Goal: Task Accomplishment & Management: Complete application form

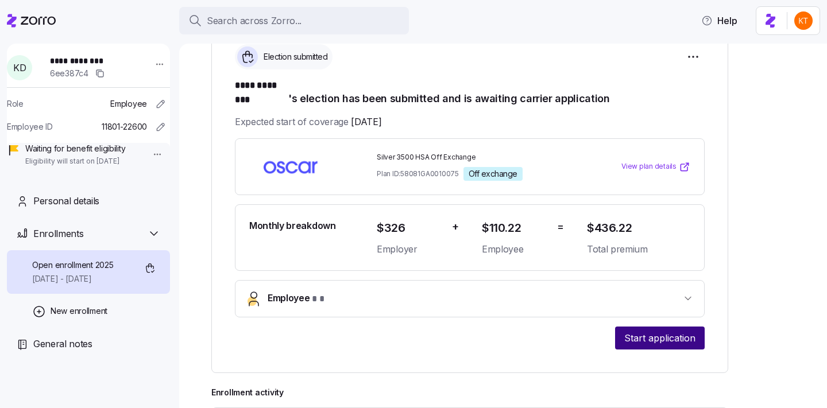
click at [651, 331] on span "Start application" at bounding box center [659, 338] width 71 height 14
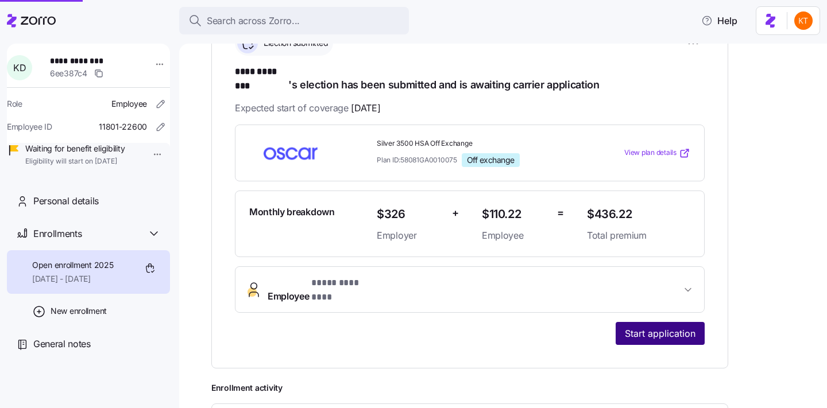
scroll to position [194, 0]
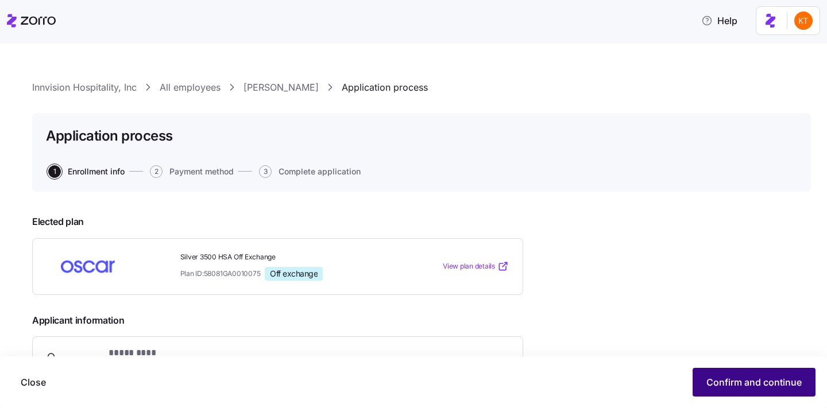
click at [733, 371] on button "Confirm and continue" at bounding box center [754, 382] width 123 height 29
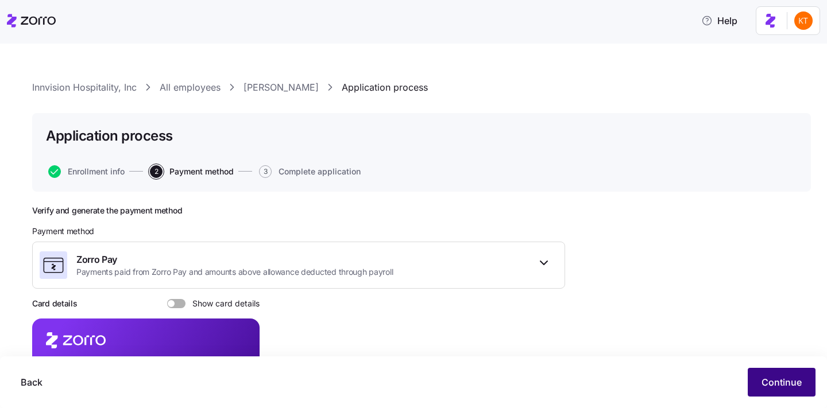
click at [781, 389] on span "Continue" at bounding box center [782, 383] width 40 height 14
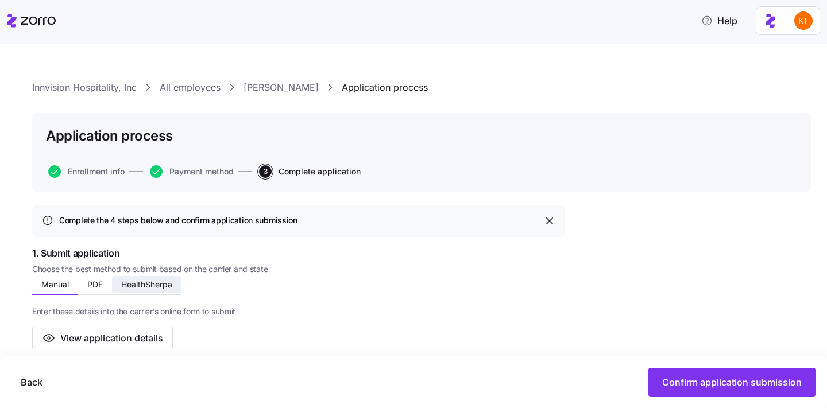
click at [152, 281] on span "HealthSherpa" at bounding box center [146, 285] width 51 height 8
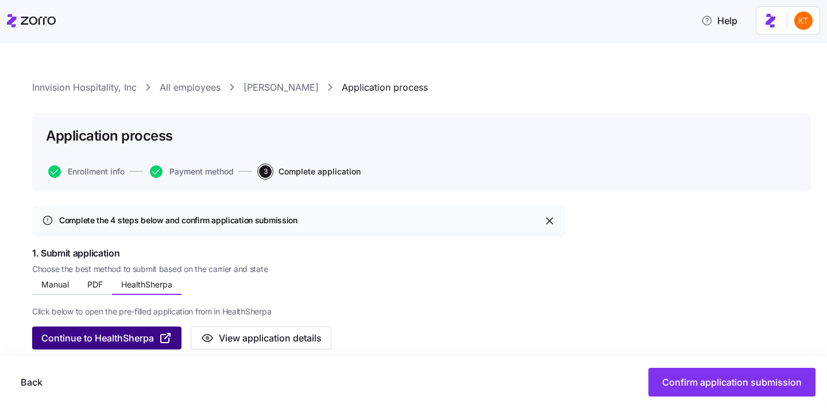
click at [113, 335] on span "Continue to HealthSherpa" at bounding box center [97, 338] width 113 height 14
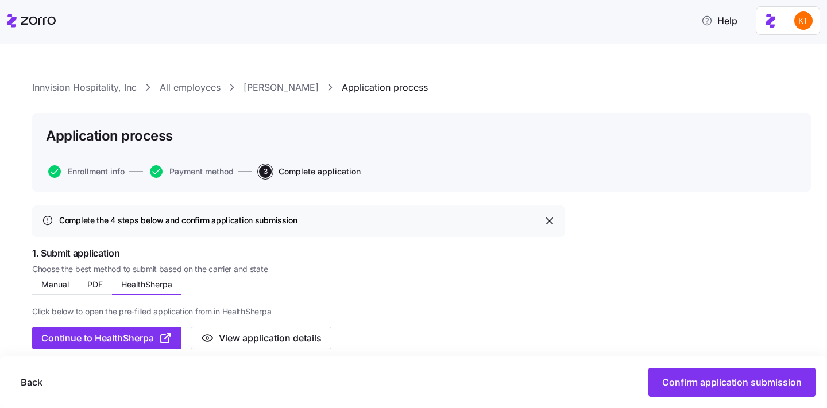
click at [261, 90] on link "Kara Driskell" at bounding box center [281, 87] width 75 height 14
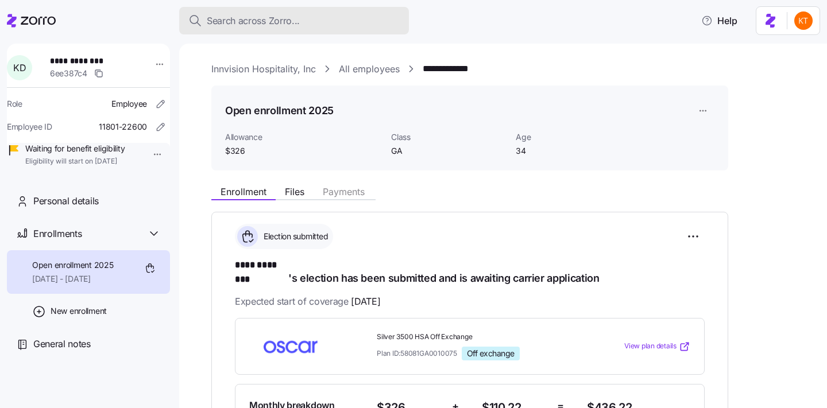
click at [219, 28] on button "Search across Zorro..." at bounding box center [294, 21] width 230 height 28
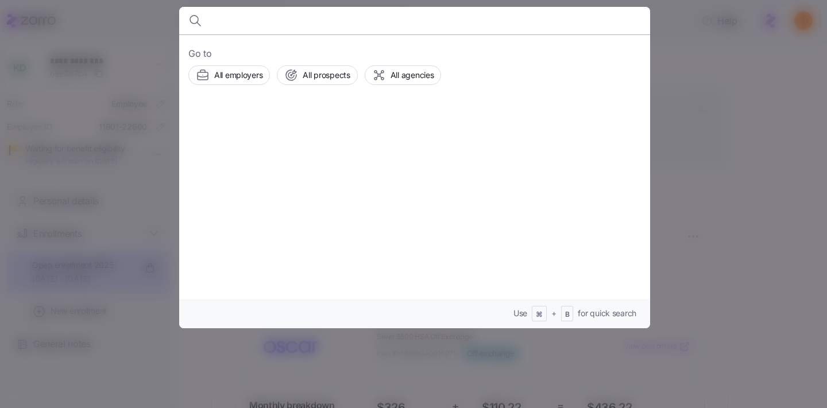
click at [219, 28] on input at bounding box center [358, 21] width 294 height 28
type input "1"
click at [160, 17] on div at bounding box center [413, 204] width 827 height 408
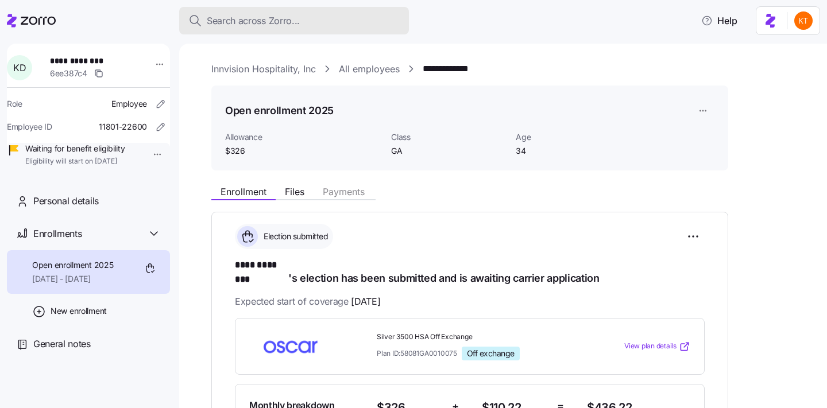
click at [244, 23] on span "Search across Zorro..." at bounding box center [253, 21] width 93 height 14
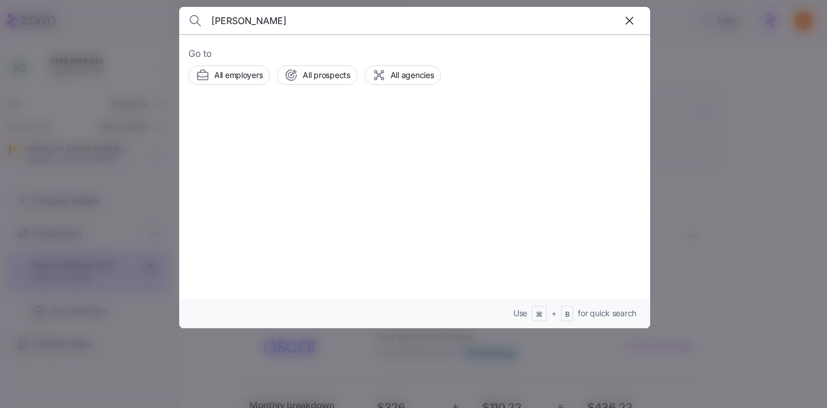
type input "andrea finger"
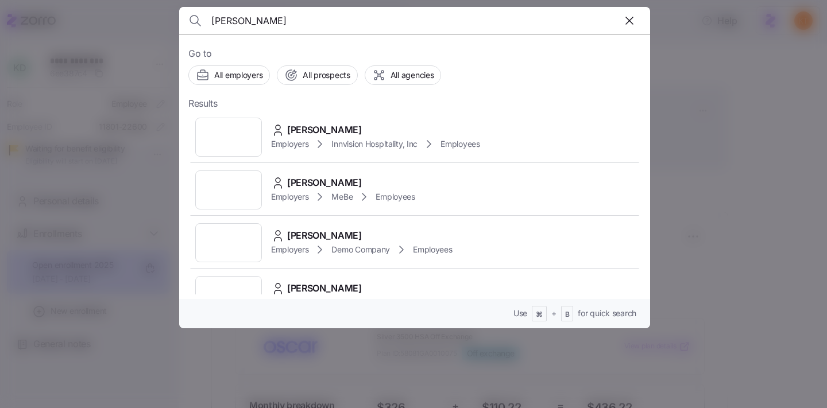
click at [311, 143] on div "Employers Innvision Hospitality, Inc Employees" at bounding box center [375, 144] width 209 height 14
click at [311, 142] on div "Employers Innvision Hospitality, Inc Employees" at bounding box center [375, 144] width 209 height 14
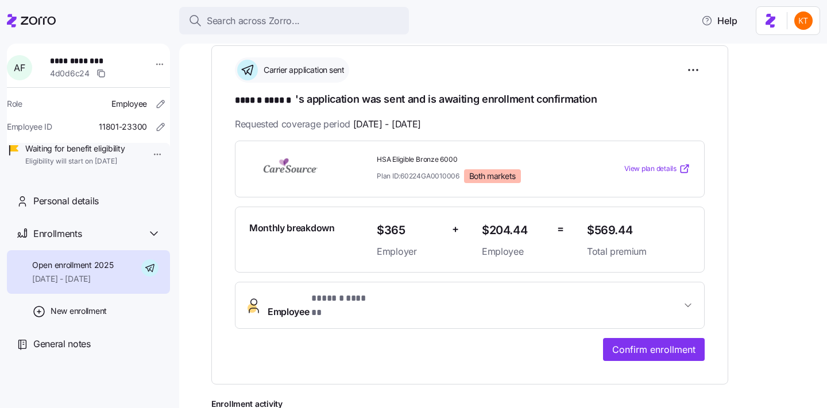
click at [324, 284] on button "Employee * ****** ****** *" at bounding box center [469, 306] width 469 height 46
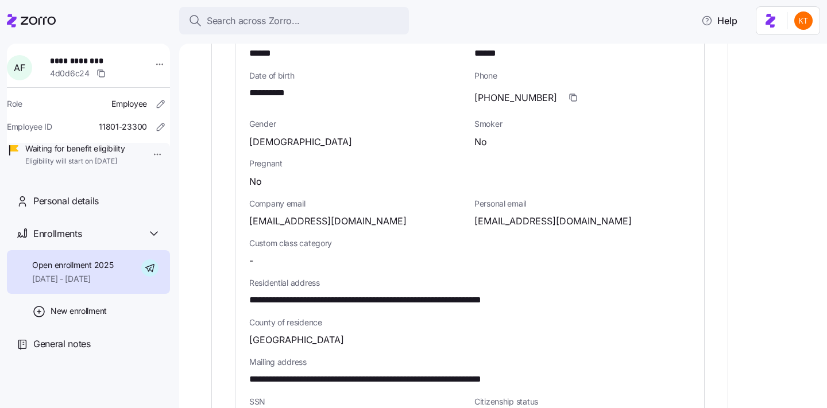
scroll to position [531, 0]
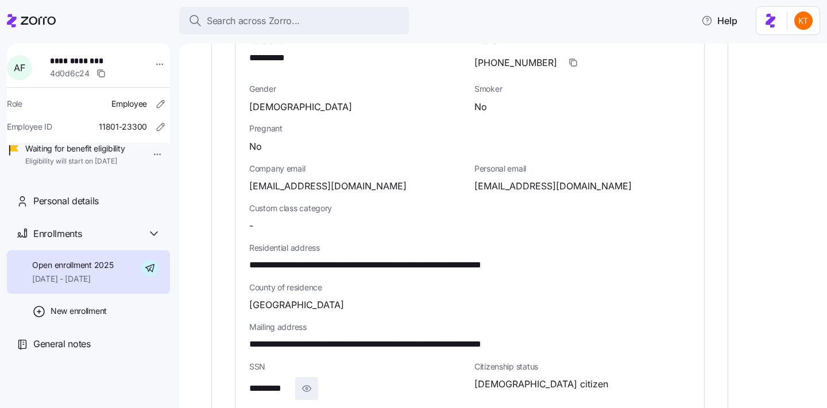
click at [302, 382] on icon "button" at bounding box center [306, 389] width 11 height 14
click at [284, 382] on span "**********" at bounding box center [277, 389] width 57 height 14
copy span "****"
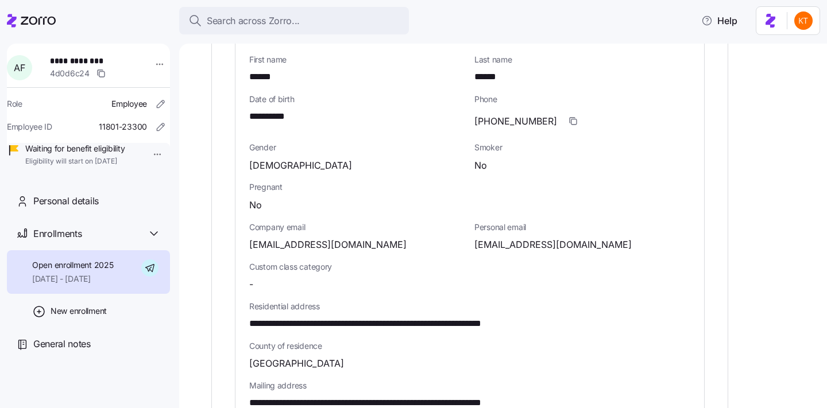
scroll to position [449, 0]
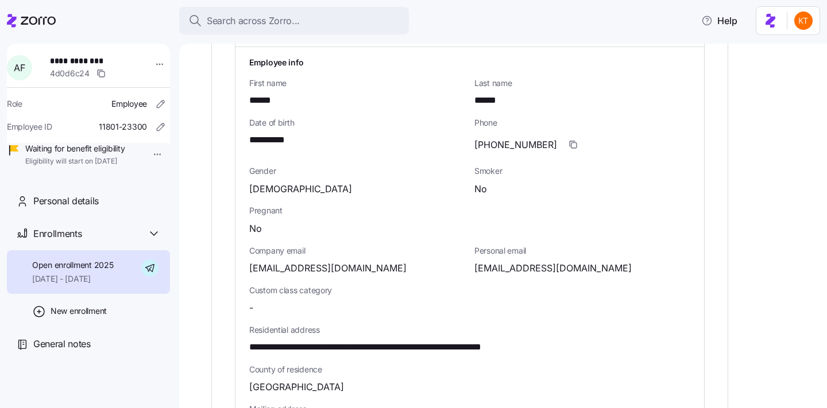
click at [279, 133] on span "**********" at bounding box center [273, 140] width 49 height 14
copy span "****"
click at [542, 261] on span "andreafinger08@gmail.com" at bounding box center [552, 268] width 157 height 14
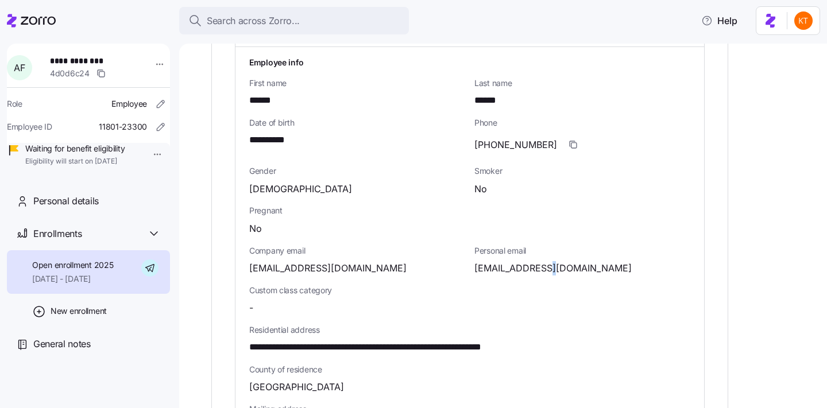
click at [542, 261] on span "andreafinger08@gmail.com" at bounding box center [552, 268] width 157 height 14
copy span "@"
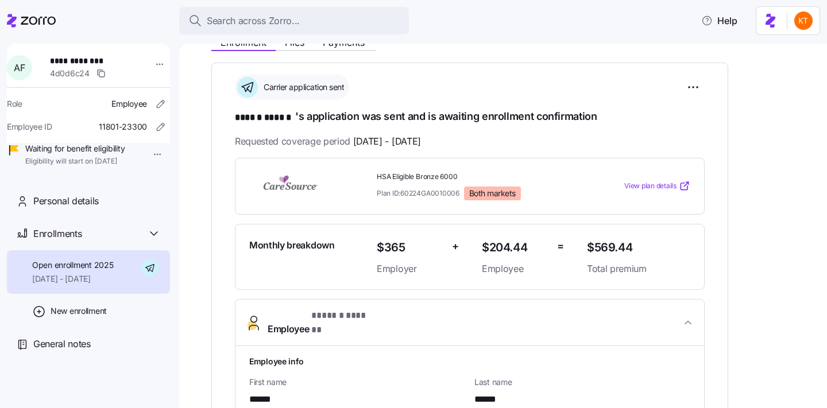
scroll to position [152, 0]
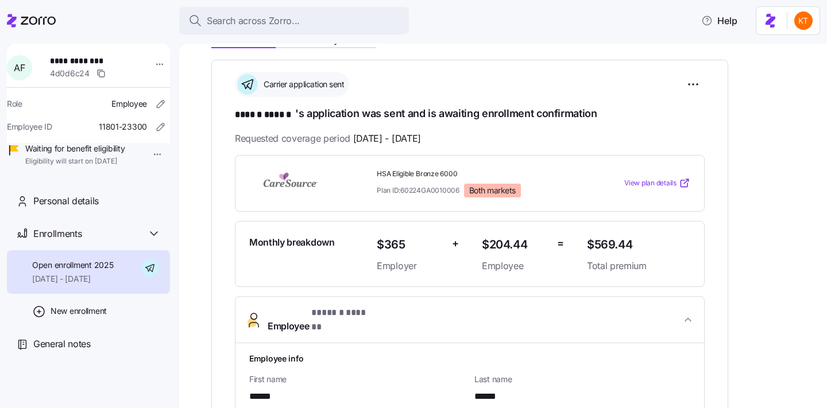
click at [85, 61] on span "**********" at bounding box center [90, 60] width 80 height 11
copy span "**********"
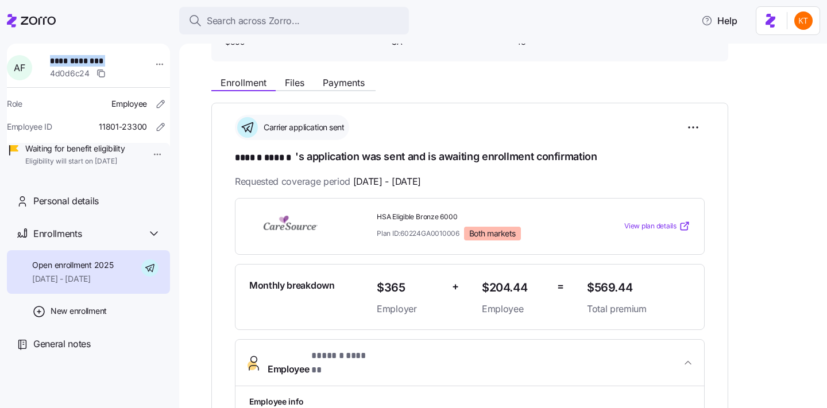
scroll to position [84, 0]
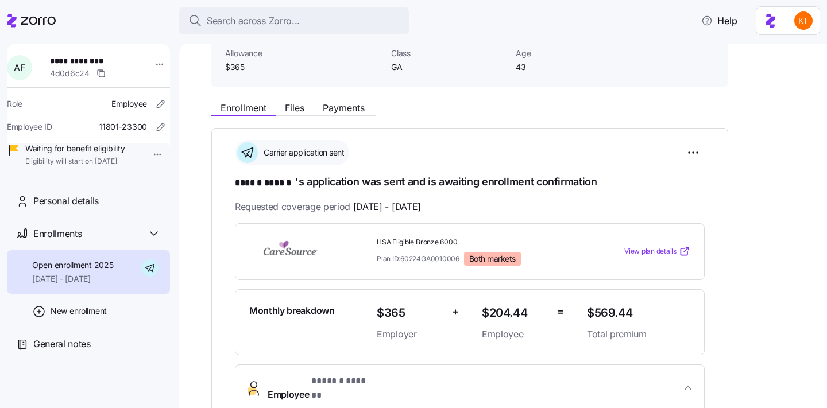
click at [343, 114] on button "Payments" at bounding box center [344, 108] width 60 height 14
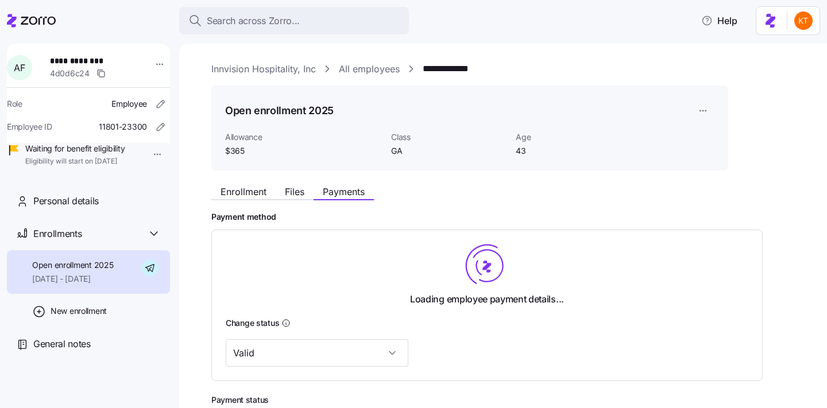
scroll to position [35, 0]
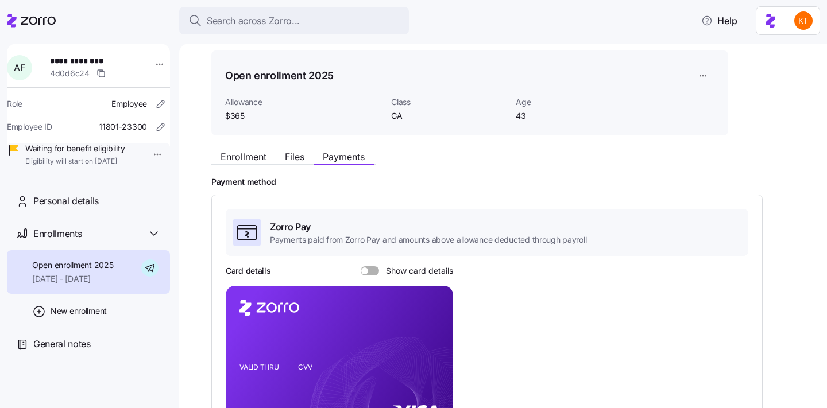
click at [366, 264] on div "Zorro Pay Payments paid from Zorro Pay and amounts above allowance deducted thr…" at bounding box center [487, 362] width 523 height 306
click at [369, 268] on span at bounding box center [373, 270] width 11 height 9
click at [361, 266] on input "Show card details" at bounding box center [361, 266] width 0 height 0
click at [427, 340] on icon "copy-to-clipboard" at bounding box center [432, 339] width 10 height 10
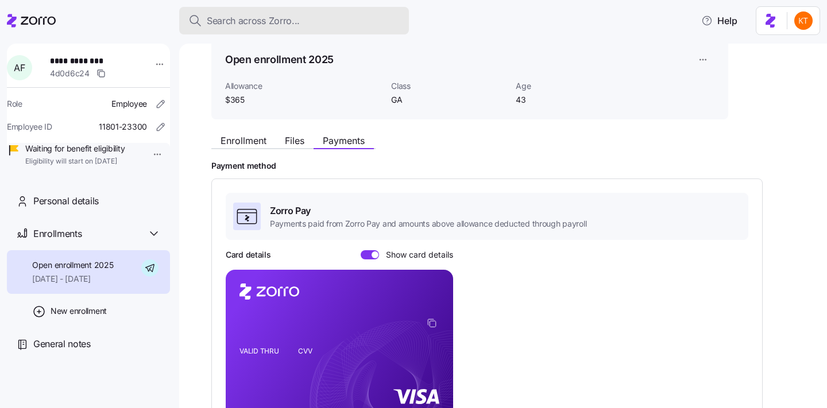
scroll to position [0, 0]
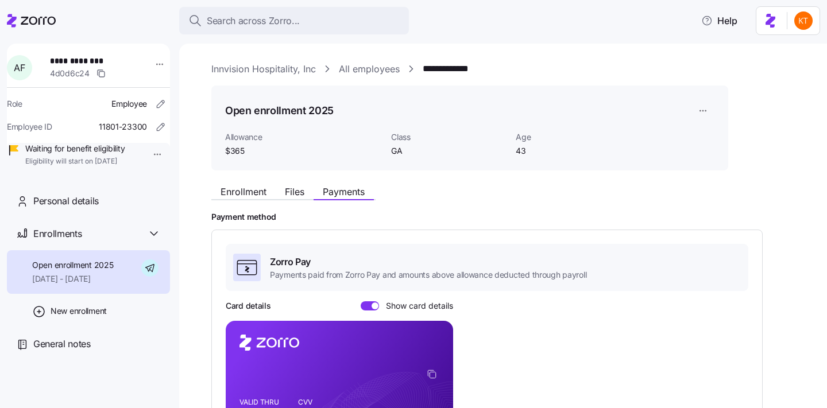
click at [430, 369] on foreignobject at bounding box center [434, 376] width 14 height 14
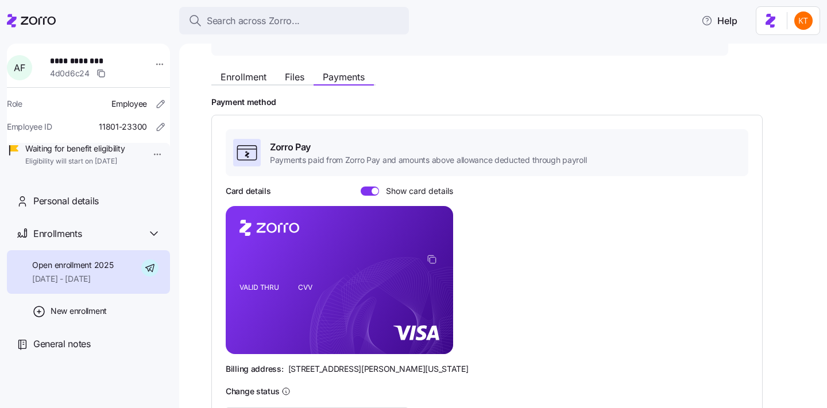
scroll to position [114, 0]
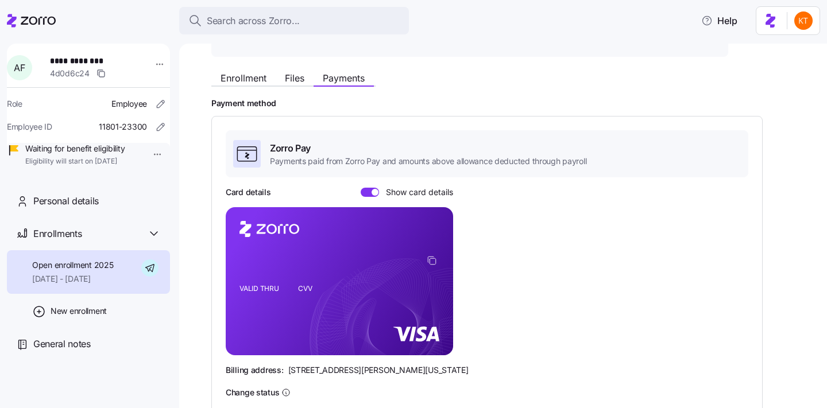
click at [295, 86] on div "Enrollment Files Payments" at bounding box center [293, 80] width 164 height 14
click at [288, 81] on span "Files" at bounding box center [295, 78] width 20 height 9
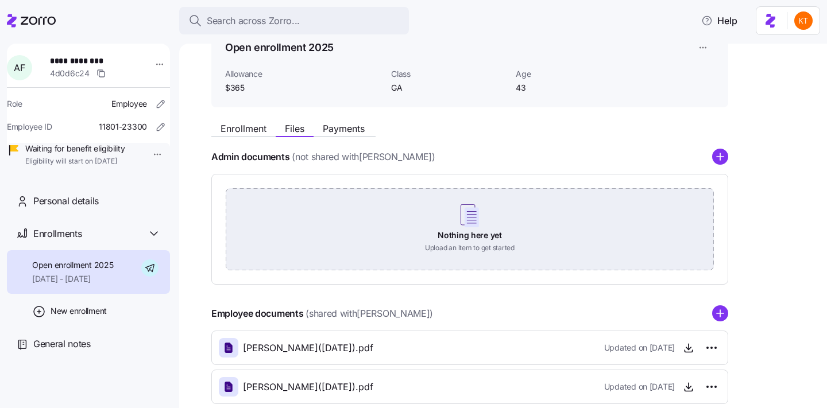
scroll to position [67, 0]
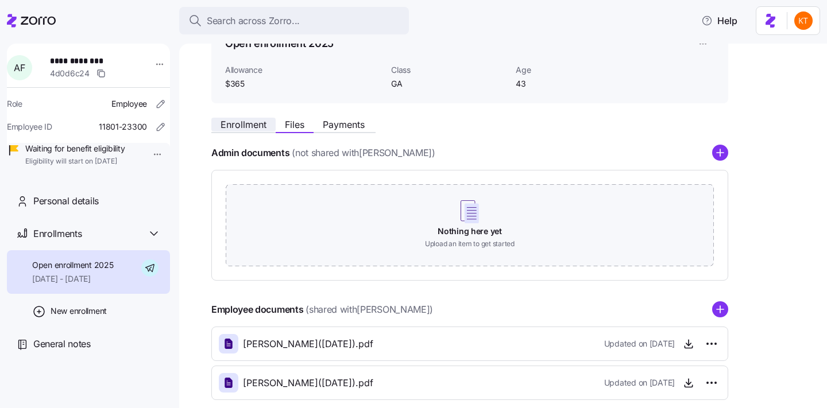
click at [262, 126] on span "Enrollment" at bounding box center [244, 124] width 46 height 9
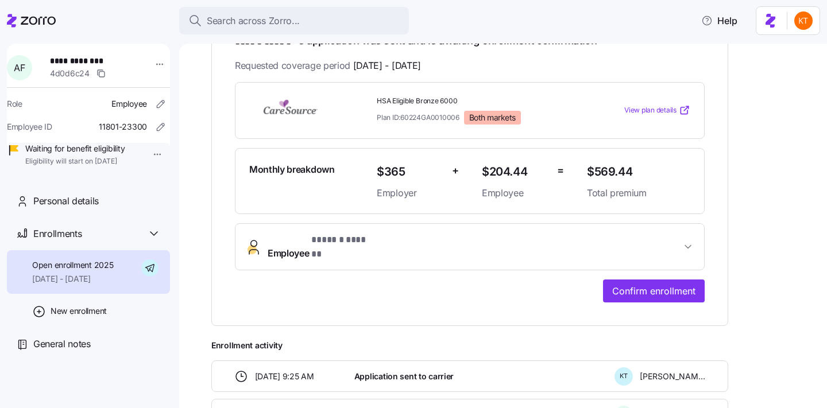
scroll to position [240, 0]
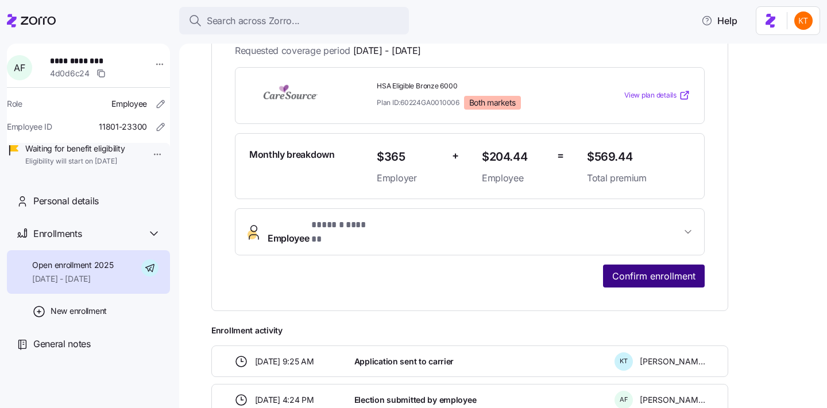
click at [669, 269] on span "Confirm enrollment" at bounding box center [653, 276] width 83 height 14
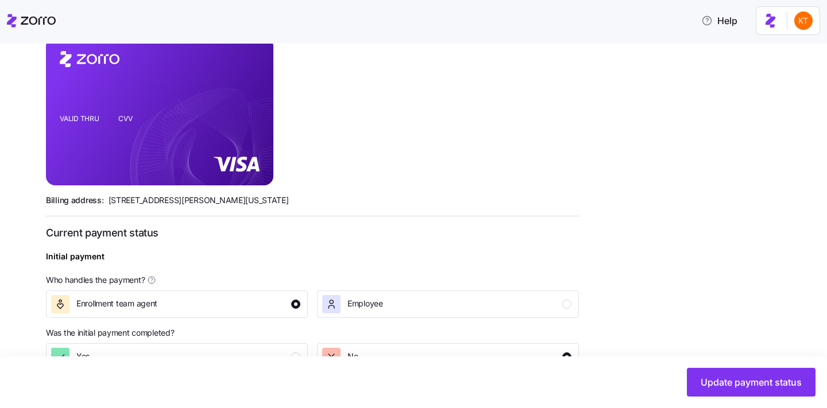
scroll to position [352, 0]
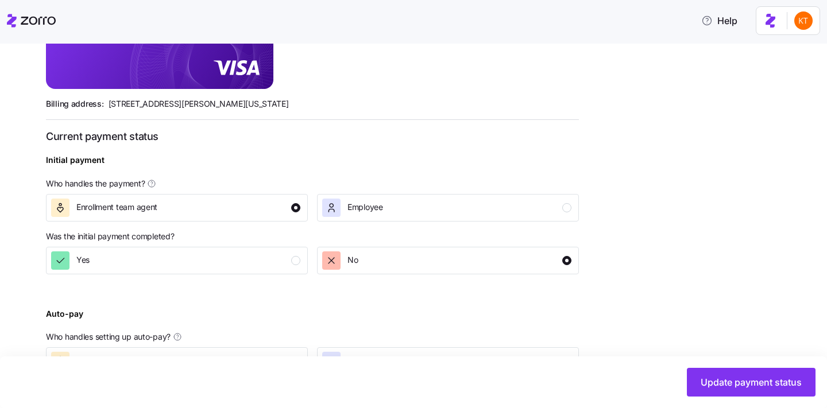
click at [289, 243] on p "Was the initial payment completed?" at bounding box center [312, 239] width 533 height 16
click at [289, 262] on div "Yes" at bounding box center [175, 261] width 249 height 18
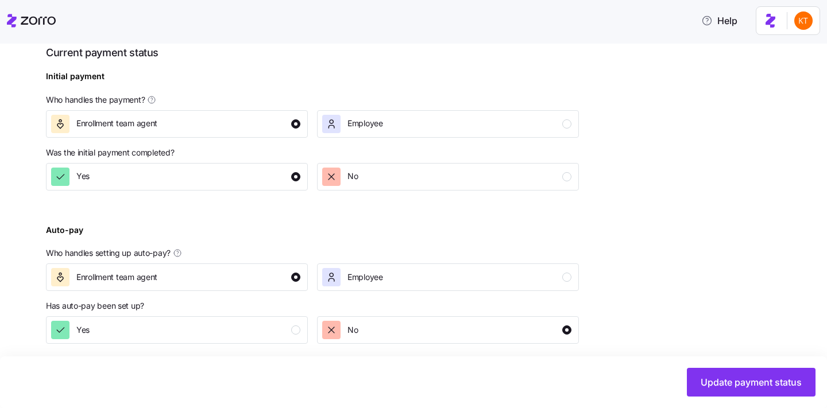
scroll to position [443, 0]
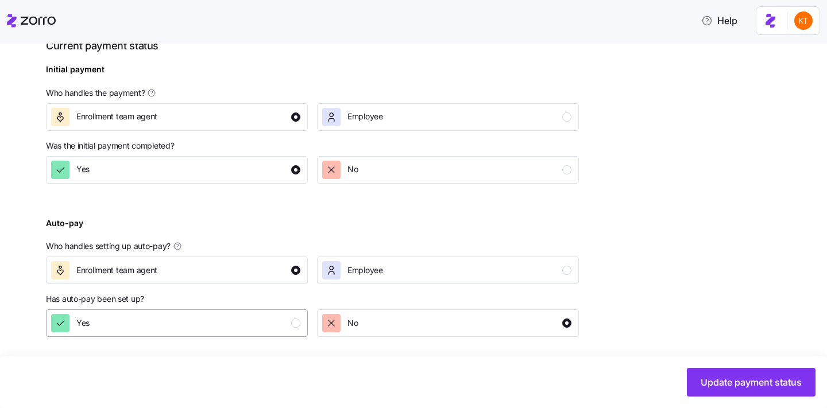
click at [291, 315] on div "Yes" at bounding box center [175, 323] width 249 height 18
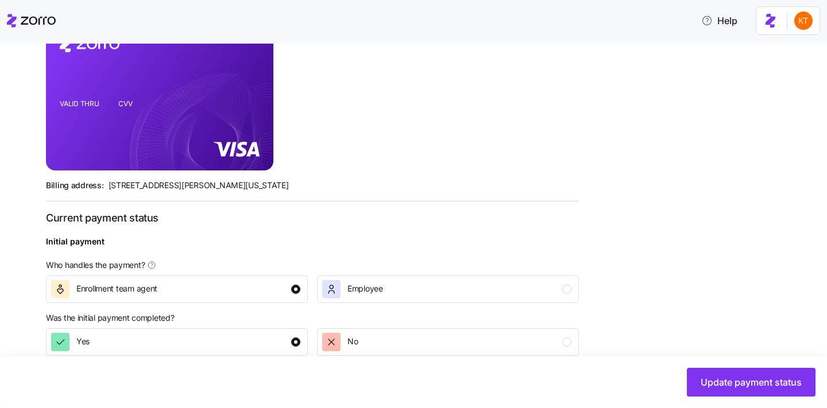
scroll to position [265, 0]
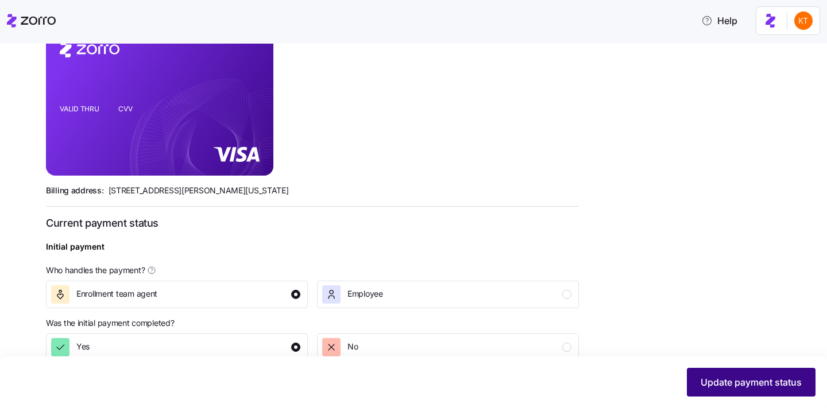
click at [732, 378] on span "Update payment status" at bounding box center [751, 383] width 101 height 14
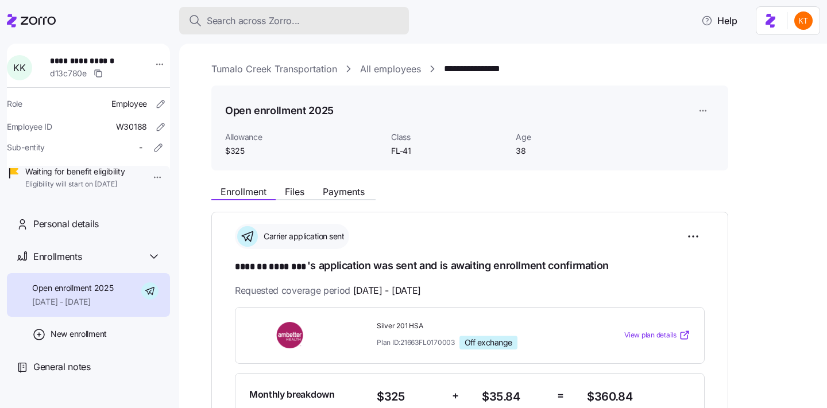
click at [231, 28] on button "Search across Zorro..." at bounding box center [294, 21] width 230 height 28
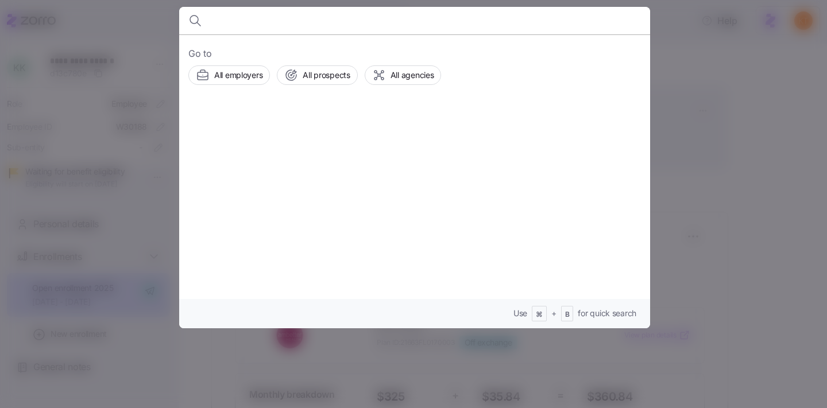
click at [169, 176] on div at bounding box center [413, 204] width 827 height 408
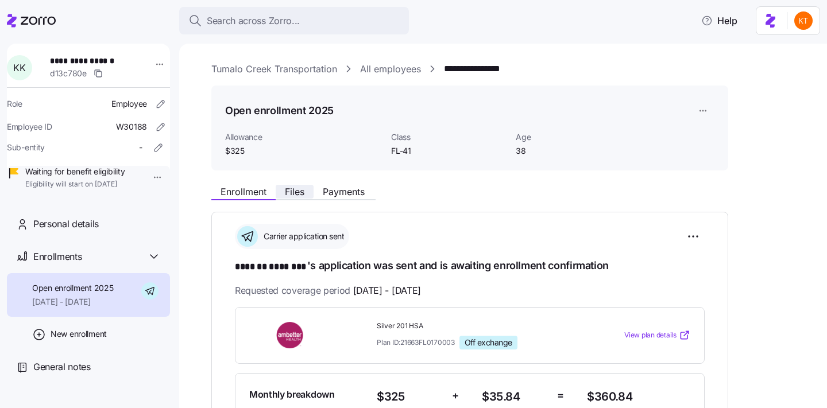
click at [289, 191] on span "Files" at bounding box center [295, 191] width 20 height 9
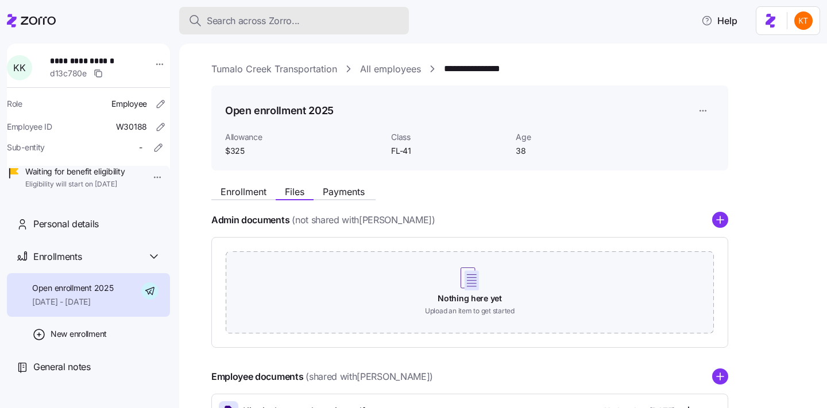
click at [362, 17] on div "Search across Zorro..." at bounding box center [293, 21] width 211 height 14
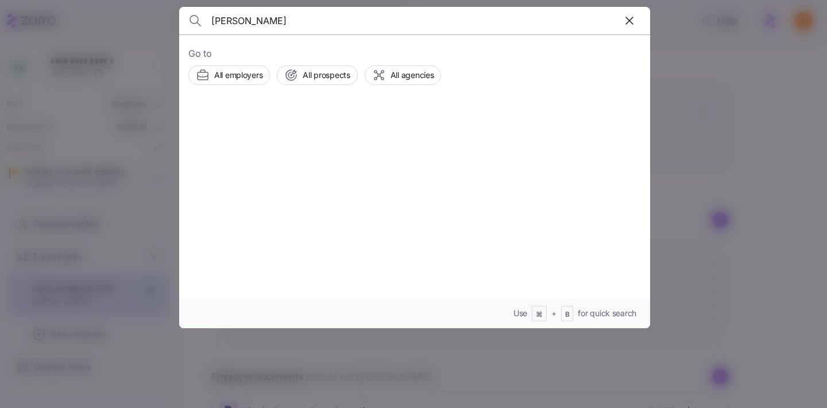
type input "[PERSON_NAME]"
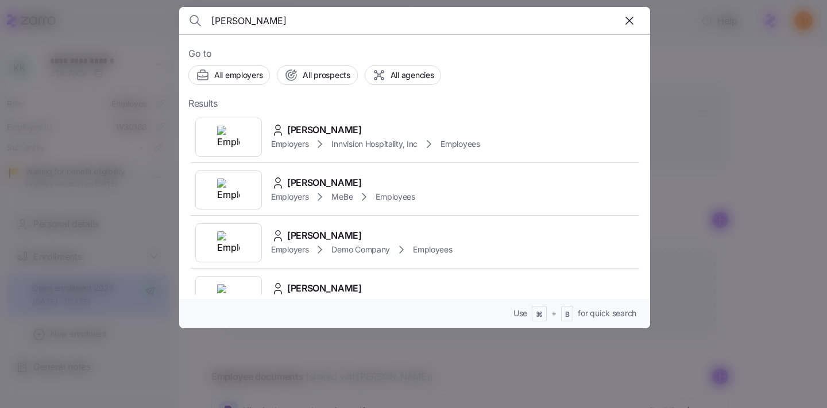
click at [287, 137] on div "Employers Innvision Hospitality, Inc Employees" at bounding box center [375, 144] width 209 height 14
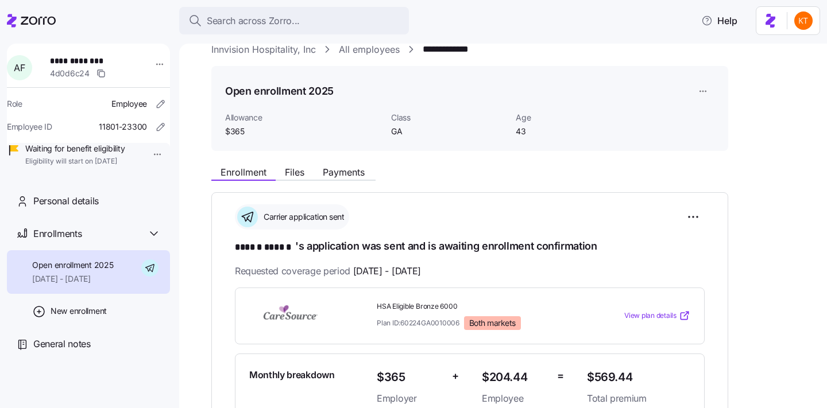
scroll to position [21, 0]
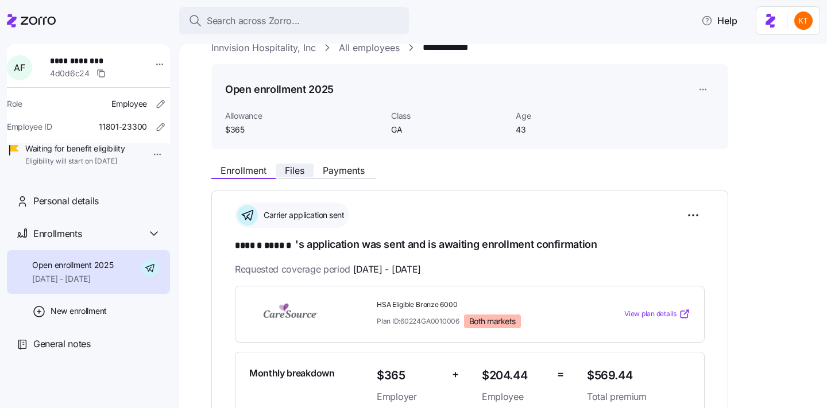
click at [300, 171] on span "Files" at bounding box center [295, 170] width 20 height 9
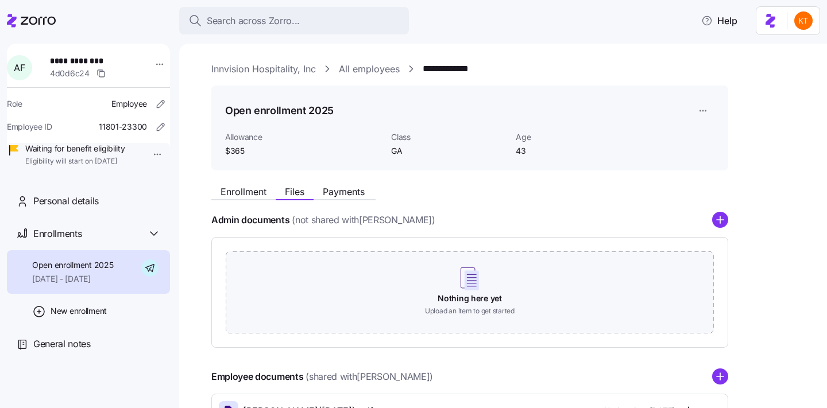
click at [256, 199] on div "Enrollment Files Payments" at bounding box center [293, 194] width 164 height 14
click at [241, 191] on span "Enrollment" at bounding box center [244, 191] width 46 height 9
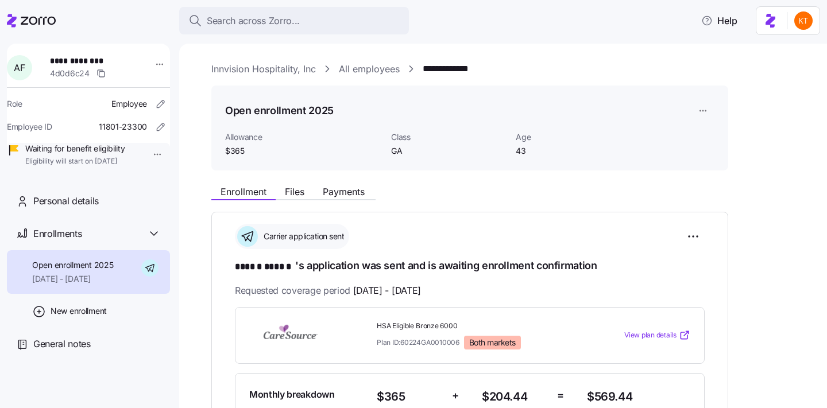
scroll to position [262, 0]
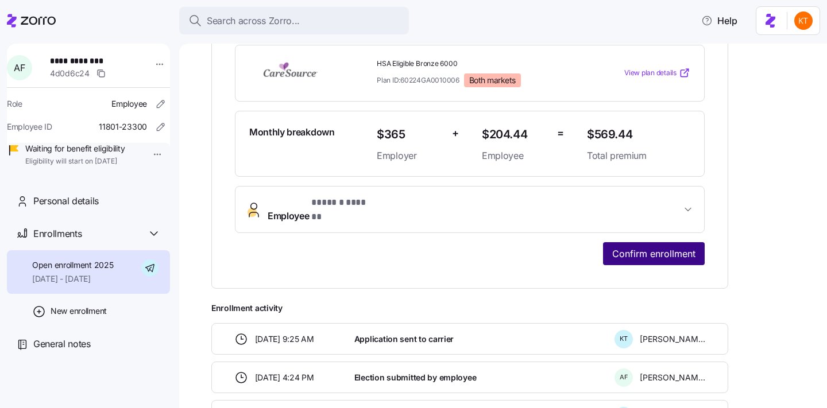
click at [666, 253] on button "Confirm enrollment" at bounding box center [654, 253] width 102 height 23
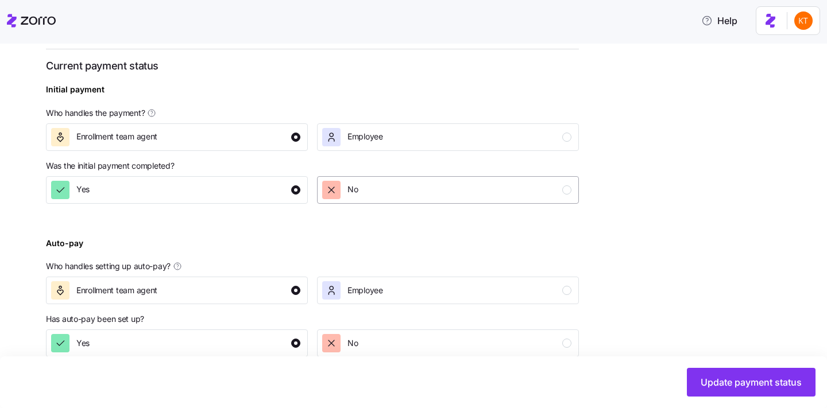
scroll to position [443, 0]
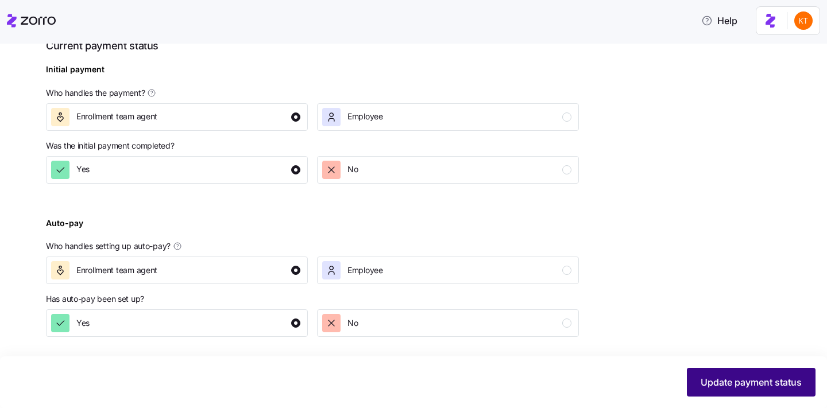
click at [775, 384] on span "Update payment status" at bounding box center [751, 383] width 101 height 14
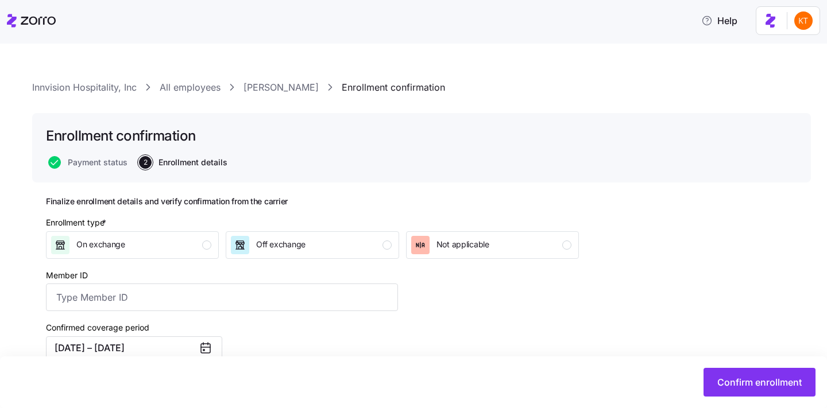
click at [293, 261] on div "Enrollment type * On exchange Off exchange Not applicable" at bounding box center [312, 238] width 542 height 52
click at [288, 254] on button "Off exchange" at bounding box center [312, 245] width 173 height 28
click at [265, 287] on input "Member ID" at bounding box center [222, 298] width 352 height 28
paste input "112832732"
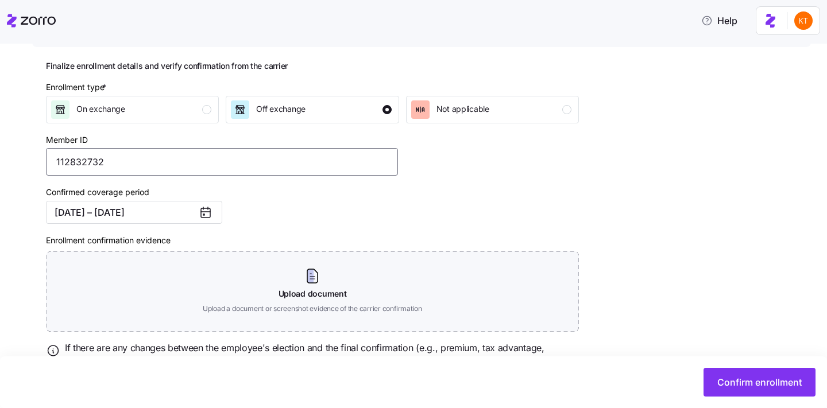
scroll to position [190, 0]
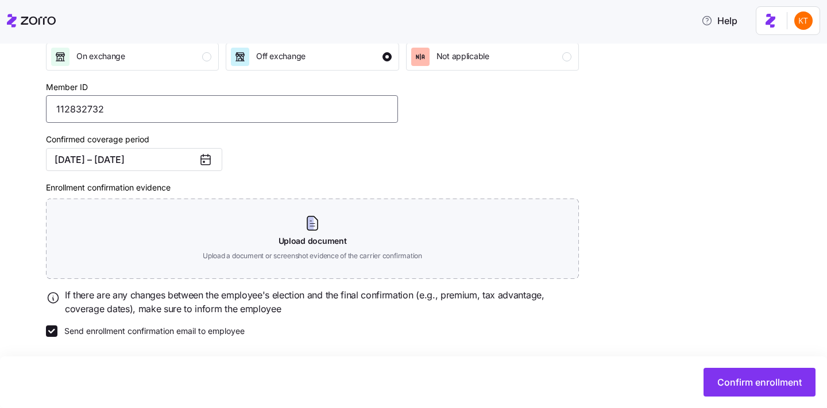
type input "112832732"
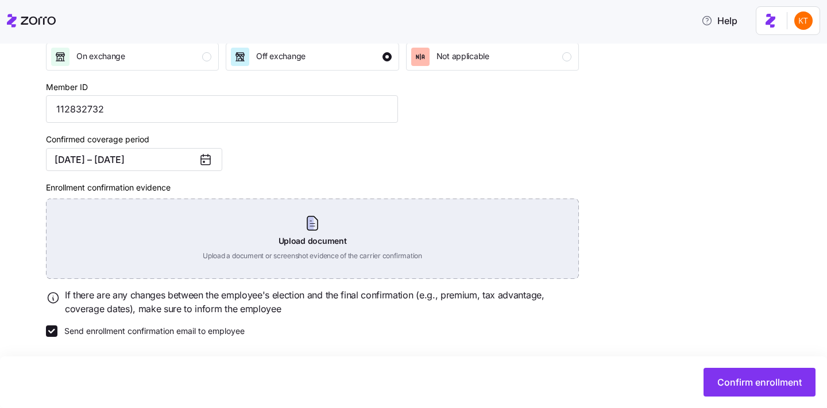
click at [310, 224] on div "Upload document Upload a document or screenshot evidence of the carrier confirm…" at bounding box center [312, 239] width 533 height 80
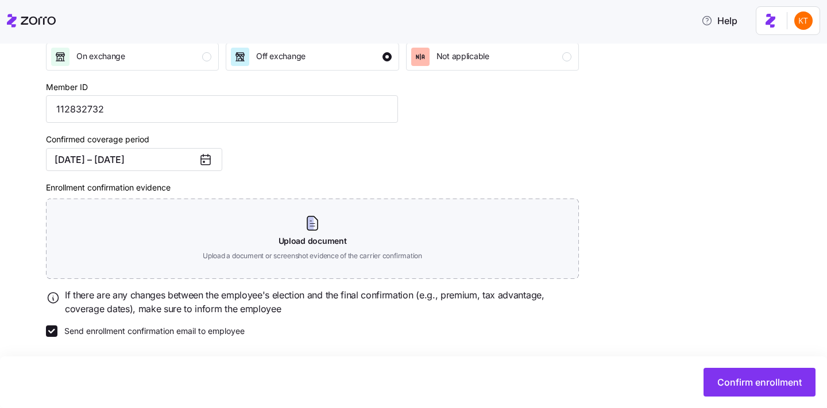
scroll to position [137, 0]
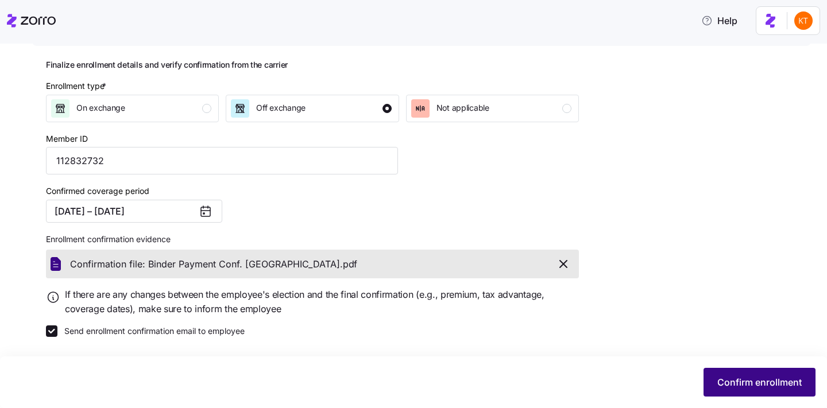
click at [743, 373] on button "Confirm enrollment" at bounding box center [760, 382] width 112 height 29
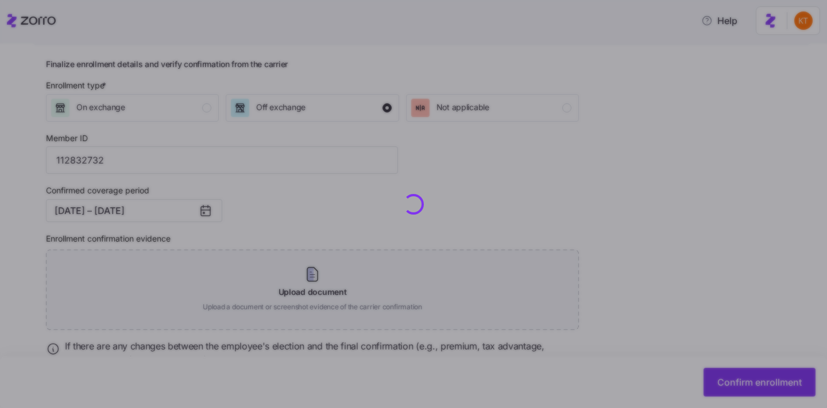
checkbox input "false"
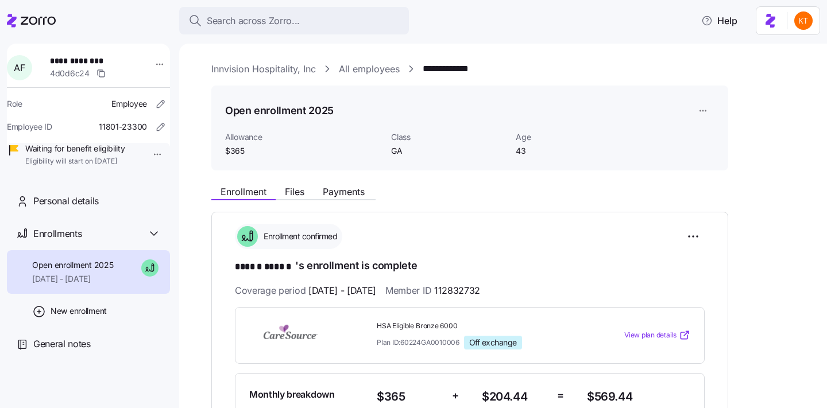
click at [314, 185] on div "Enrollment Files Payments" at bounding box center [469, 190] width 517 height 21
click at [299, 190] on span "Files" at bounding box center [295, 191] width 20 height 9
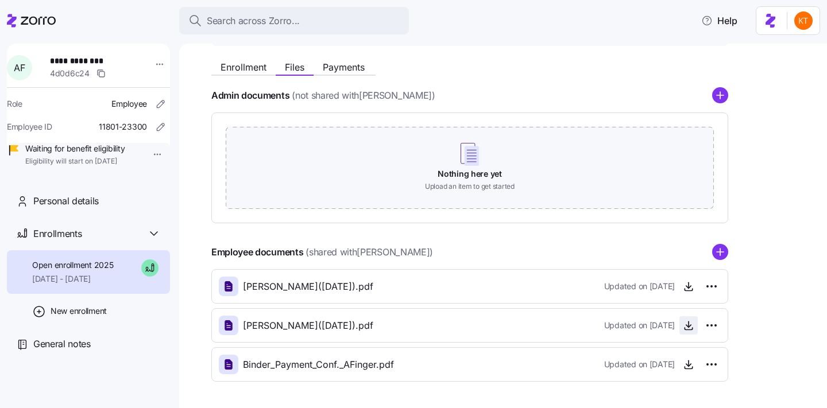
scroll to position [167, 0]
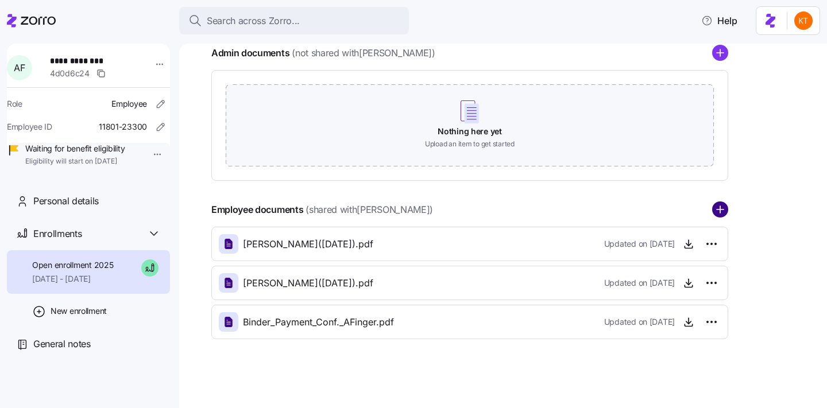
click at [723, 206] on circle "add icon" at bounding box center [720, 210] width 15 height 15
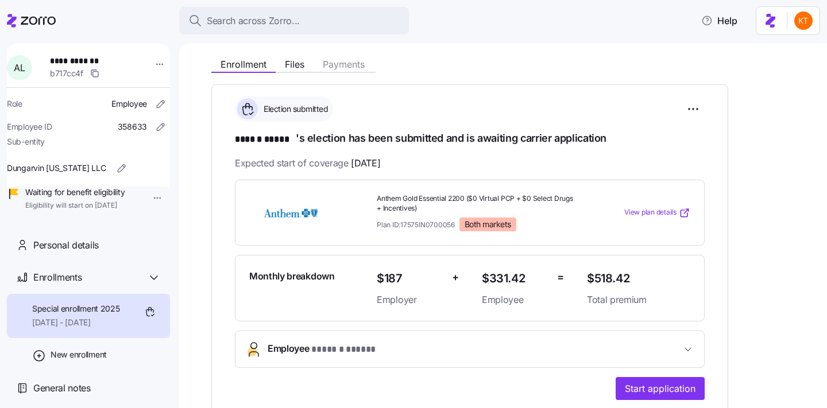
scroll to position [141, 0]
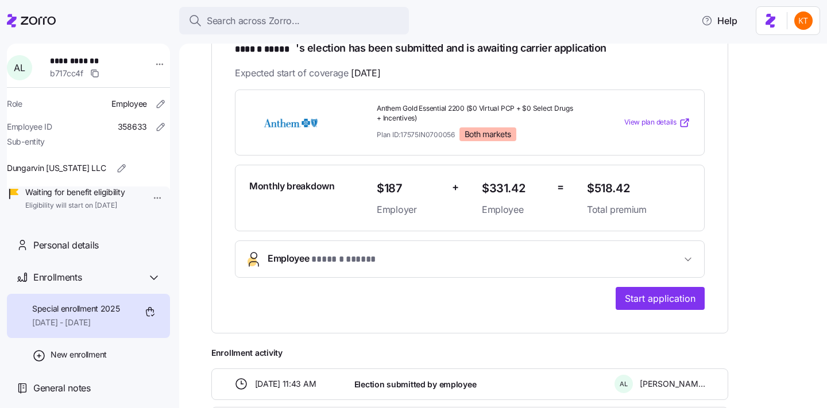
click at [395, 268] on button "Employee * ****** ***** *" at bounding box center [469, 259] width 469 height 36
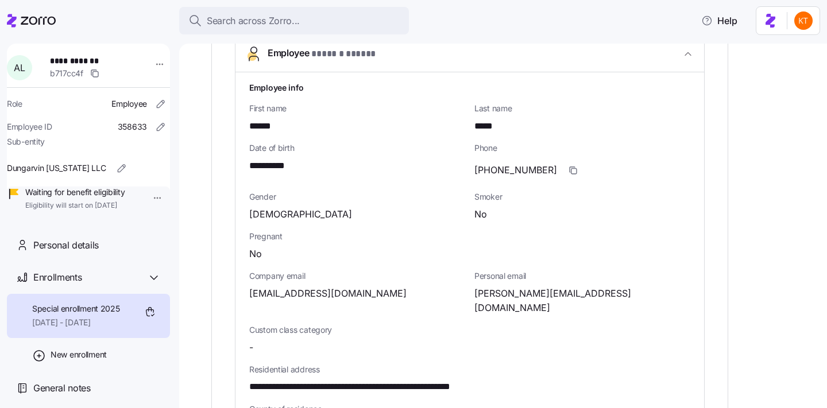
scroll to position [336, 0]
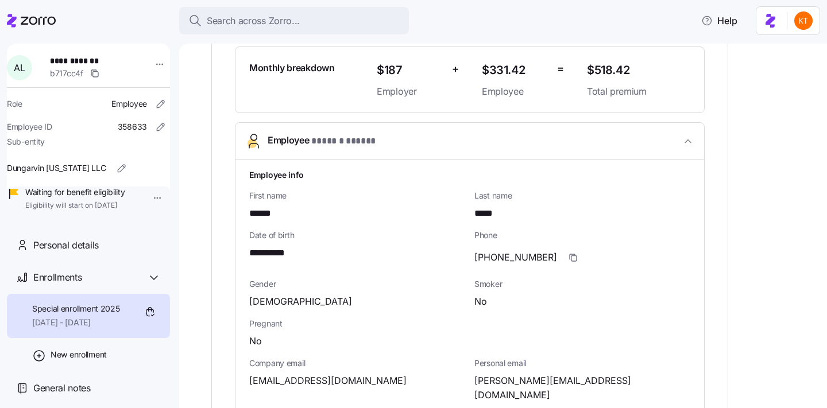
click at [261, 223] on div "First name ******" at bounding box center [357, 206] width 225 height 40
click at [261, 220] on div "First name ******" at bounding box center [357, 206] width 225 height 40
click at [261, 218] on span "******" at bounding box center [264, 214] width 30 height 14
copy span "******"
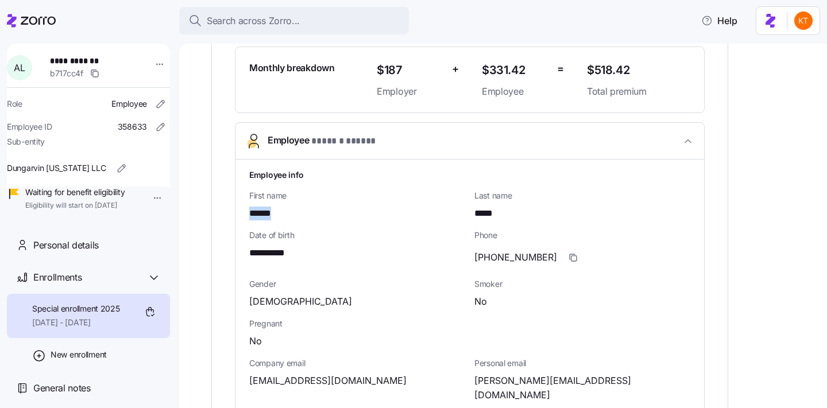
scroll to position [465, 0]
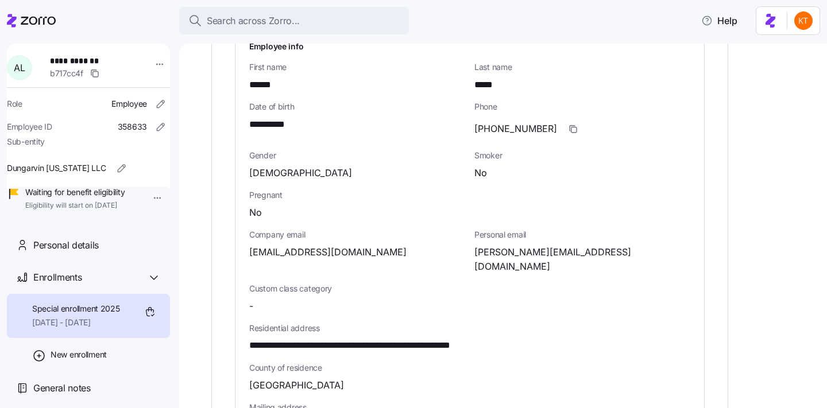
click at [445, 339] on span "**********" at bounding box center [379, 346] width 261 height 14
copy span "*****"
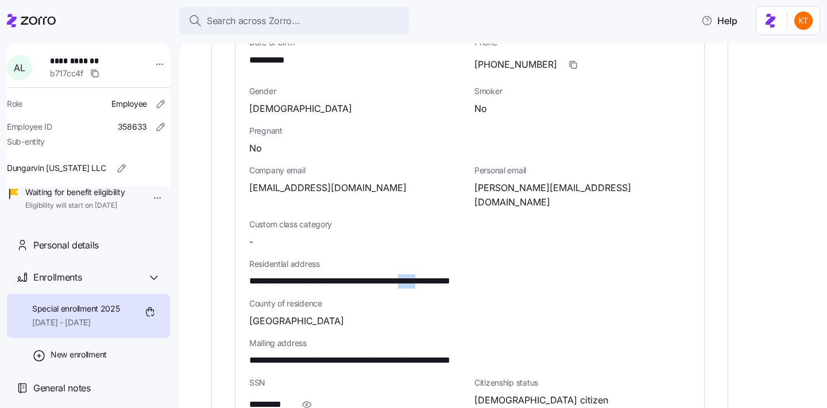
scroll to position [539, 0]
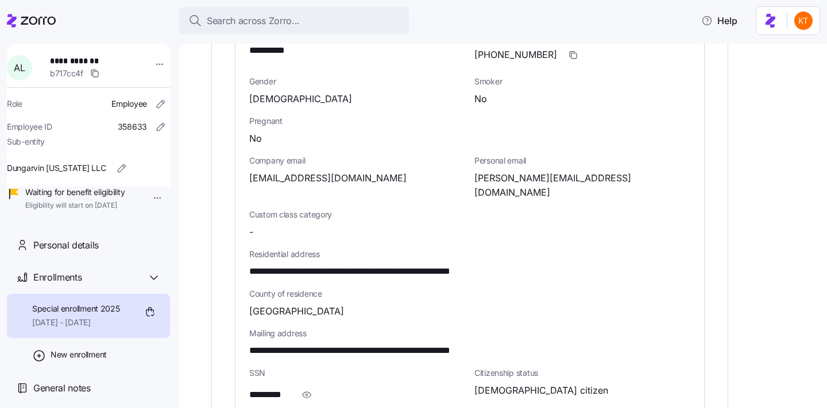
click at [66, 60] on span "**********" at bounding box center [88, 60] width 76 height 11
copy span "******"
click at [101, 63] on span "**********" at bounding box center [88, 60] width 76 height 11
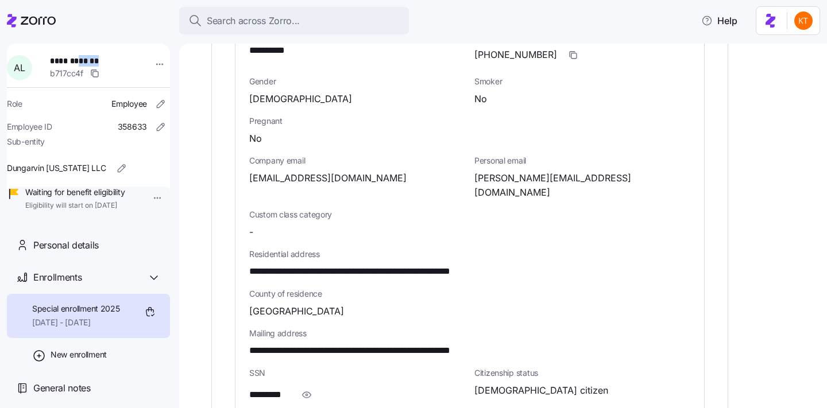
copy span "*****"
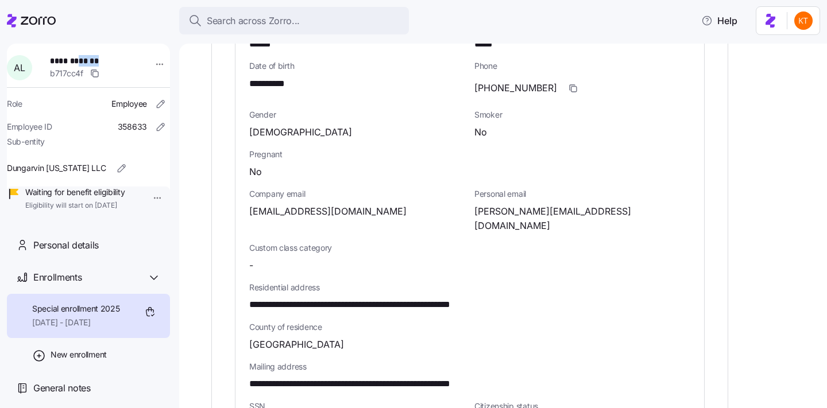
scroll to position [503, 0]
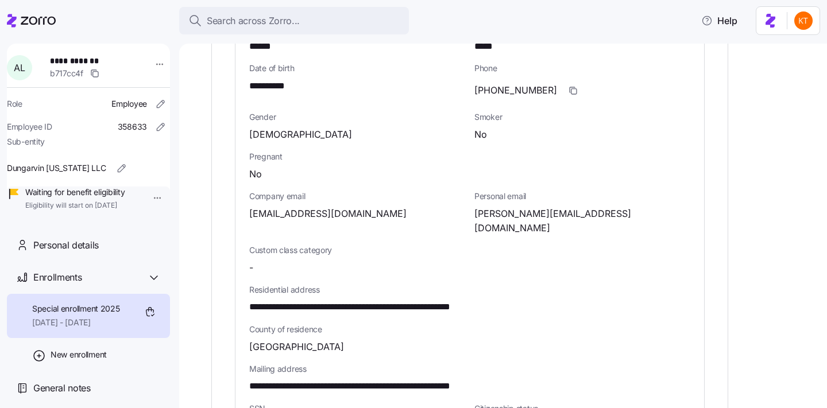
click at [265, 87] on span "**********" at bounding box center [273, 86] width 49 height 14
copy span "**"
click at [492, 217] on span "angela.lomax95@gmail.com" at bounding box center [582, 221] width 216 height 29
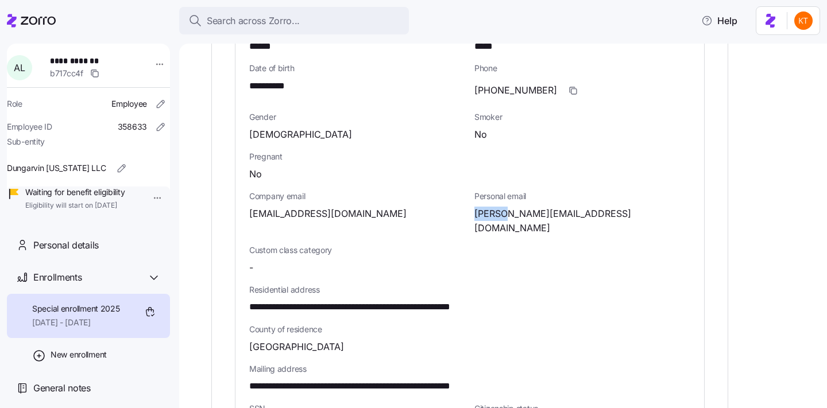
click at [492, 217] on span "angela.lomax95@gmail.com" at bounding box center [582, 221] width 216 height 29
copy span "angela"
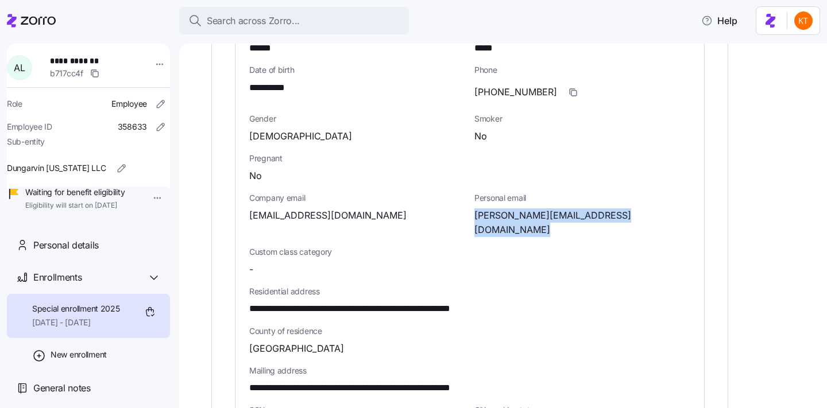
scroll to position [530, 0]
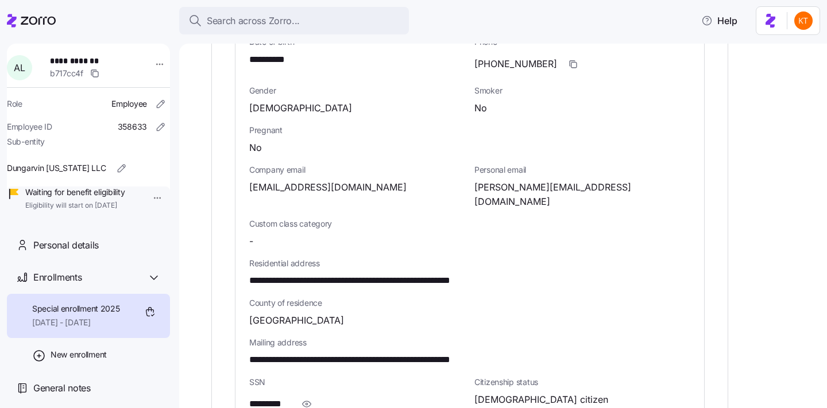
click at [310, 377] on div "SSN *********" at bounding box center [357, 396] width 216 height 39
click at [309, 397] on icon "button" at bounding box center [306, 404] width 11 height 14
click at [291, 397] on span "**********" at bounding box center [277, 404] width 57 height 14
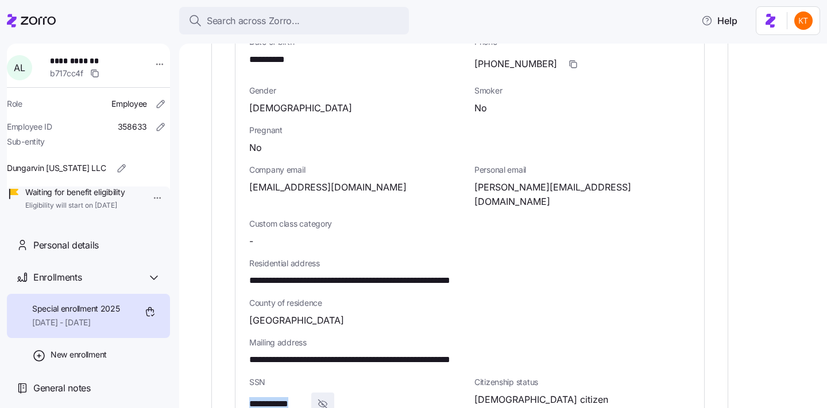
copy span "****"
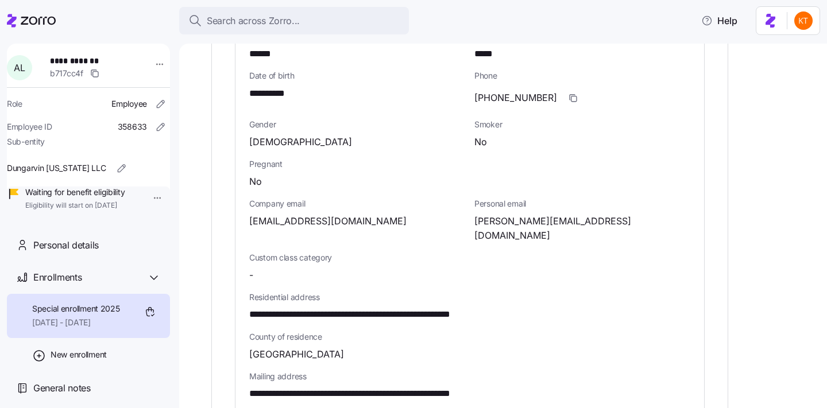
scroll to position [484, 0]
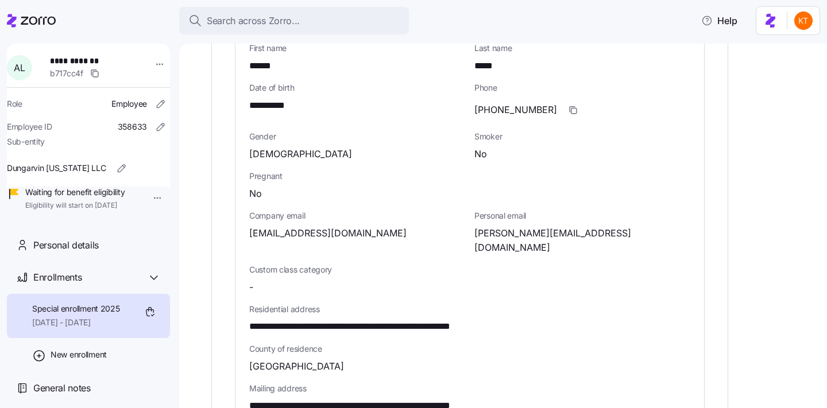
click at [538, 115] on span "(317)909-2886" at bounding box center [515, 110] width 83 height 14
click at [569, 106] on icon "button" at bounding box center [573, 110] width 9 height 9
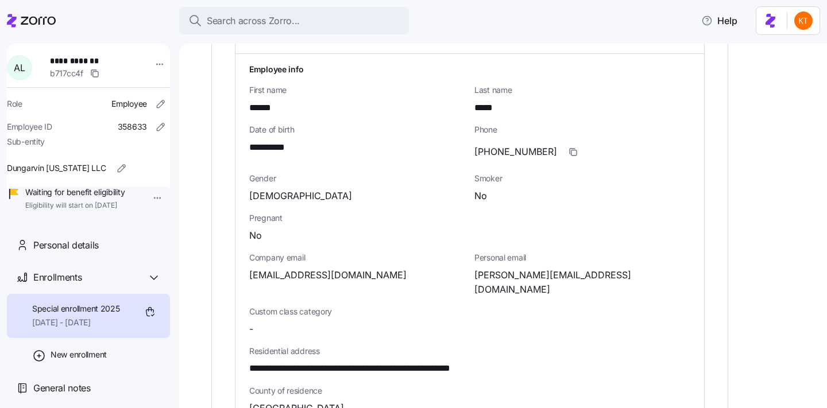
scroll to position [431, 0]
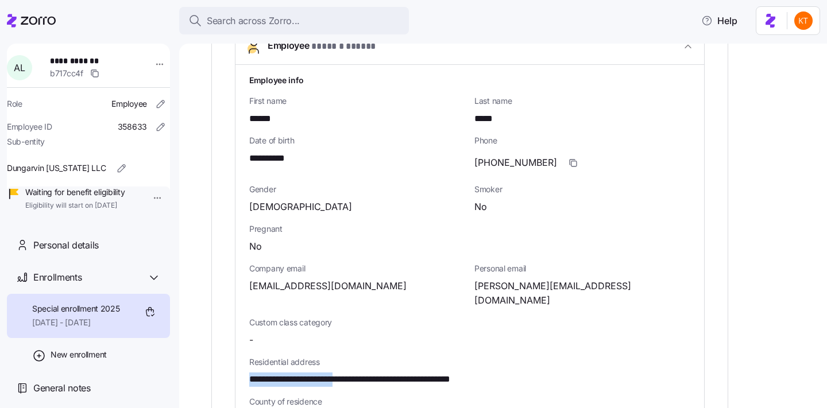
drag, startPoint x: 357, startPoint y: 368, endPoint x: 240, endPoint y: 369, distance: 117.2
click at [240, 369] on div "**********" at bounding box center [469, 364] width 469 height 599
copy span "**********"
click at [379, 373] on span "**********" at bounding box center [379, 380] width 261 height 14
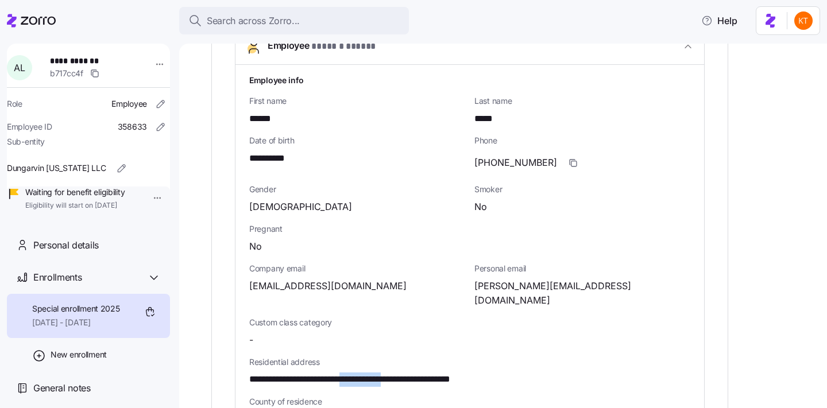
copy span "**********"
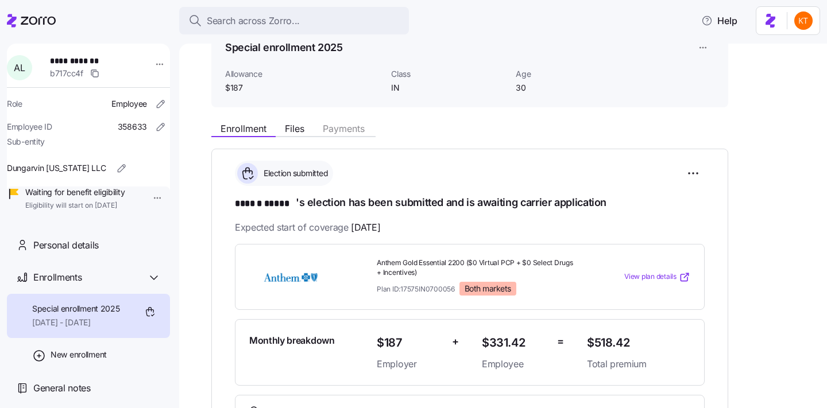
scroll to position [0, 0]
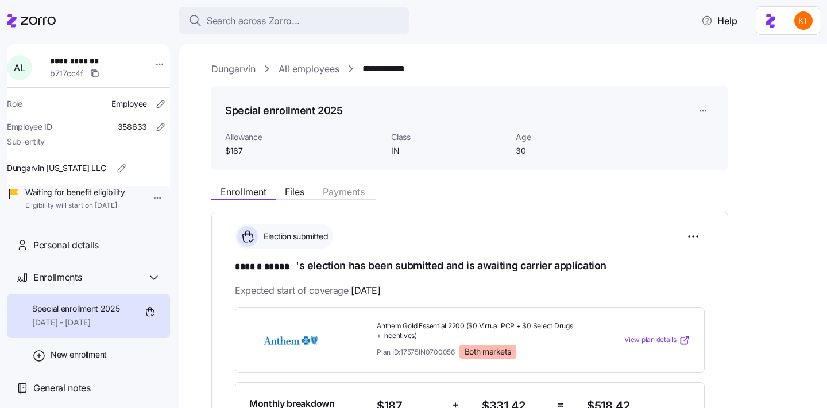
click at [76, 60] on span "**********" at bounding box center [88, 60] width 76 height 11
copy span "**********"
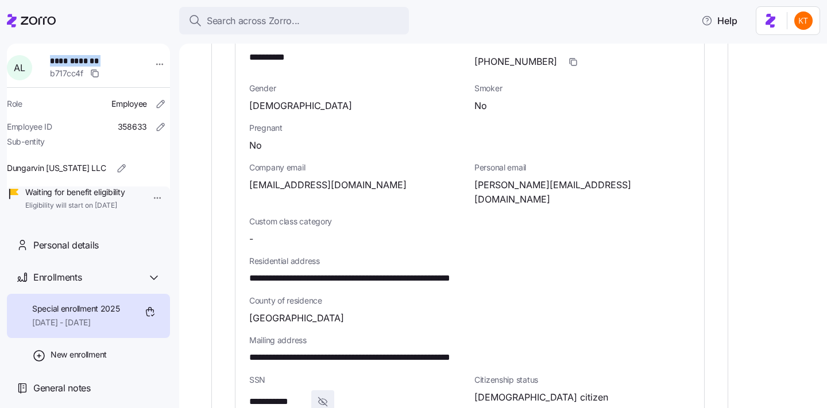
scroll to position [575, 0]
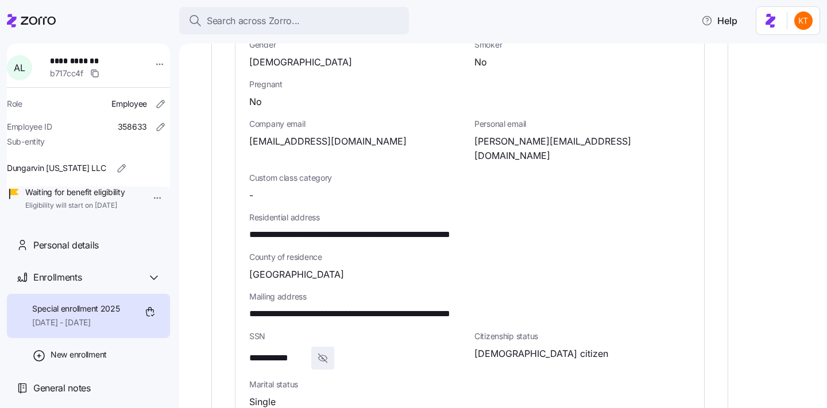
click at [397, 228] on div "**********" at bounding box center [470, 227] width 450 height 40
click at [393, 228] on span "**********" at bounding box center [379, 235] width 261 height 14
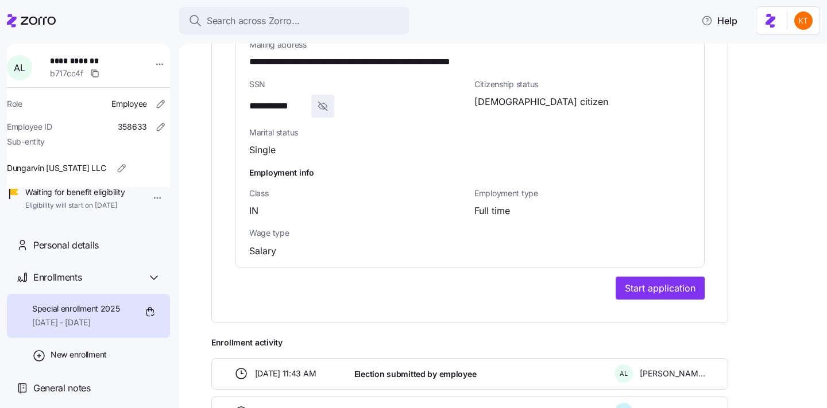
scroll to position [865, 0]
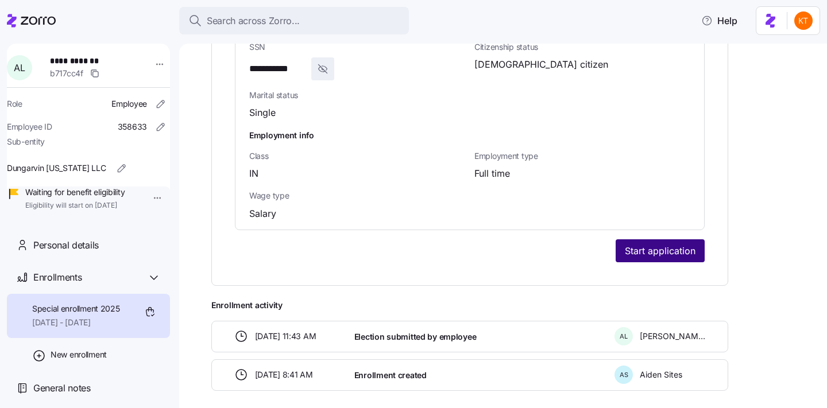
click at [643, 244] on span "Start application" at bounding box center [660, 251] width 71 height 14
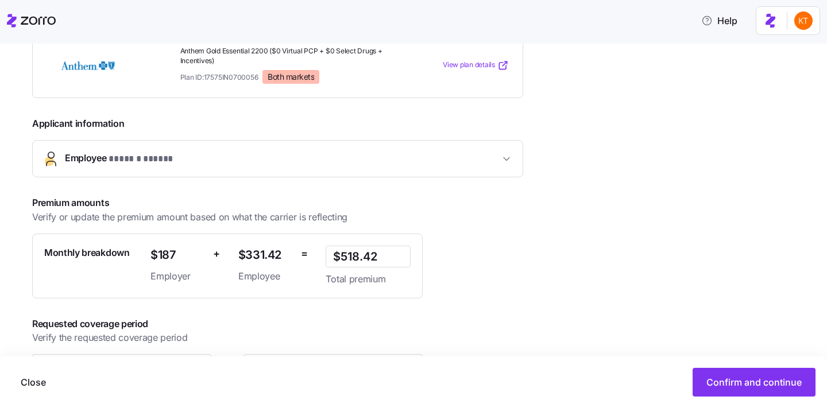
scroll to position [213, 0]
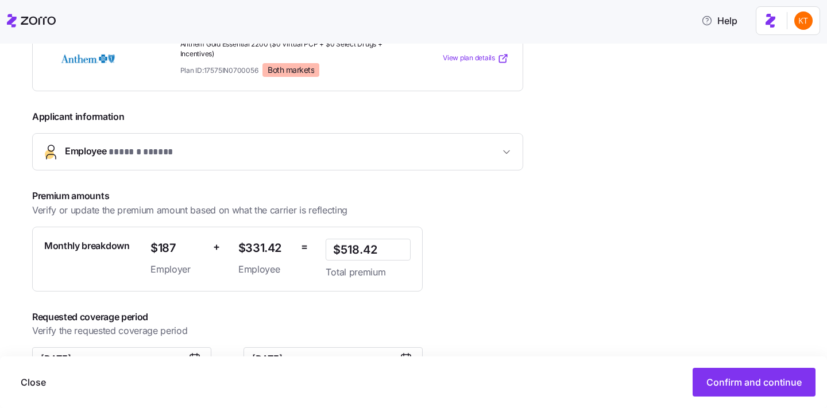
click at [726, 355] on div "**********" at bounding box center [421, 210] width 779 height 435
click at [739, 378] on span "Confirm and continue" at bounding box center [753, 383] width 95 height 14
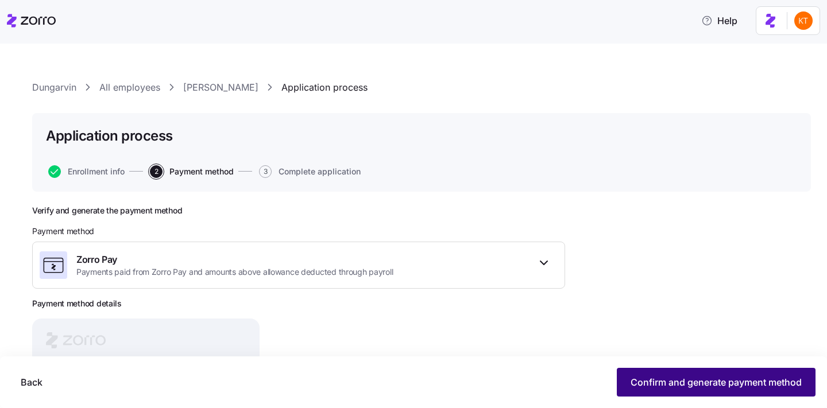
click at [718, 375] on button "Confirm and generate payment method" at bounding box center [716, 382] width 199 height 29
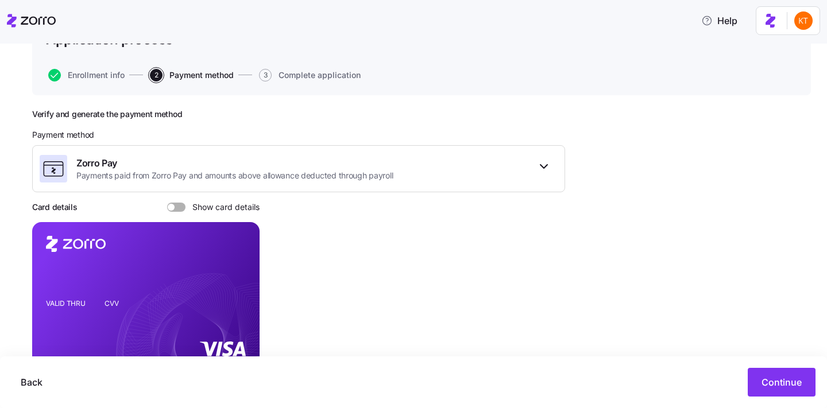
scroll to position [159, 0]
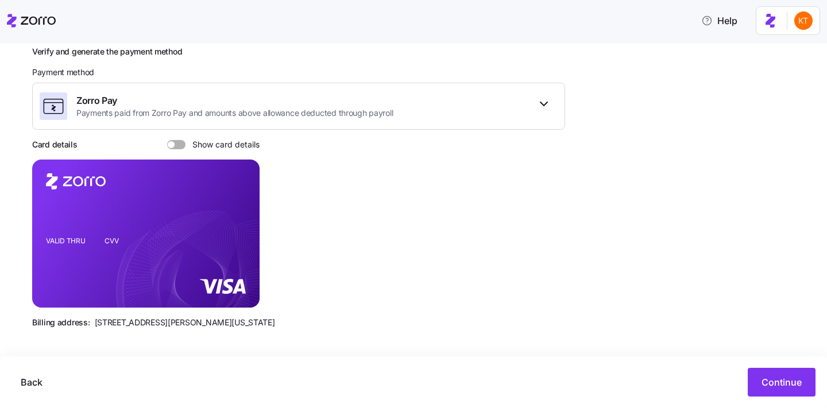
click at [170, 141] on div at bounding box center [176, 144] width 18 height 9
click at [167, 140] on input "Show card details" at bounding box center [167, 140] width 0 height 0
click at [239, 214] on icon "copy-to-clipboard" at bounding box center [238, 213] width 10 height 10
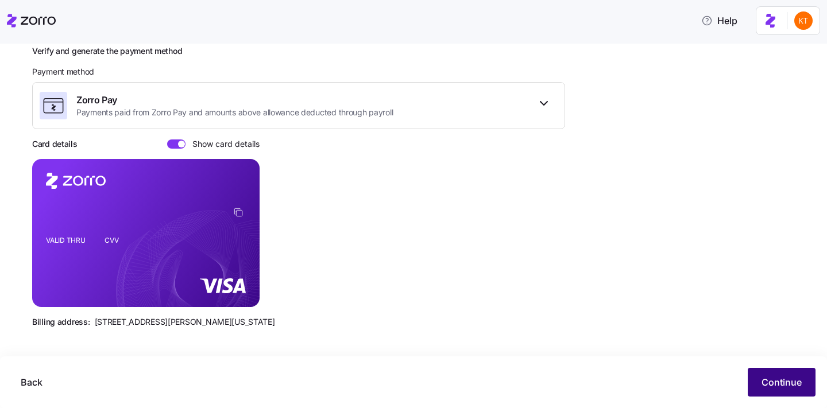
click at [786, 378] on span "Continue" at bounding box center [782, 383] width 40 height 14
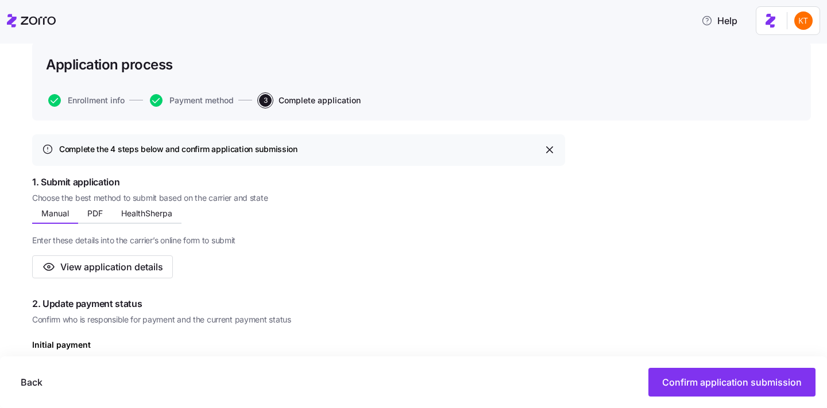
scroll to position [186, 0]
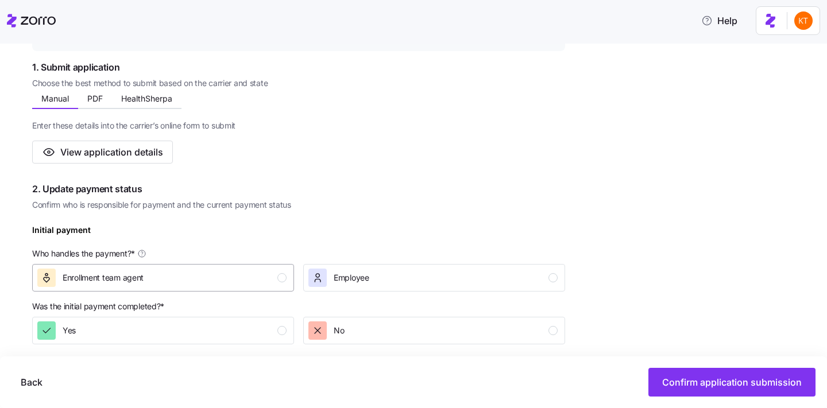
click at [245, 268] on button "Enrollment team agent" at bounding box center [163, 278] width 262 height 28
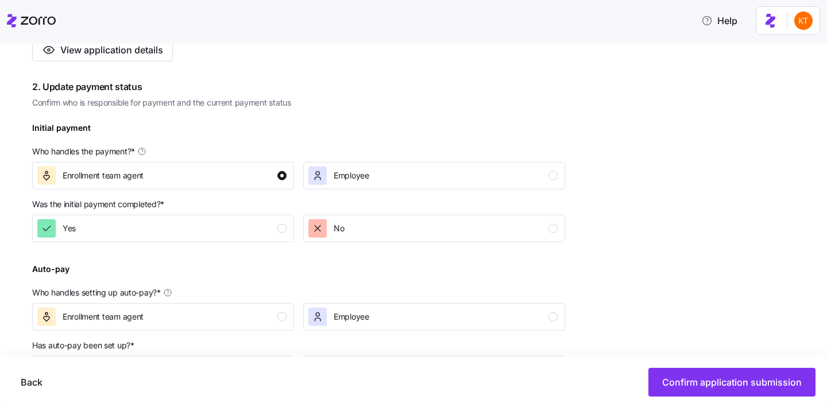
scroll to position [315, 0]
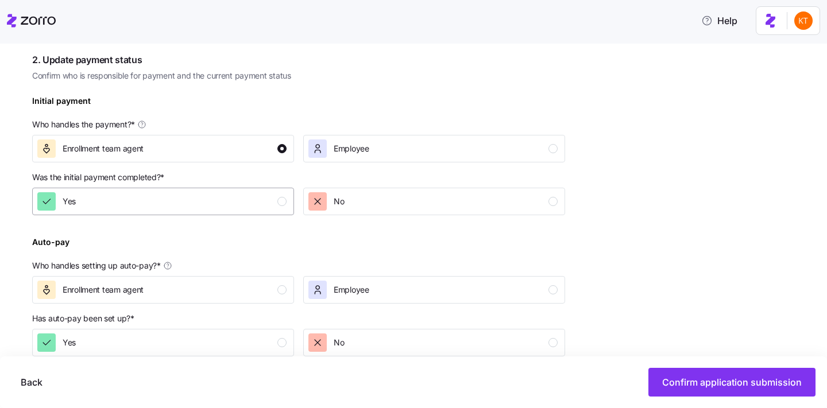
click at [264, 203] on div "Yes" at bounding box center [161, 201] width 249 height 18
click at [265, 291] on div "Enrollment team agent" at bounding box center [161, 290] width 249 height 18
click at [275, 352] on div "Yes" at bounding box center [161, 343] width 249 height 18
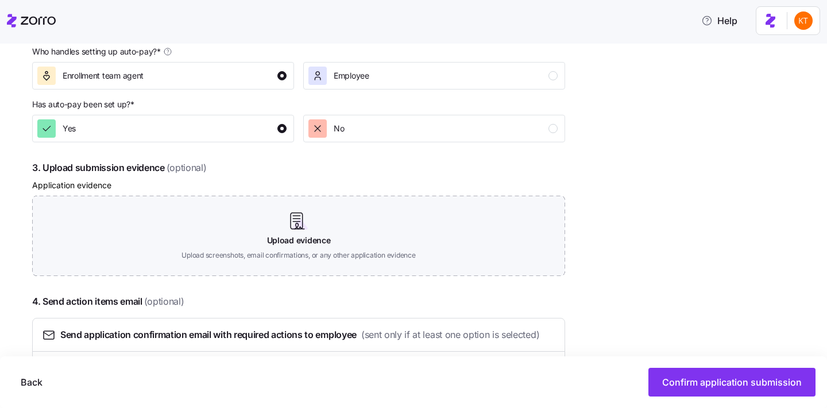
scroll to position [546, 0]
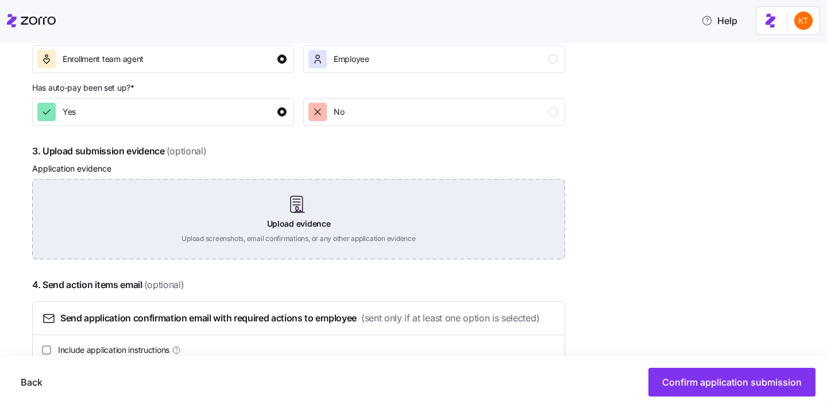
click at [330, 237] on div "Upload evidence Upload screenshots, email confirmations, or any other applicati…" at bounding box center [298, 219] width 533 height 80
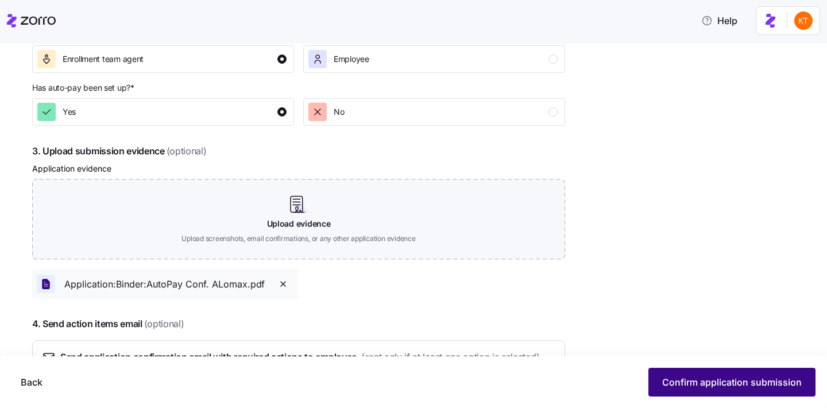
click at [693, 379] on span "Confirm application submission" at bounding box center [732, 383] width 140 height 14
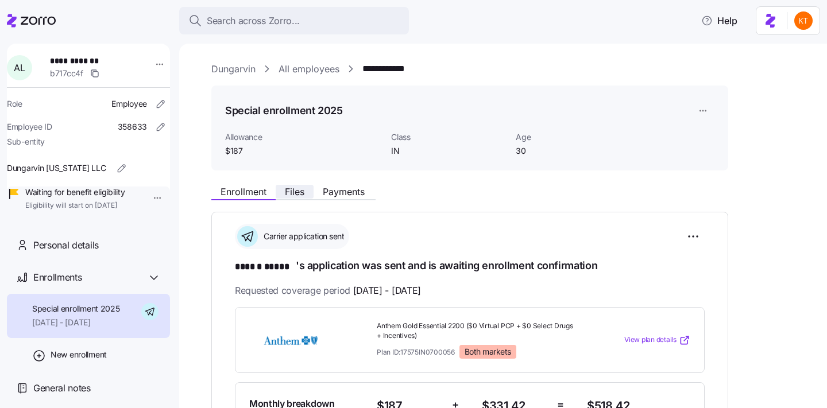
click at [278, 190] on button "Files" at bounding box center [295, 192] width 38 height 14
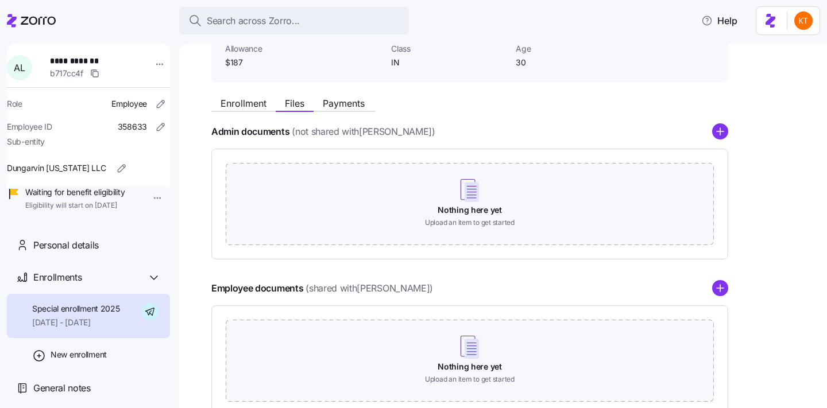
scroll to position [89, 0]
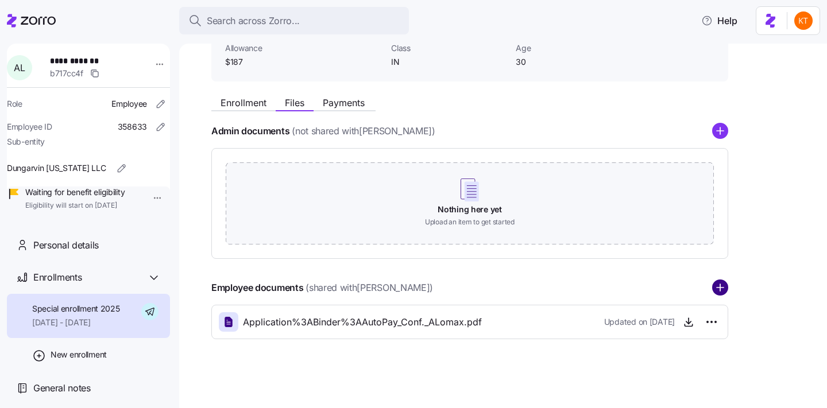
click at [719, 291] on circle "add icon" at bounding box center [720, 288] width 15 height 15
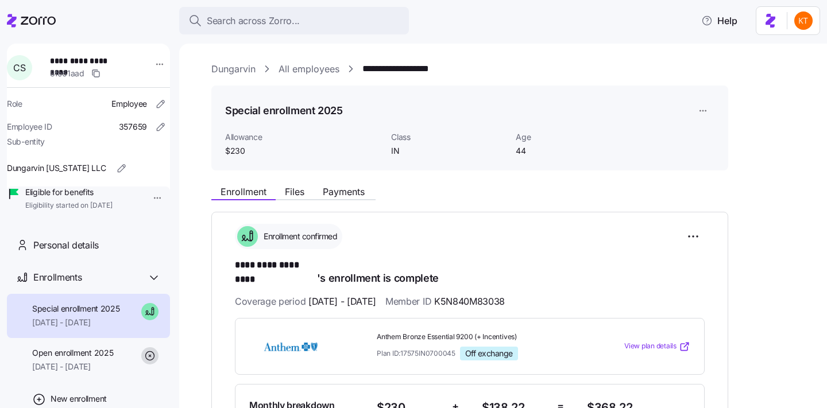
click at [116, 64] on span "**********" at bounding box center [88, 60] width 76 height 11
copy span "*********"
click at [365, 196] on span "Payments" at bounding box center [344, 191] width 42 height 9
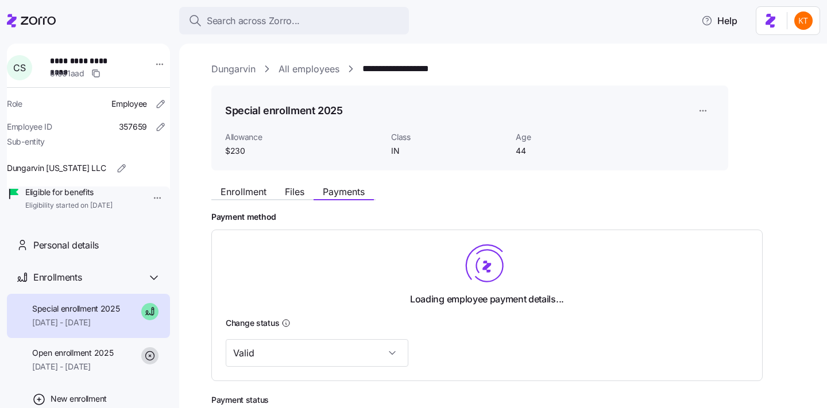
scroll to position [141, 0]
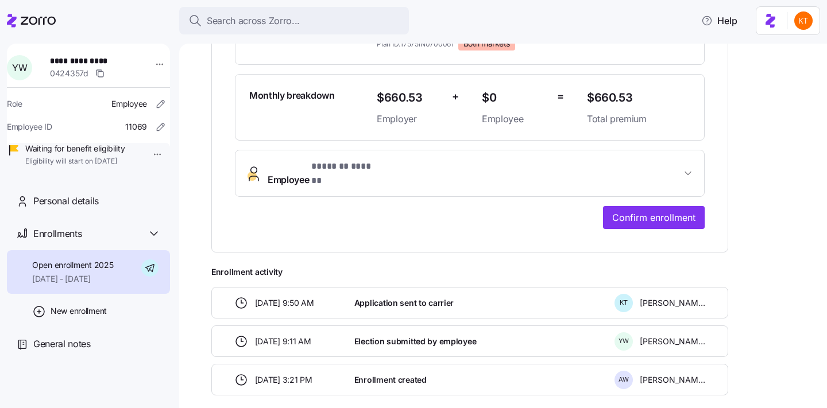
scroll to position [354, 0]
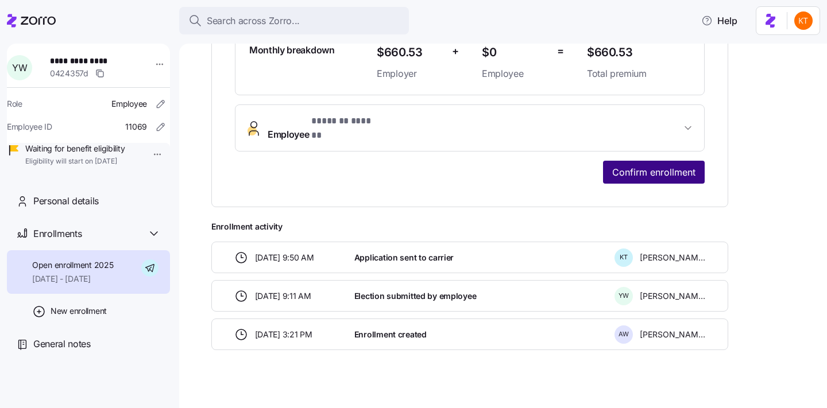
click at [620, 165] on span "Confirm enrollment" at bounding box center [653, 172] width 83 height 14
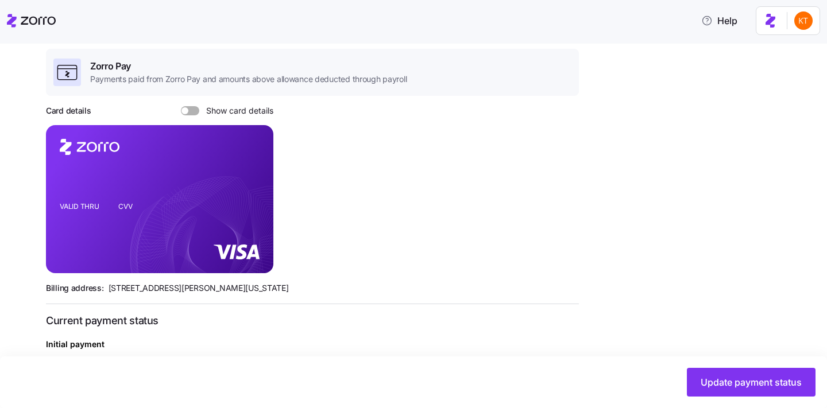
scroll to position [443, 0]
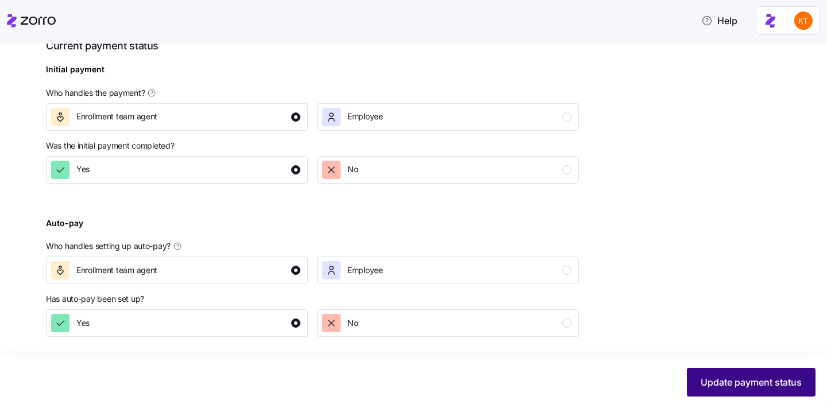
click at [708, 372] on div "Westminster Village Muncie, Inc. All employees [PERSON_NAME] Enrollment confirm…" at bounding box center [421, 16] width 779 height 757
click at [706, 372] on button "Update payment status" at bounding box center [751, 382] width 129 height 29
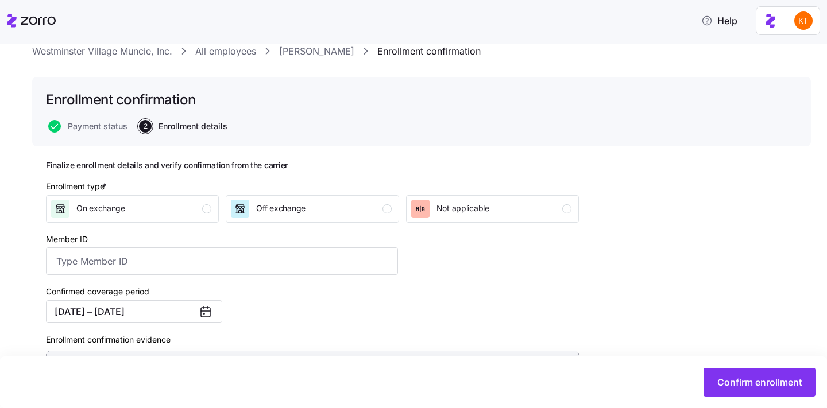
scroll to position [37, 0]
click at [333, 208] on div "Off exchange" at bounding box center [311, 208] width 160 height 18
click at [152, 265] on input "Member ID" at bounding box center [222, 260] width 352 height 28
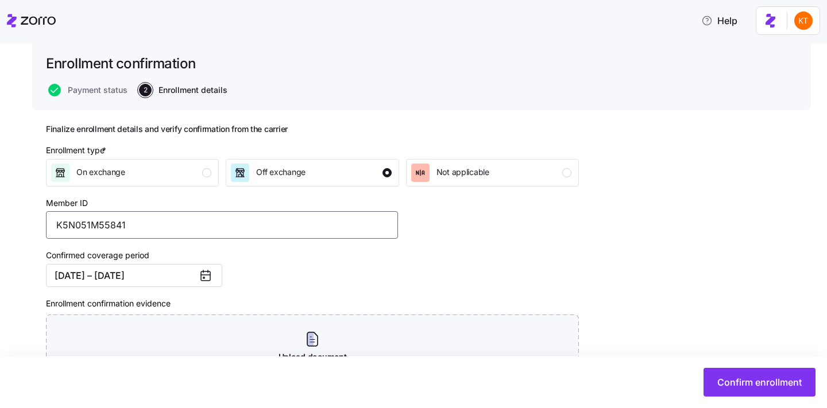
scroll to position [122, 0]
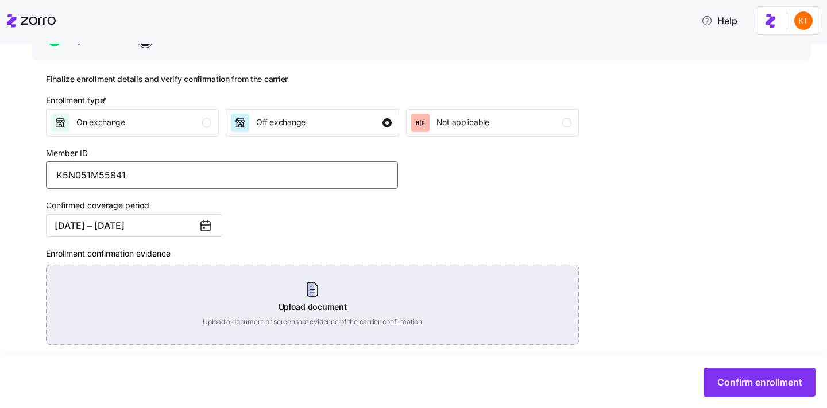
type input "K5N051M55841"
click at [302, 304] on div "Upload document Upload a document or screenshot evidence of the carrier confirm…" at bounding box center [312, 305] width 533 height 80
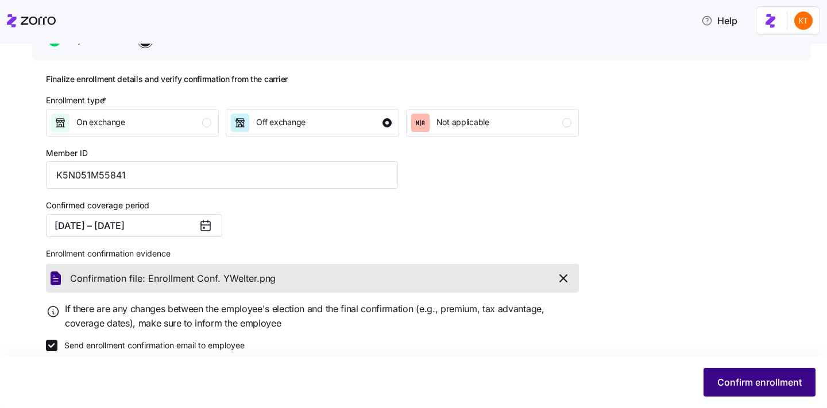
click at [729, 370] on button "Confirm enrollment" at bounding box center [760, 382] width 112 height 29
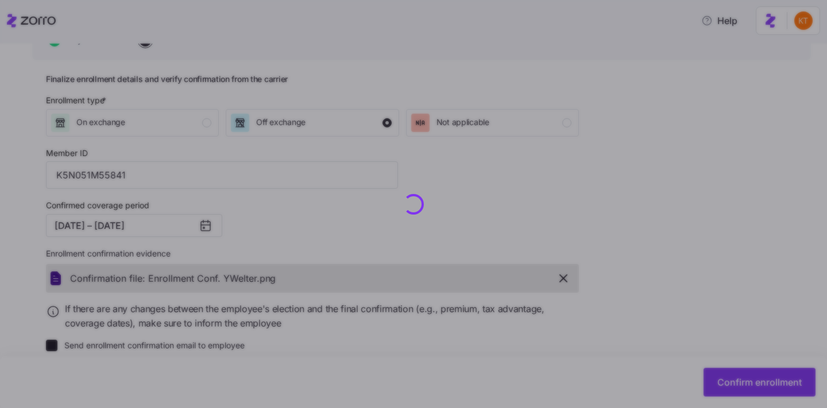
checkbox input "false"
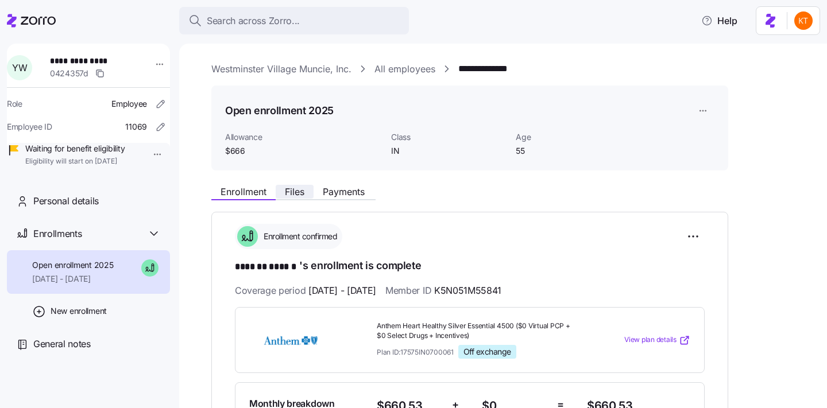
click at [277, 194] on button "Files" at bounding box center [295, 192] width 38 height 14
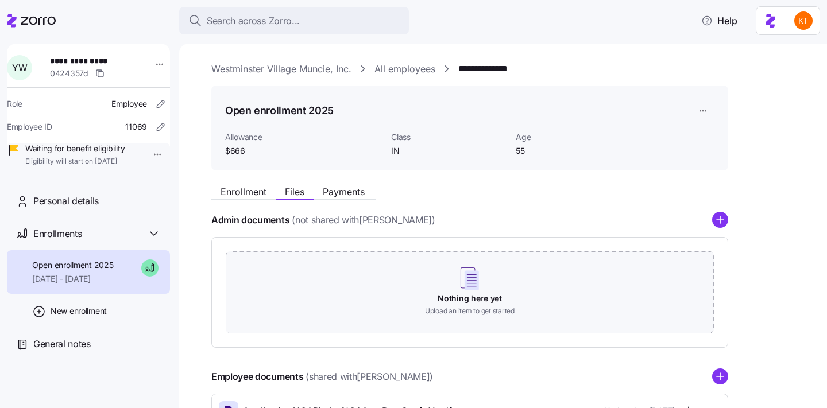
scroll to position [165, 0]
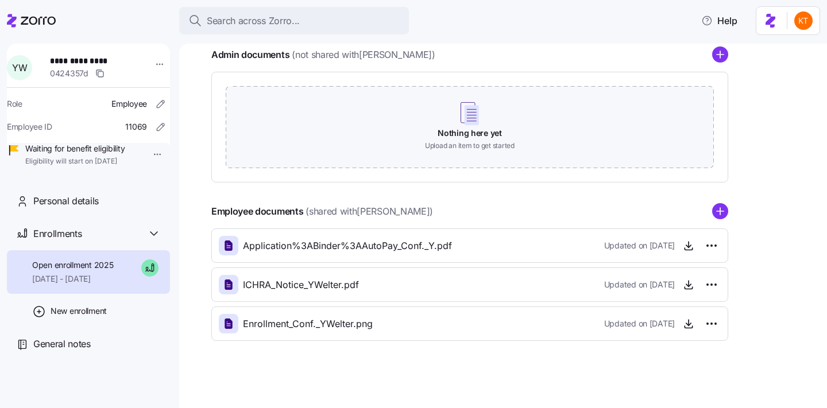
click at [712, 218] on icon "add icon" at bounding box center [720, 211] width 16 height 16
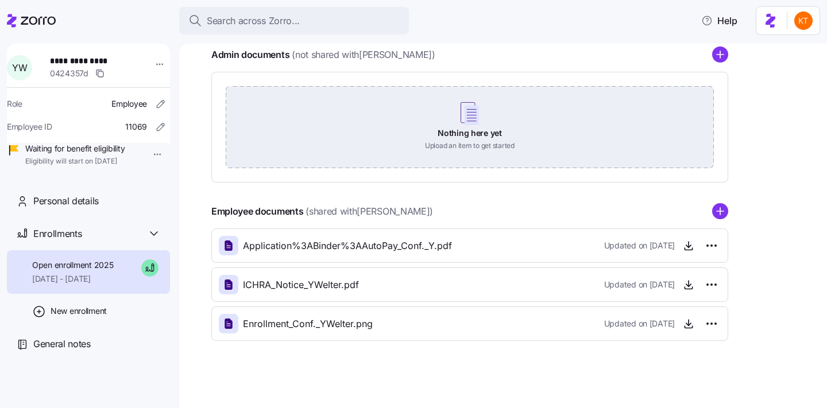
click at [473, 119] on div "Nothing here yet Upload an item to get started" at bounding box center [470, 126] width 488 height 80
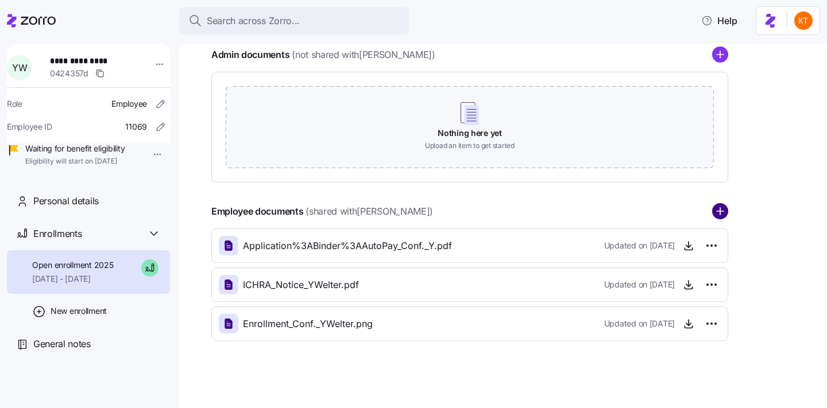
click at [721, 203] on div "Employee documents (shared with Yolande Welter )" at bounding box center [469, 211] width 517 height 16
click at [725, 217] on circle "add icon" at bounding box center [720, 211] width 15 height 15
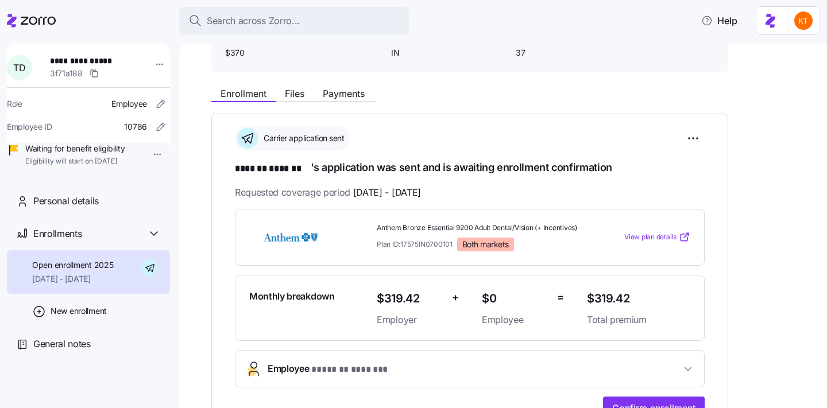
scroll to position [142, 0]
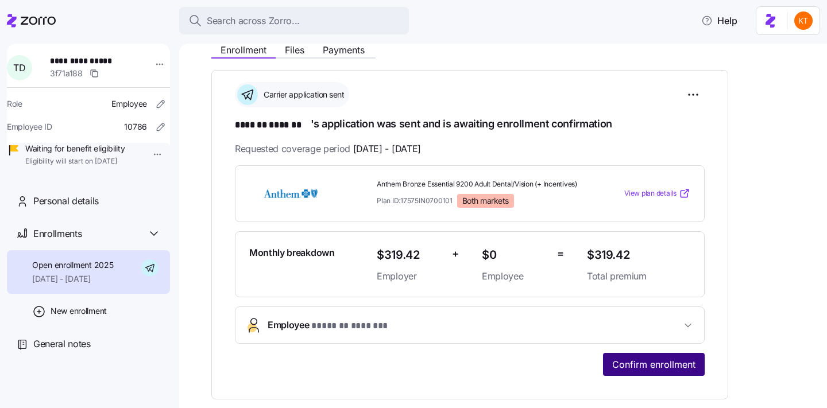
click at [653, 368] on span "Confirm enrollment" at bounding box center [653, 365] width 83 height 14
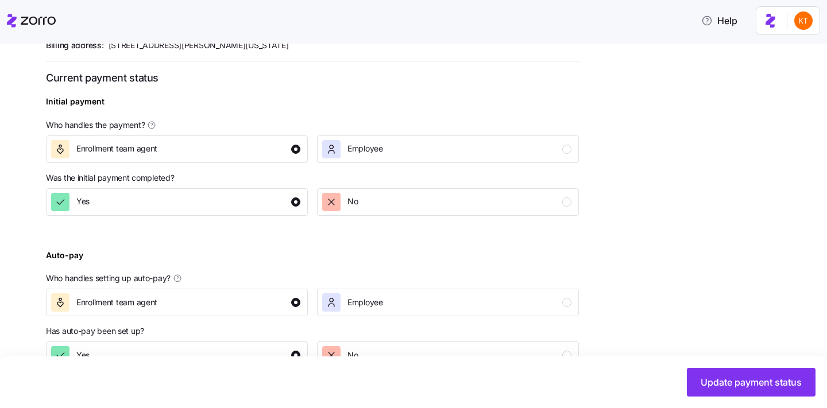
scroll to position [443, 0]
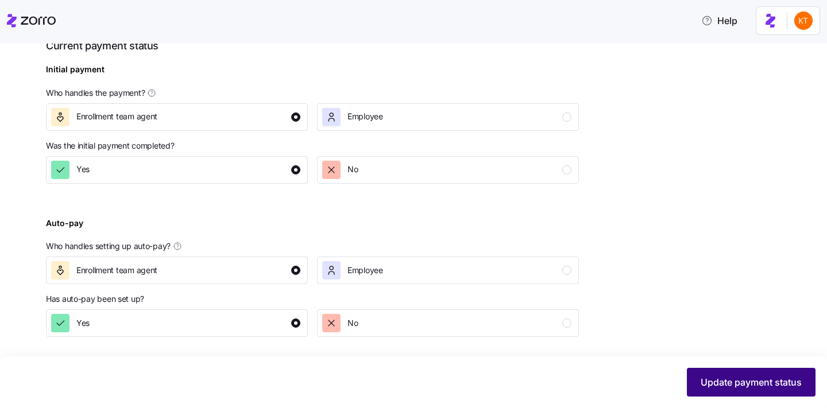
click at [732, 387] on span "Update payment status" at bounding box center [751, 383] width 101 height 14
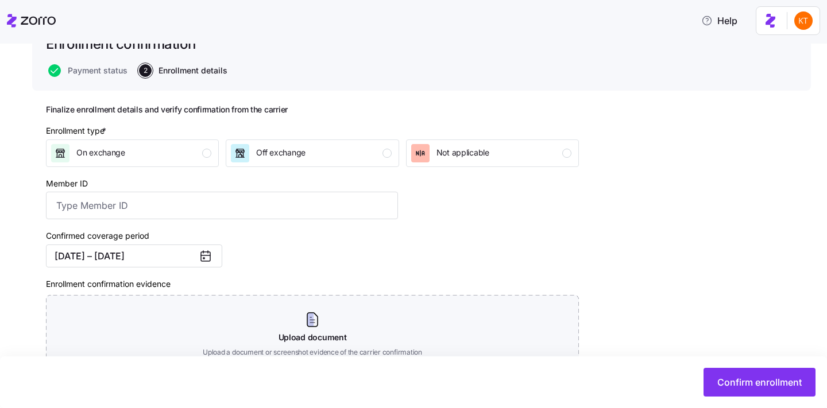
scroll to position [95, 0]
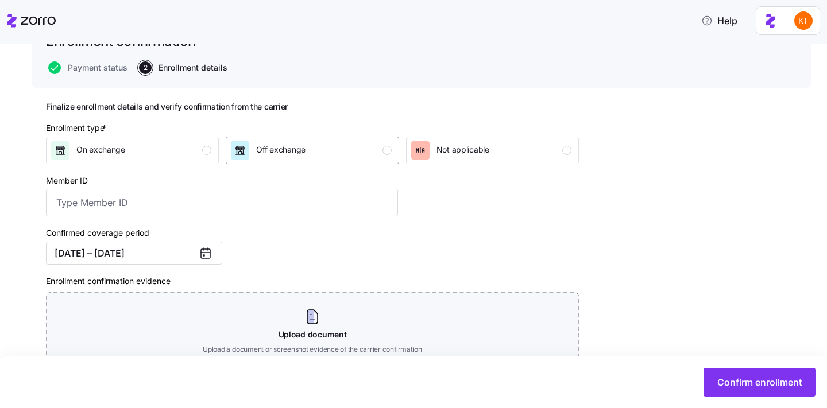
click at [360, 145] on div "Off exchange" at bounding box center [311, 150] width 160 height 18
click at [344, 193] on input "Member ID" at bounding box center [222, 203] width 352 height 28
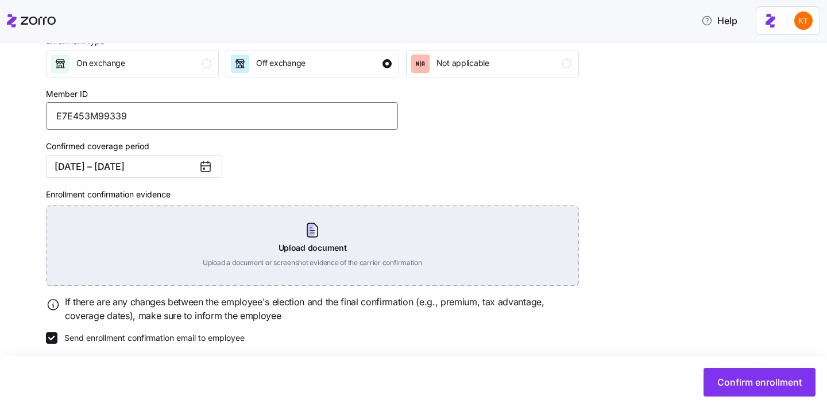
scroll to position [190, 0]
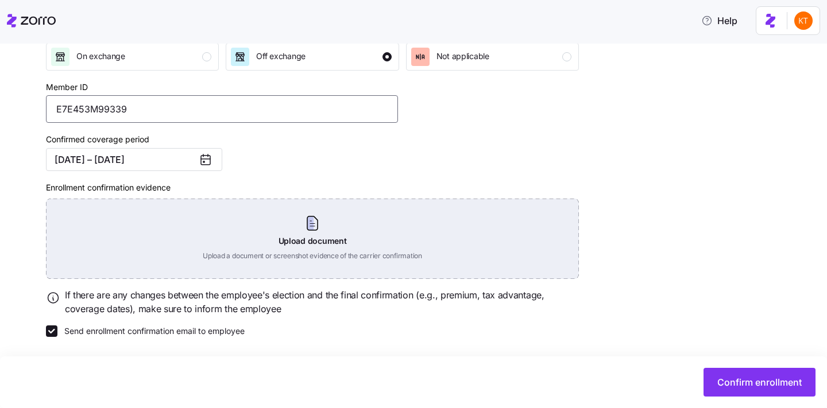
type input "E7E453M99339"
click at [300, 244] on div "Upload document Upload a document or screenshot evidence of the carrier confirm…" at bounding box center [312, 239] width 533 height 80
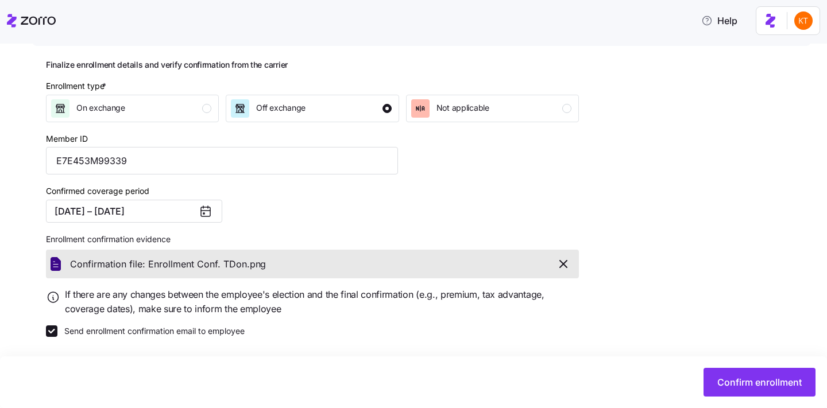
scroll to position [137, 0]
click at [755, 388] on span "Confirm enrollment" at bounding box center [759, 383] width 84 height 14
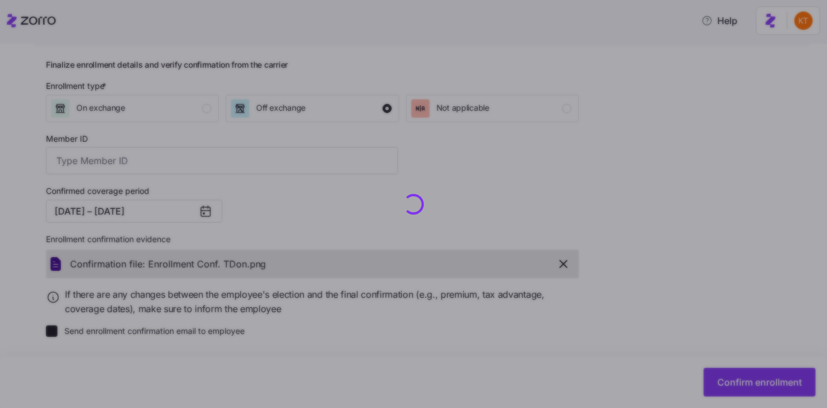
type input "E7E453M99339"
checkbox input "false"
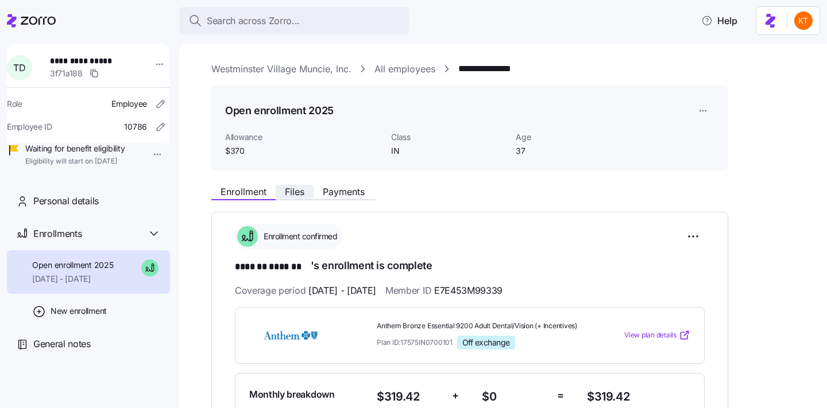
click at [294, 194] on span "Files" at bounding box center [295, 191] width 20 height 9
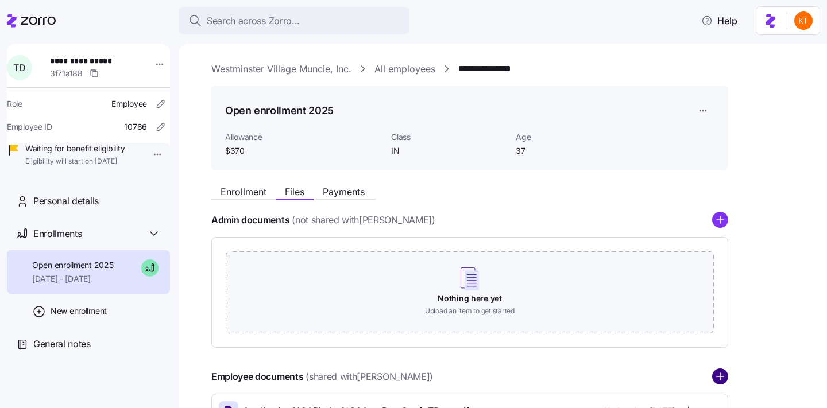
click at [720, 383] on circle "add icon" at bounding box center [720, 377] width 15 height 15
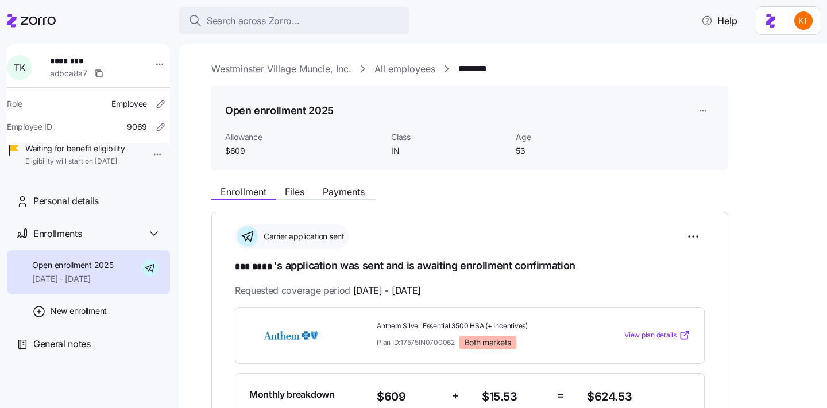
click at [80, 65] on span "********" at bounding box center [90, 60] width 80 height 11
copy span "****"
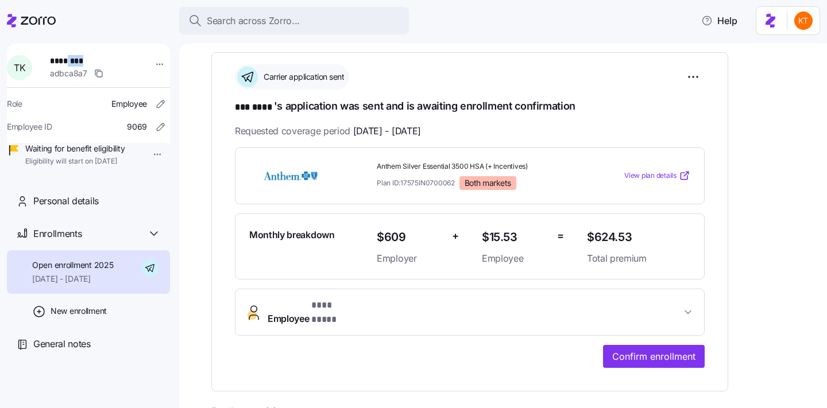
scroll to position [214, 0]
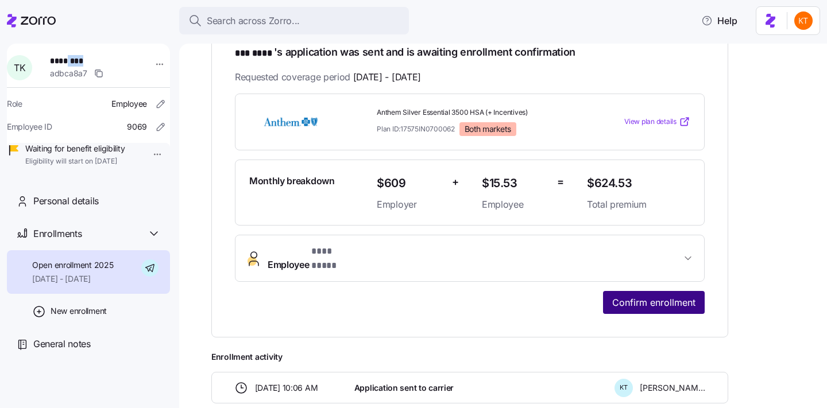
click at [648, 291] on button "Confirm enrollment" at bounding box center [654, 302] width 102 height 23
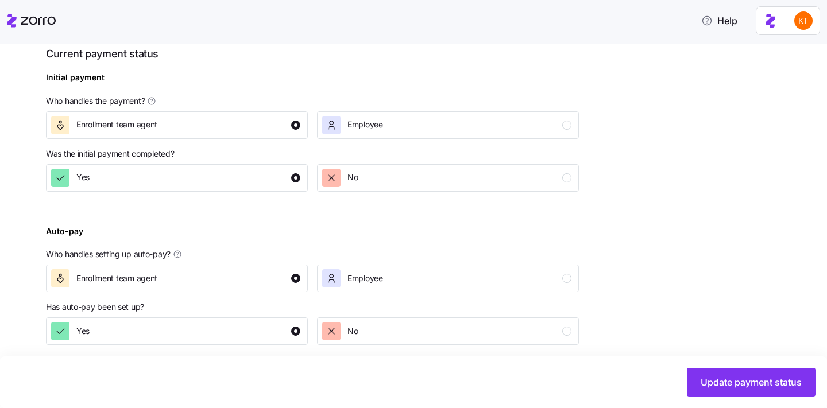
scroll to position [443, 0]
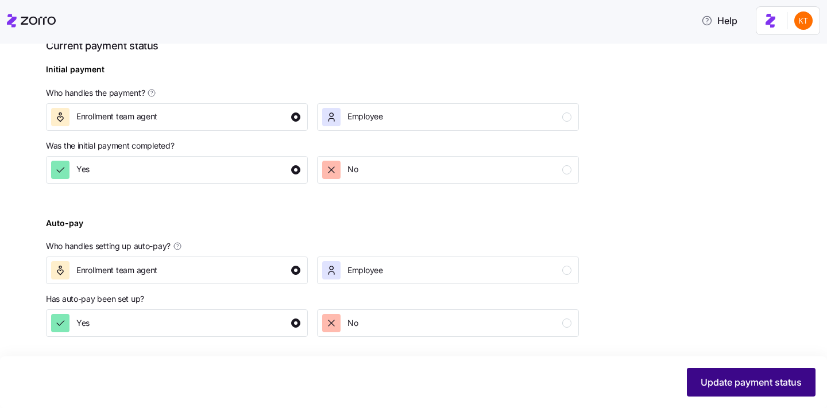
click at [776, 374] on button "Update payment status" at bounding box center [751, 382] width 129 height 29
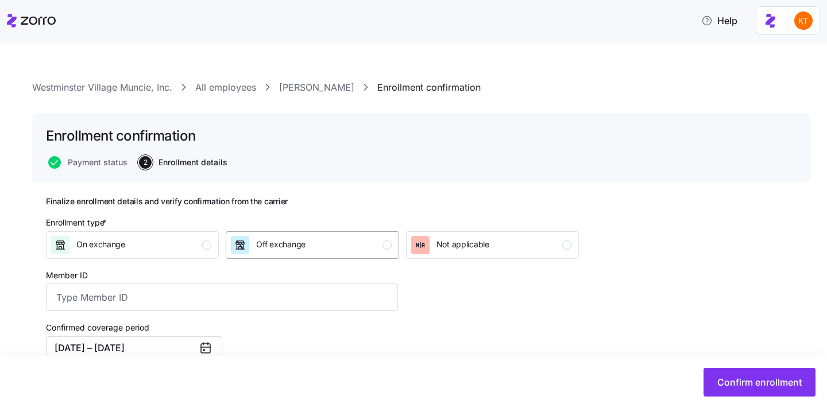
click at [377, 248] on div "Off exchange" at bounding box center [311, 245] width 160 height 18
click at [212, 292] on input "Member ID" at bounding box center [222, 298] width 352 height 28
type input "k"
type input "K5N313M70269"
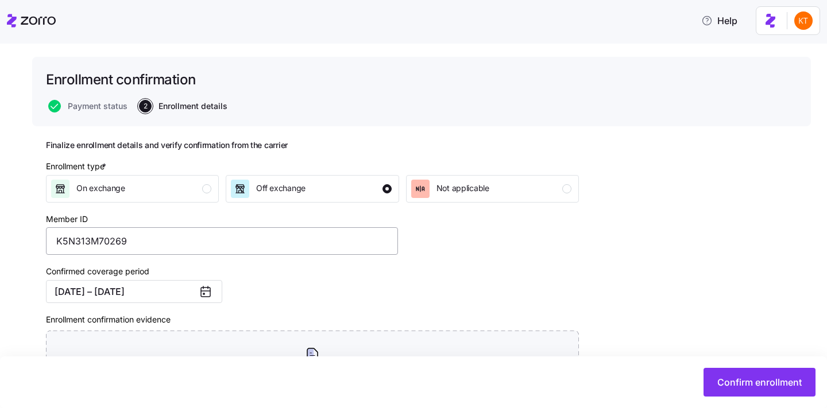
scroll to position [109, 0]
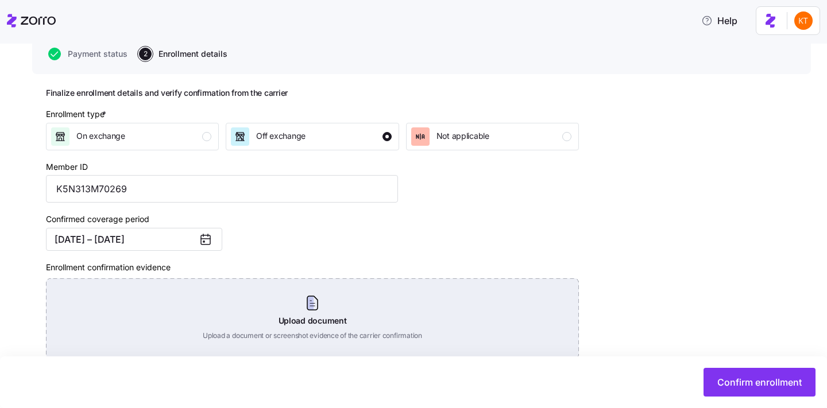
click at [334, 316] on div "Upload document Upload a document or screenshot evidence of the carrier confirm…" at bounding box center [312, 319] width 533 height 80
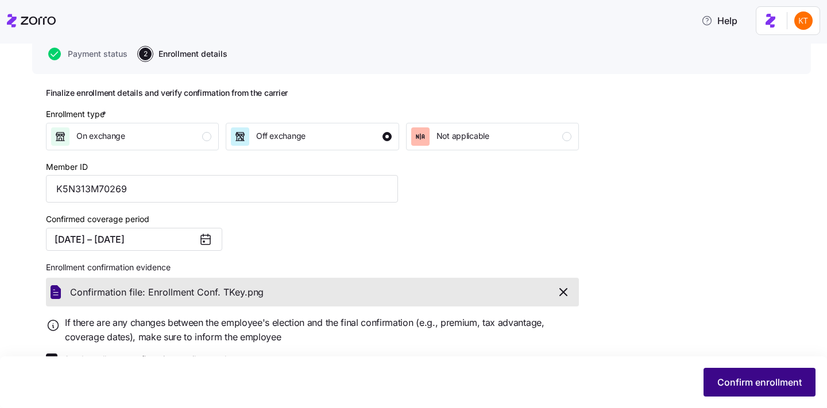
click at [784, 391] on button "Confirm enrollment" at bounding box center [760, 382] width 112 height 29
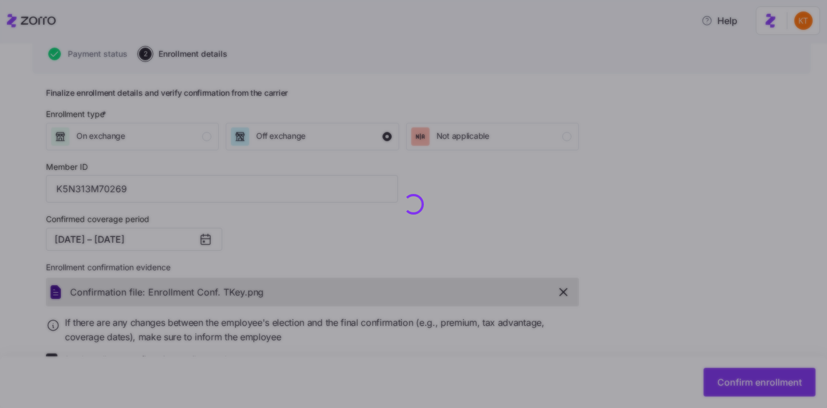
checkbox input "false"
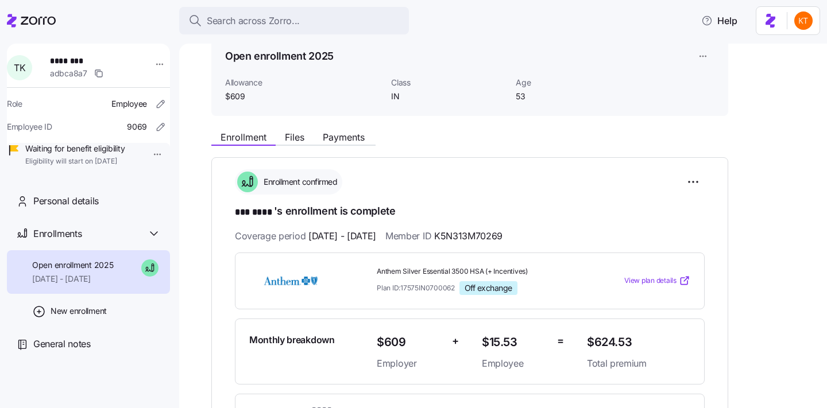
scroll to position [17, 0]
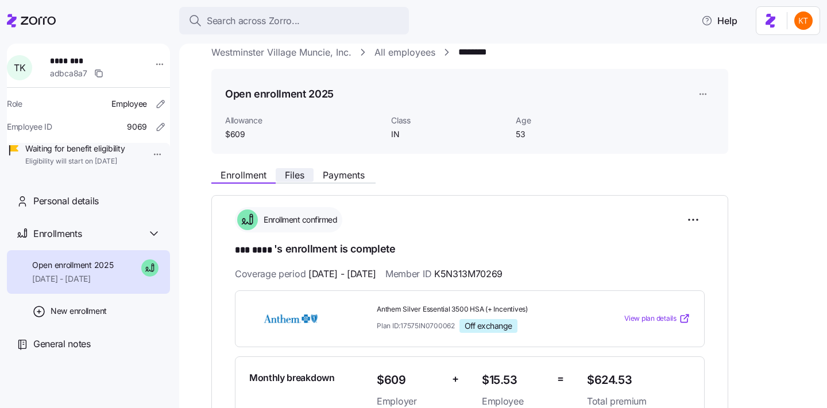
click at [299, 176] on span "Files" at bounding box center [295, 175] width 20 height 9
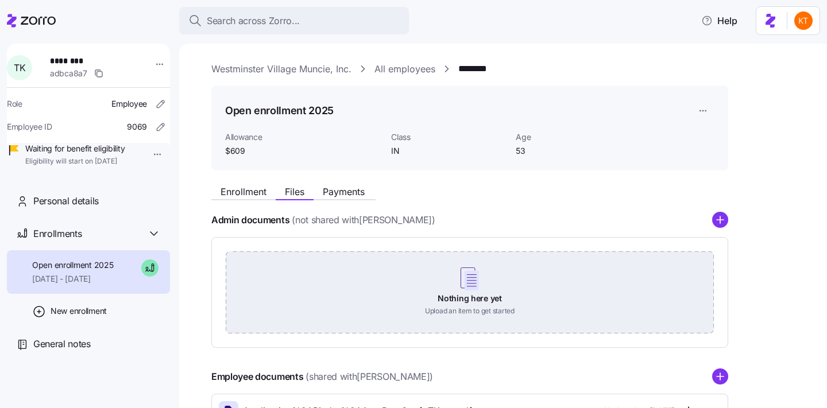
scroll to position [128, 0]
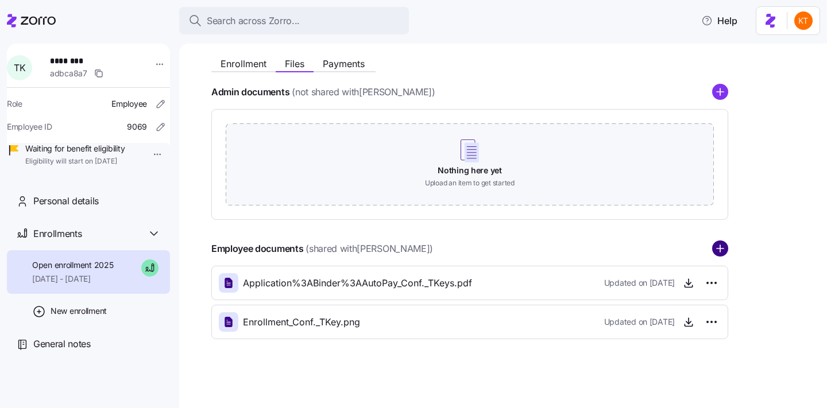
click at [725, 251] on circle "add icon" at bounding box center [720, 249] width 15 height 15
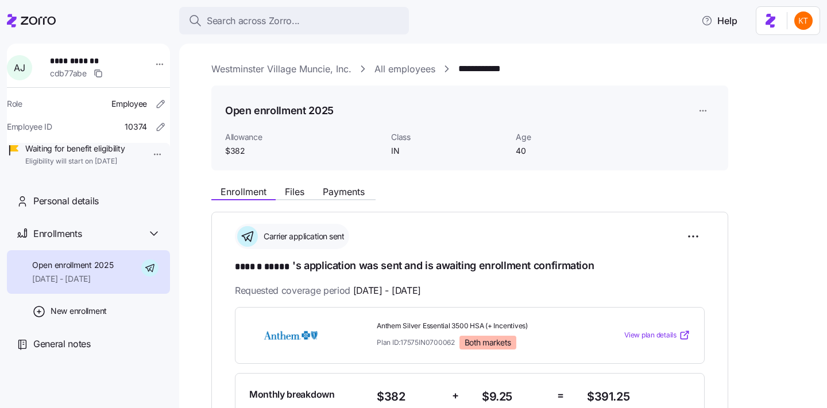
click at [98, 63] on span "**********" at bounding box center [90, 60] width 80 height 11
copy span "*****"
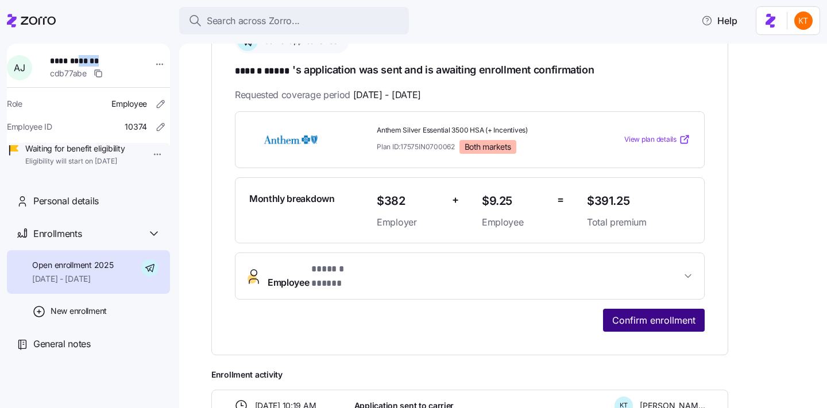
click at [642, 309] on button "Confirm enrollment" at bounding box center [654, 320] width 102 height 23
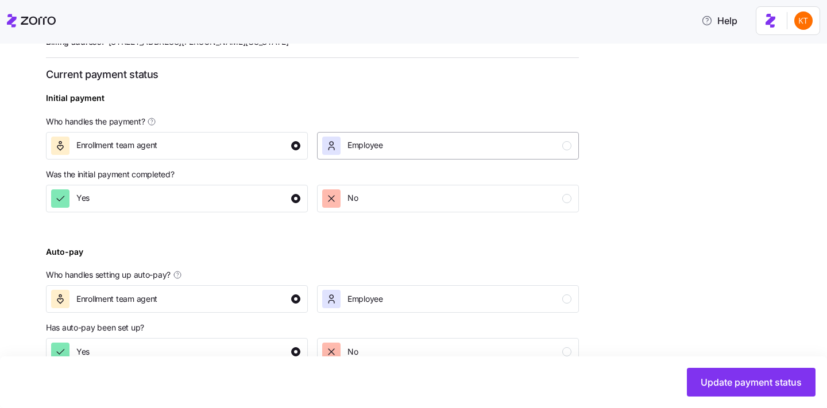
scroll to position [443, 0]
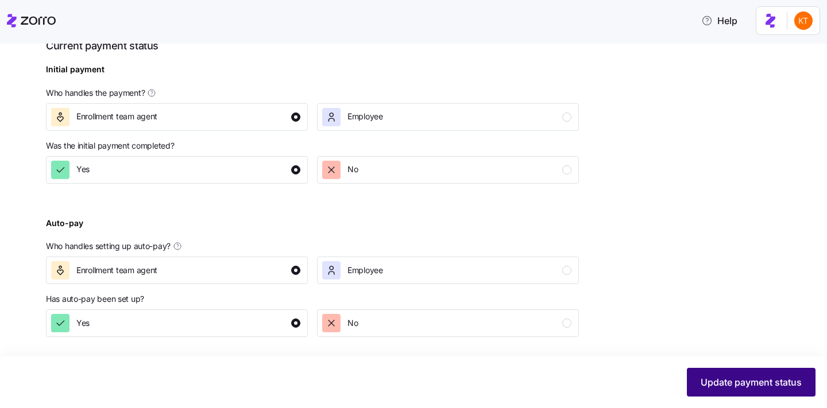
click at [717, 375] on button "Update payment status" at bounding box center [751, 382] width 129 height 29
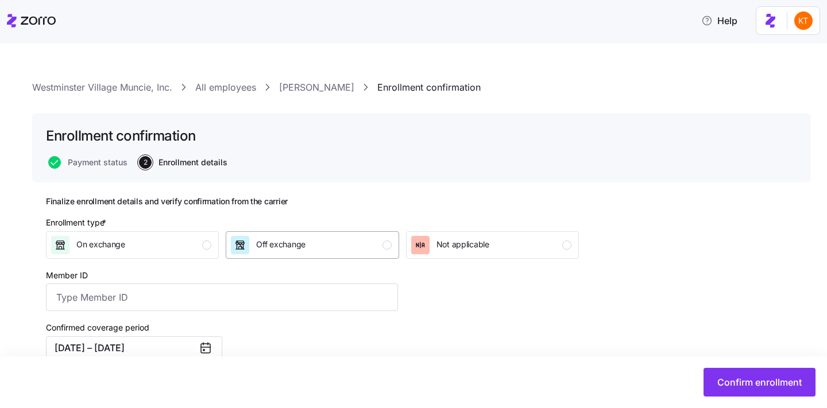
click at [342, 254] on button "Off exchange" at bounding box center [312, 245] width 173 height 28
click at [186, 305] on input "Member ID" at bounding box center [222, 298] width 352 height 28
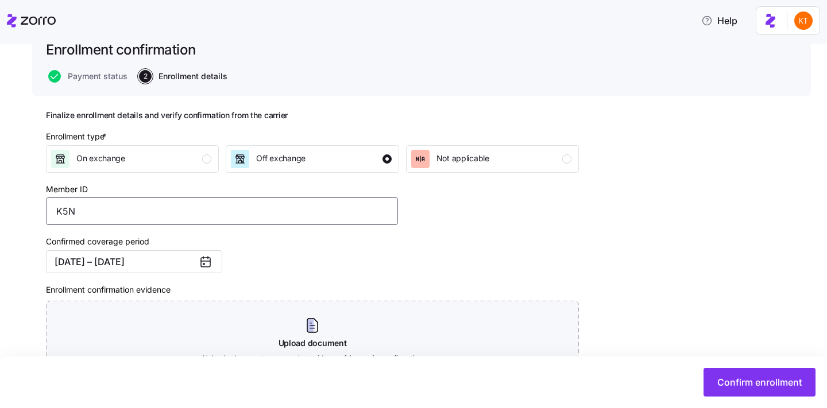
scroll to position [190, 0]
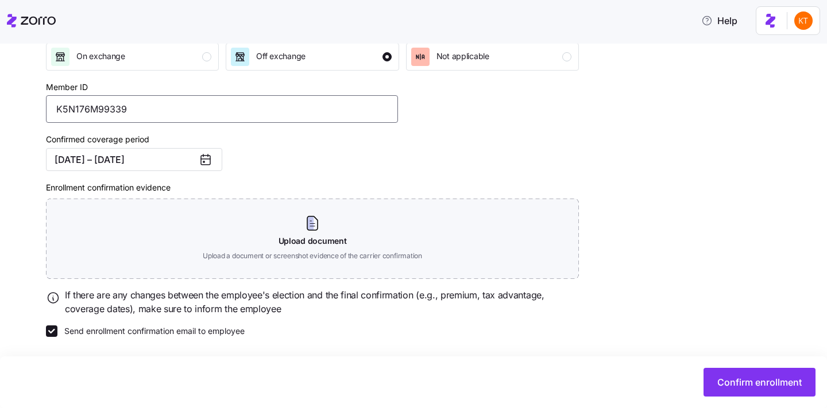
type input "K5N176M99339"
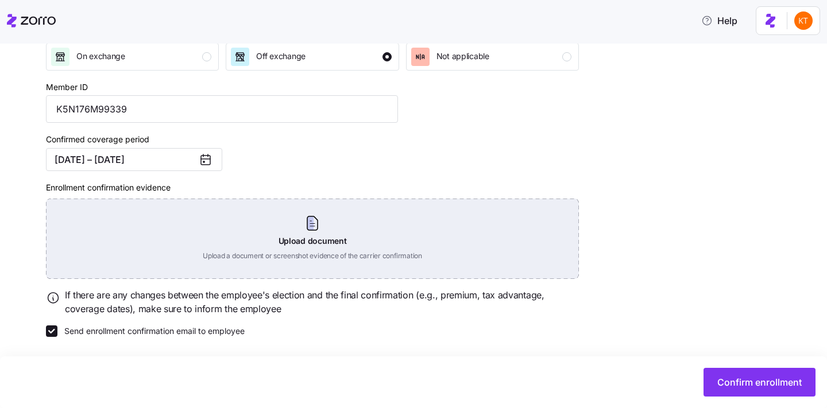
click at [312, 231] on div "Upload document Upload a document or screenshot evidence of the carrier confirm…" at bounding box center [312, 239] width 533 height 80
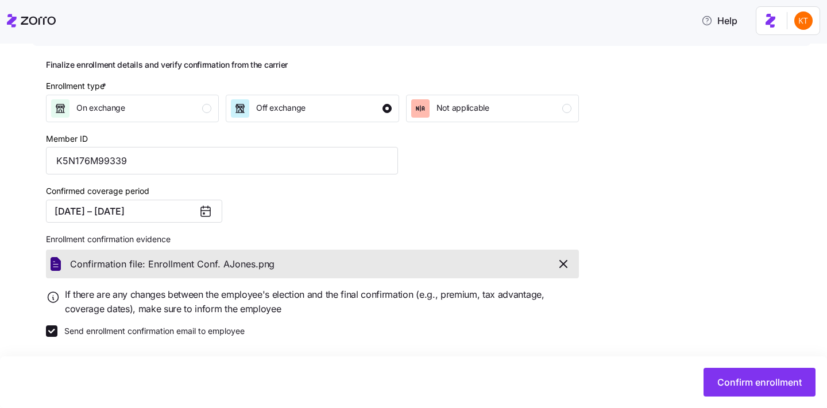
scroll to position [137, 0]
click at [738, 378] on span "Confirm enrollment" at bounding box center [759, 383] width 84 height 14
type input "K5N176M99339"
checkbox input "false"
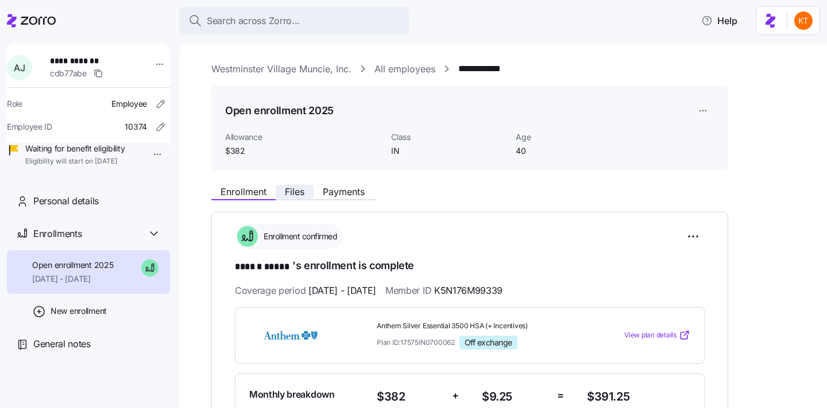
click at [298, 187] on span "Files" at bounding box center [295, 191] width 20 height 9
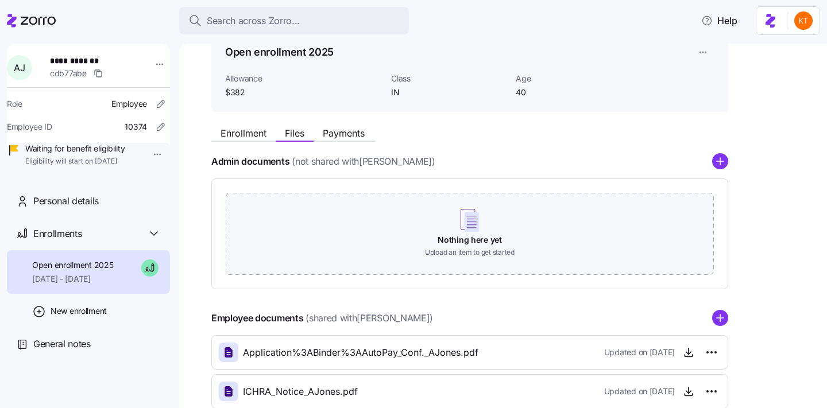
scroll to position [104, 0]
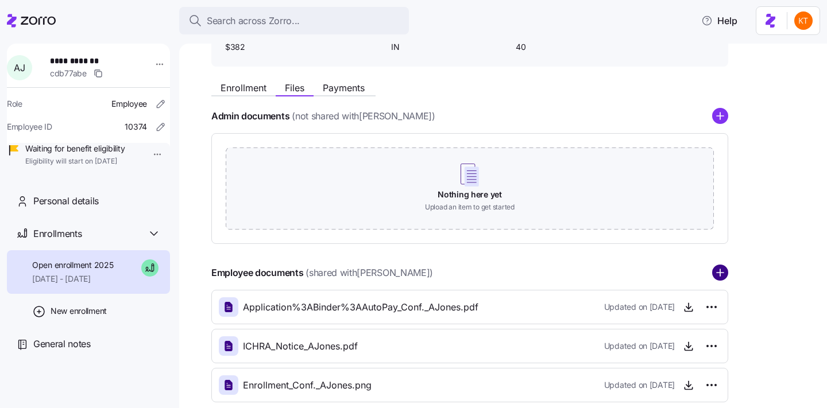
click at [723, 270] on circle "add icon" at bounding box center [720, 273] width 15 height 15
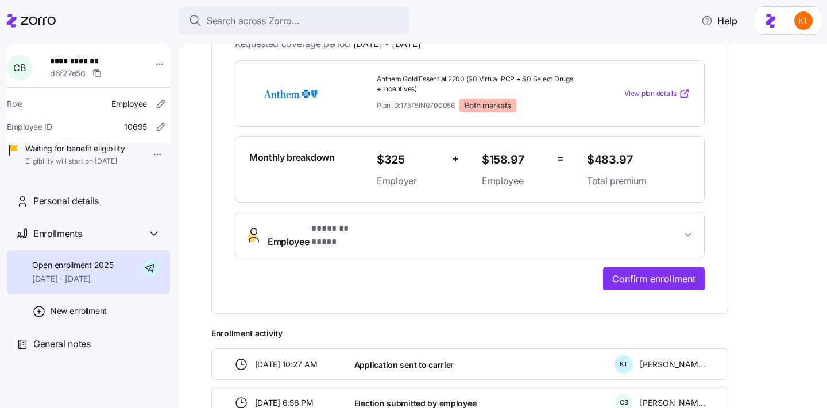
scroll to position [311, 0]
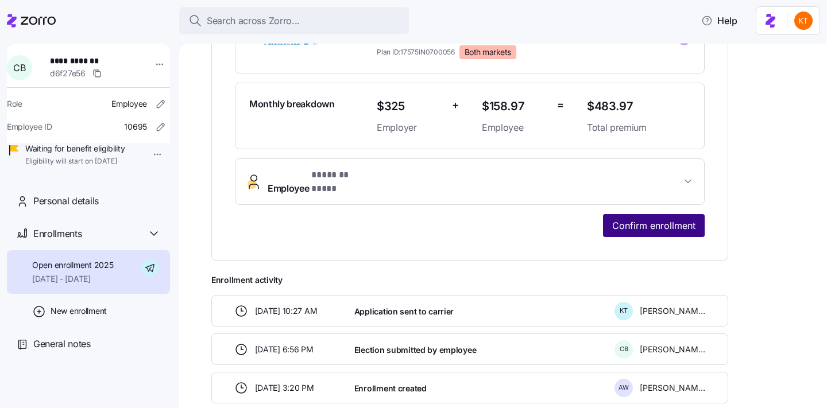
click at [642, 219] on span "Confirm enrollment" at bounding box center [653, 226] width 83 height 14
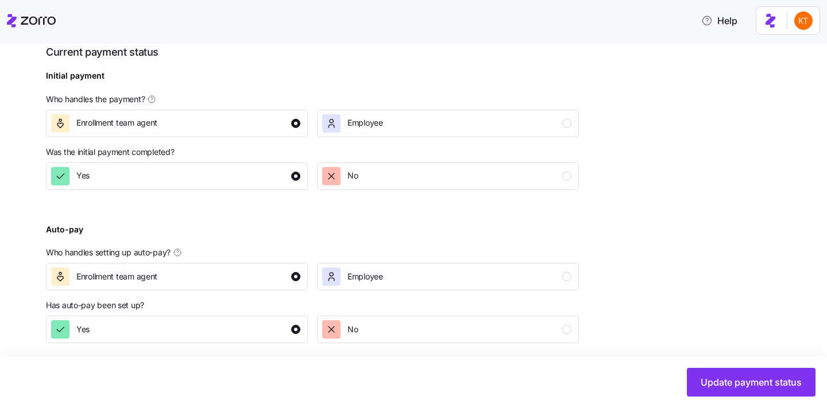
scroll to position [443, 0]
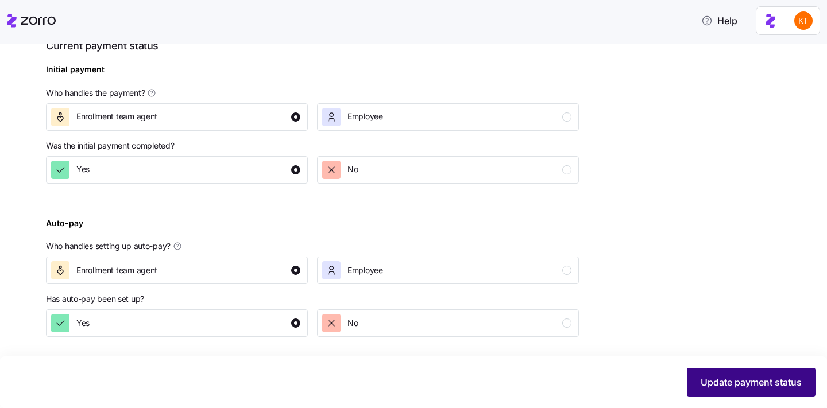
click at [717, 389] on button "Update payment status" at bounding box center [751, 382] width 129 height 29
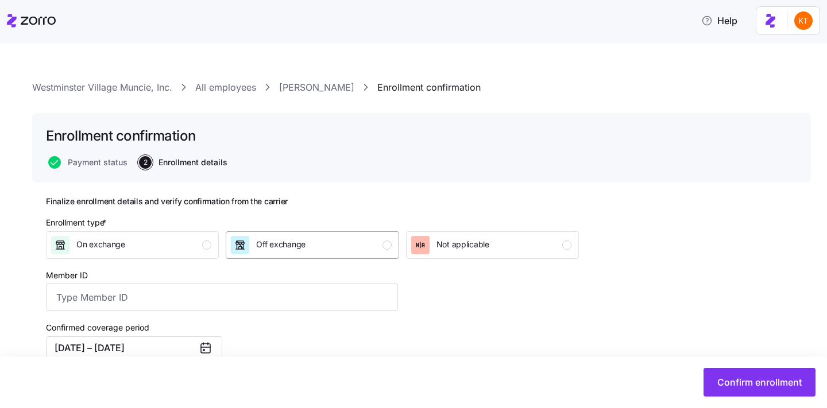
click at [298, 246] on span "Off exchange" at bounding box center [280, 244] width 49 height 11
click at [714, 389] on button "Confirm enrollment" at bounding box center [760, 382] width 112 height 29
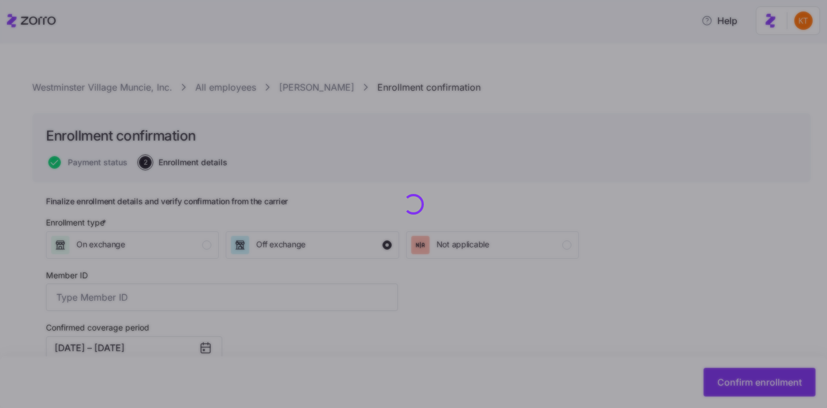
checkbox input "false"
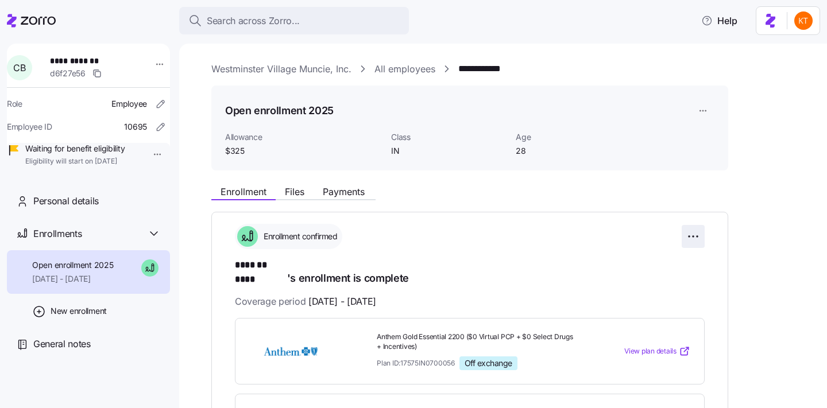
click at [688, 236] on html "**********" at bounding box center [413, 200] width 827 height 401
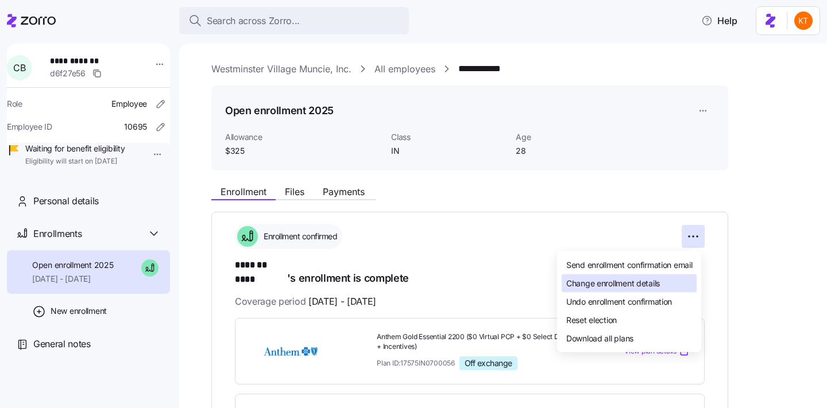
click at [664, 280] on div "Change enrollment details" at bounding box center [629, 284] width 135 height 18
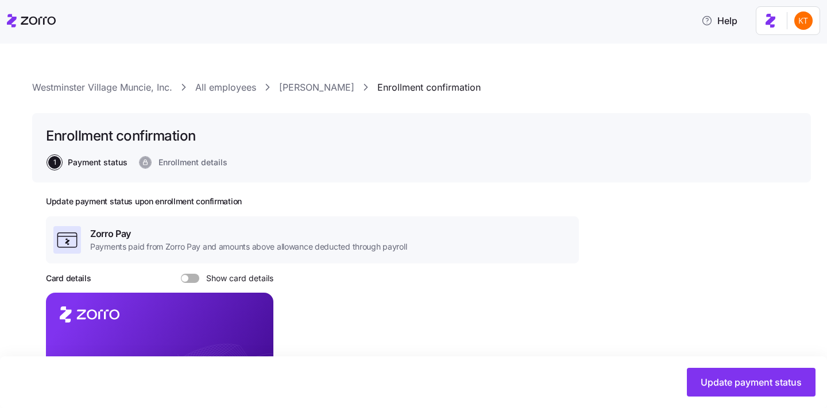
scroll to position [443, 0]
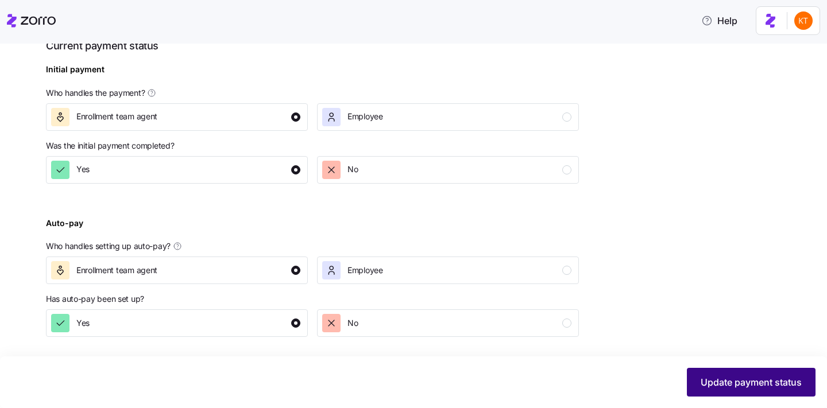
click at [753, 396] on button "Update payment status" at bounding box center [751, 382] width 129 height 29
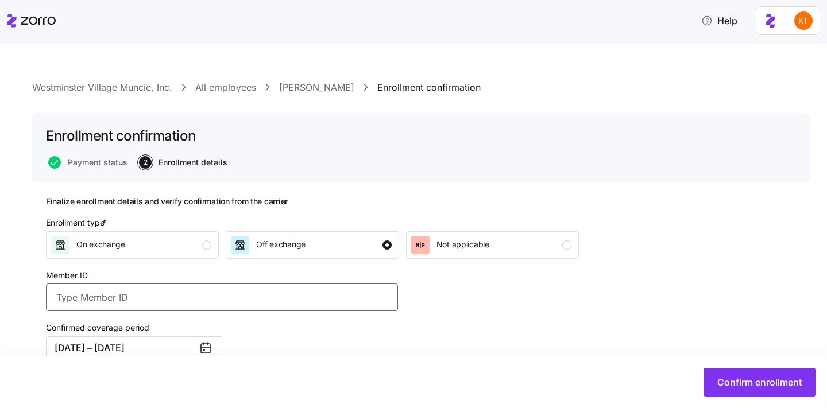
click at [272, 306] on input "Member ID" at bounding box center [222, 298] width 352 height 28
click at [164, 305] on input "Member ID" at bounding box center [222, 298] width 352 height 28
type input "K5N725W12503"
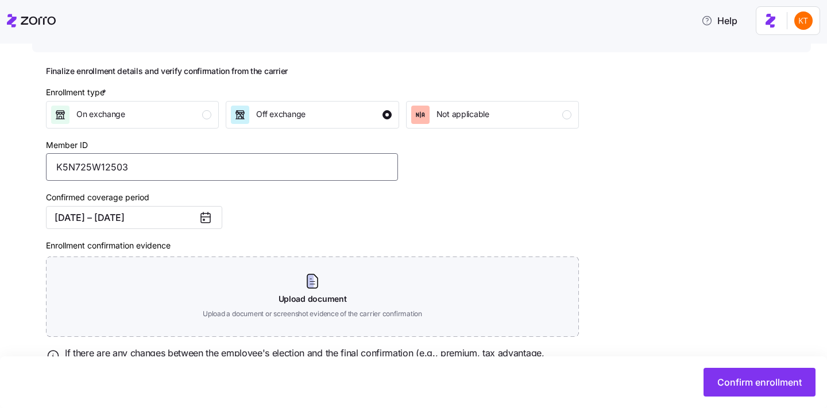
scroll to position [189, 0]
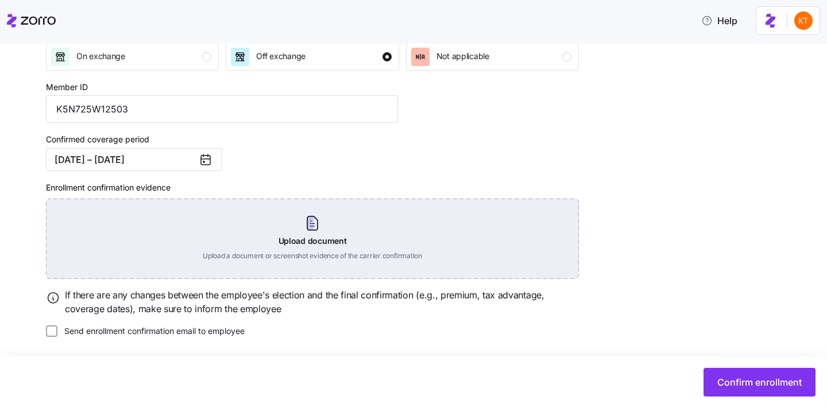
click at [289, 232] on div "Upload document Upload a document or screenshot evidence of the carrier confirm…" at bounding box center [312, 239] width 533 height 80
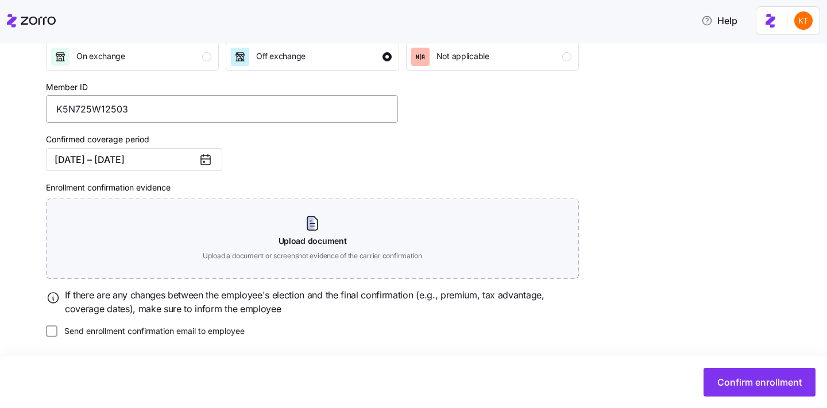
scroll to position [137, 0]
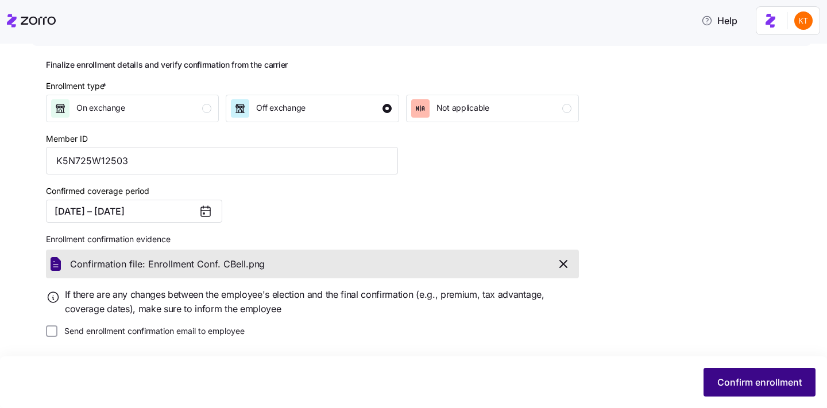
click at [781, 387] on span "Confirm enrollment" at bounding box center [759, 383] width 84 height 14
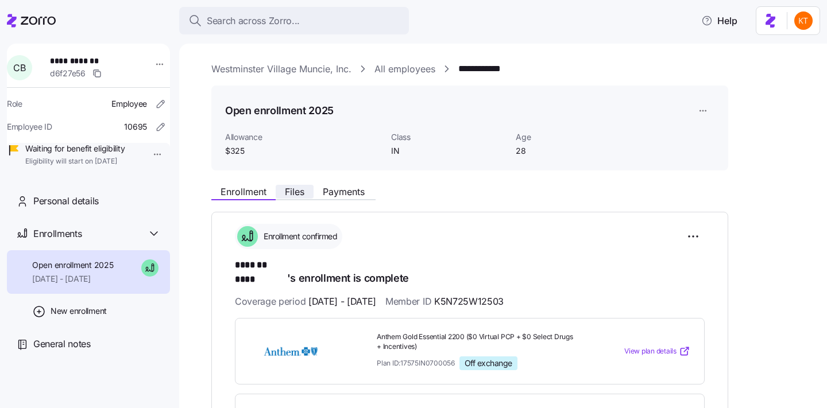
click at [303, 191] on span "Files" at bounding box center [295, 191] width 20 height 9
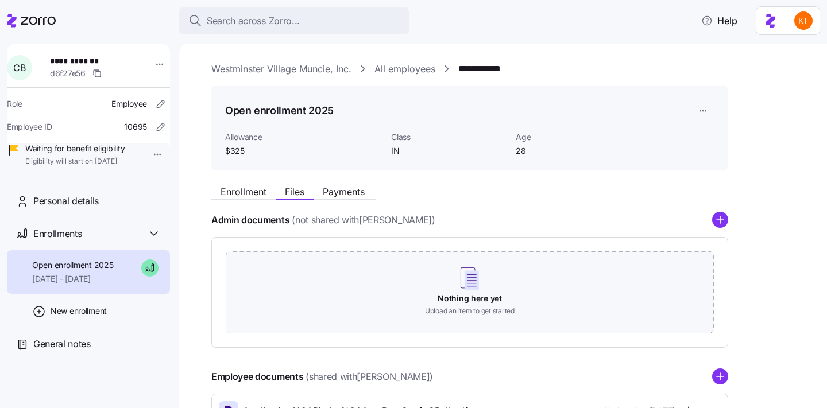
scroll to position [167, 0]
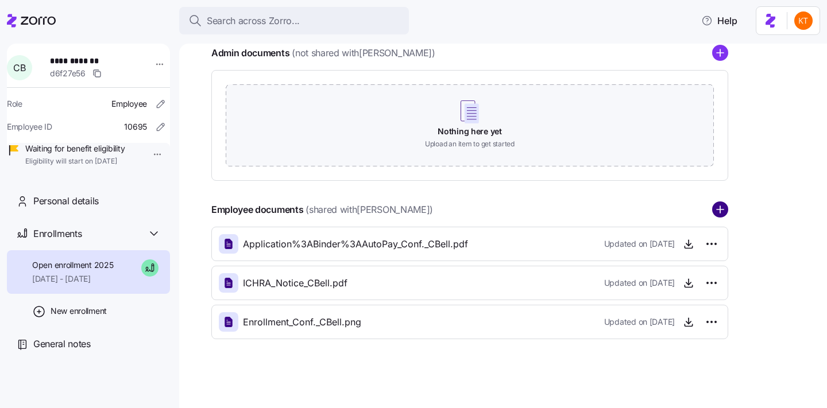
click at [717, 207] on circle "add icon" at bounding box center [720, 210] width 15 height 15
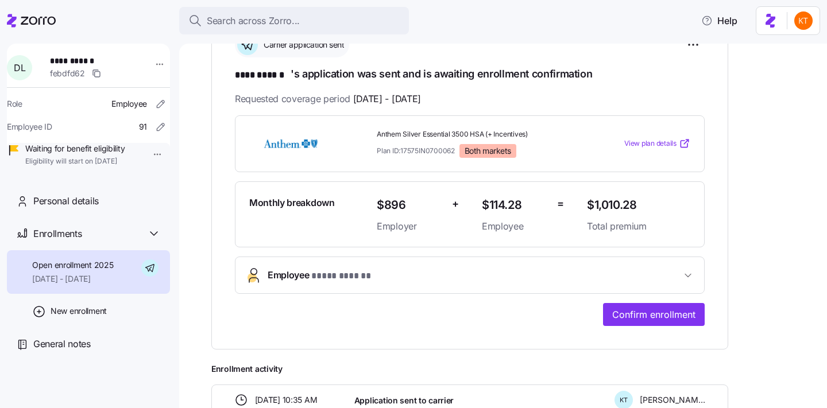
scroll to position [209, 0]
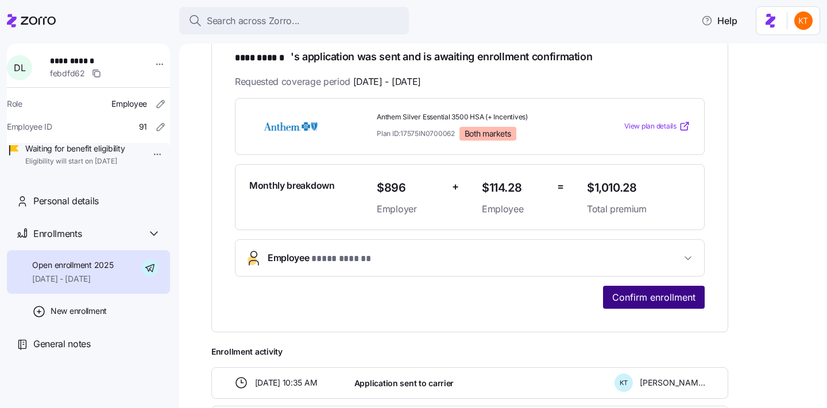
click at [635, 292] on span "Confirm enrollment" at bounding box center [653, 298] width 83 height 14
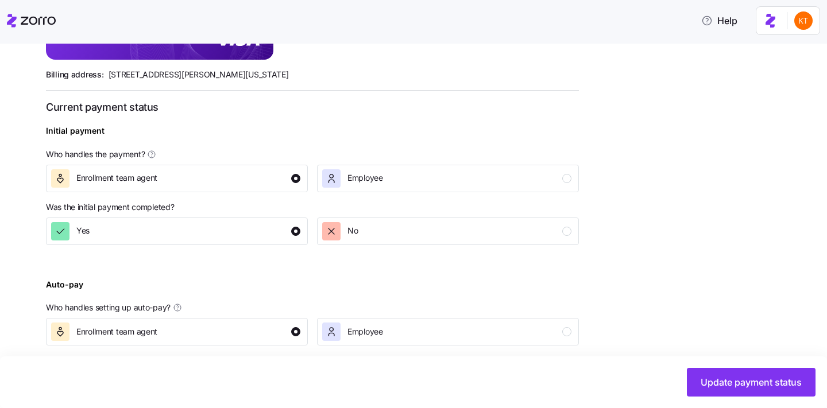
scroll to position [443, 0]
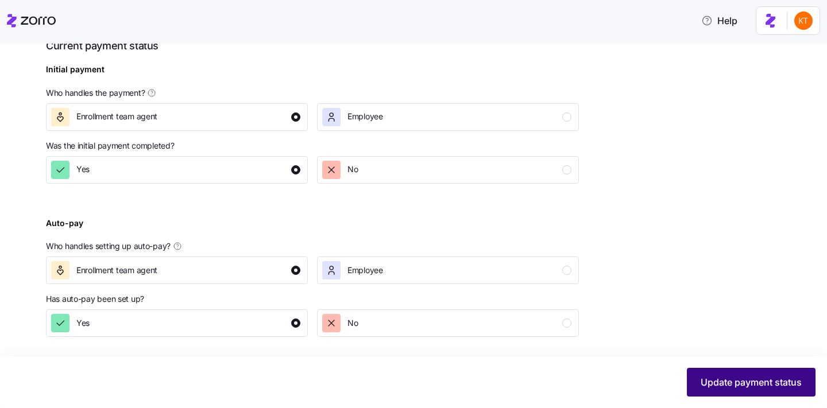
click at [763, 387] on span "Update payment status" at bounding box center [751, 383] width 101 height 14
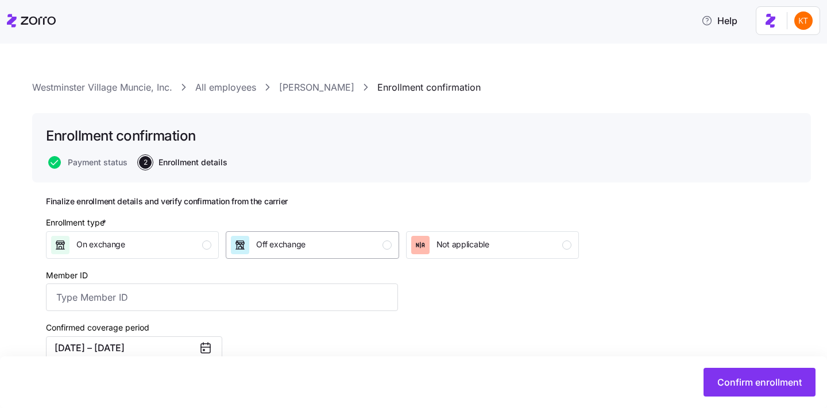
click at [358, 244] on div "Off exchange" at bounding box center [311, 245] width 160 height 18
click at [181, 306] on input "Member ID" at bounding box center [222, 298] width 352 height 28
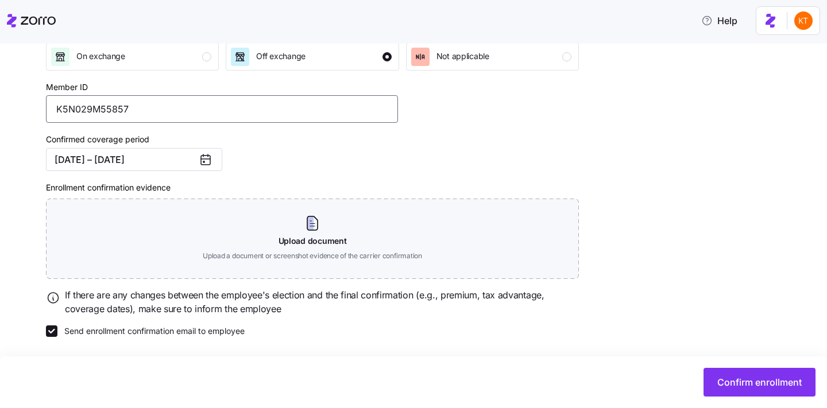
type input "K5N029M55857"
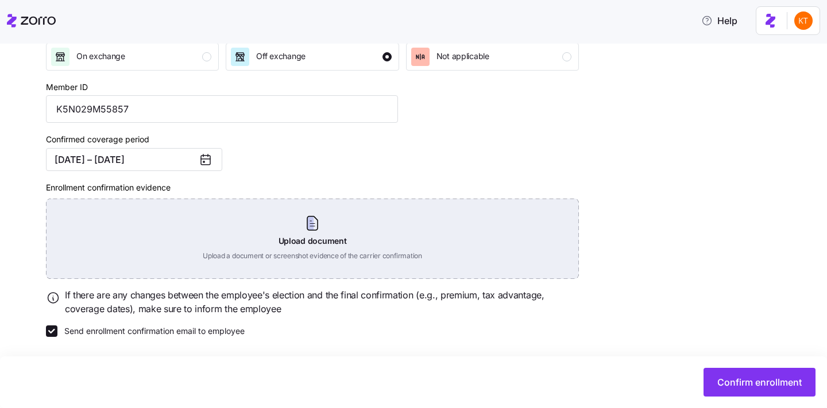
click at [308, 238] on div "Upload document Upload a document or screenshot evidence of the carrier confirm…" at bounding box center [312, 239] width 533 height 80
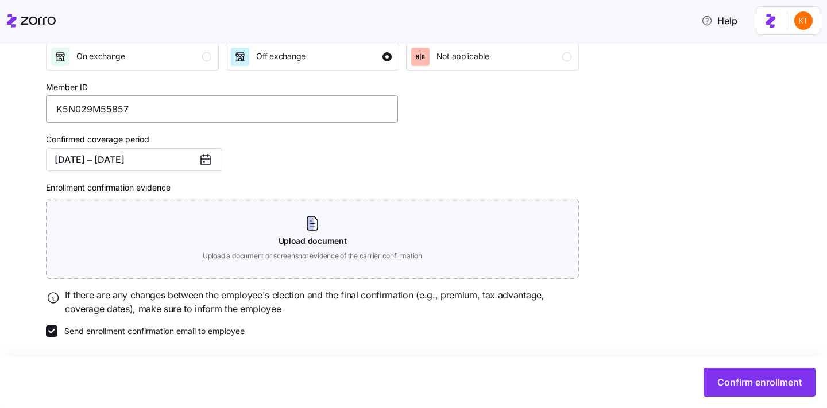
scroll to position [137, 0]
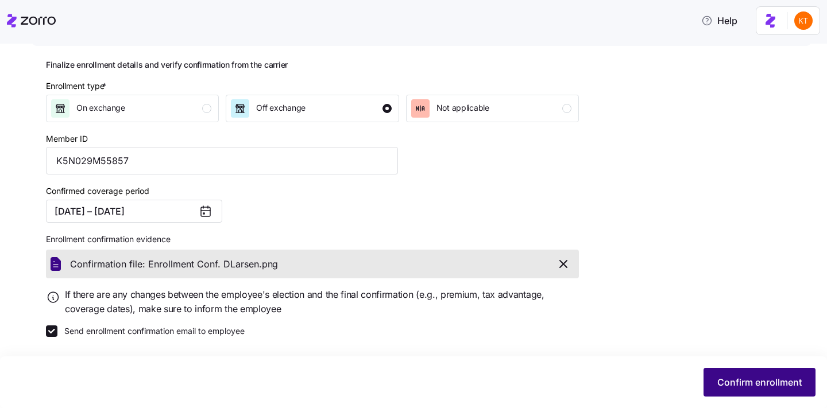
click at [724, 373] on button "Confirm enrollment" at bounding box center [760, 382] width 112 height 29
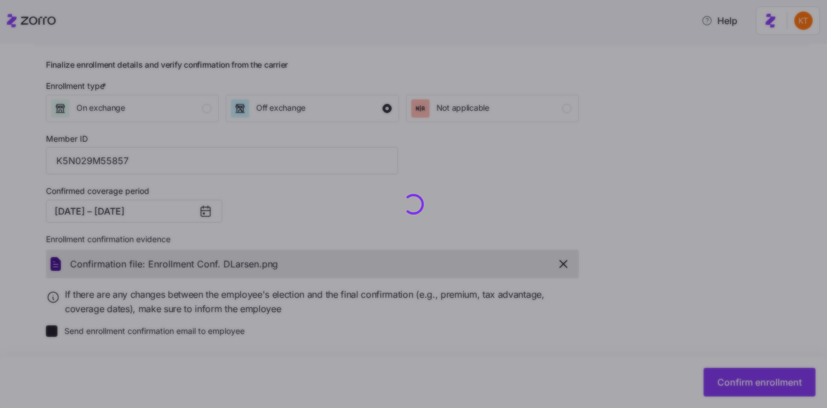
checkbox input "false"
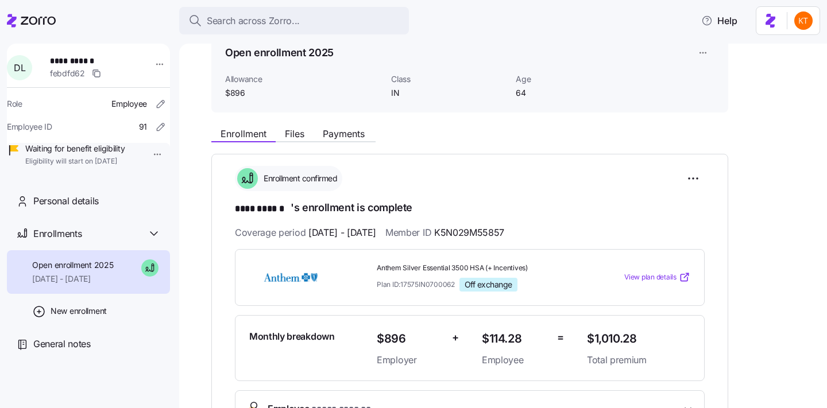
scroll to position [39, 0]
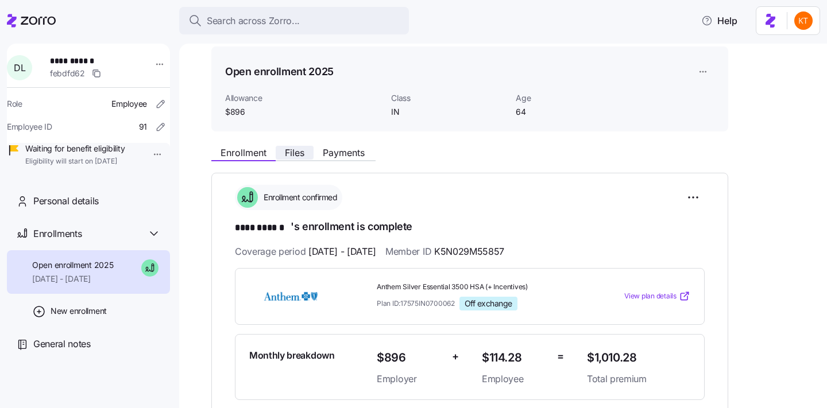
click at [312, 156] on button "Files" at bounding box center [295, 153] width 38 height 14
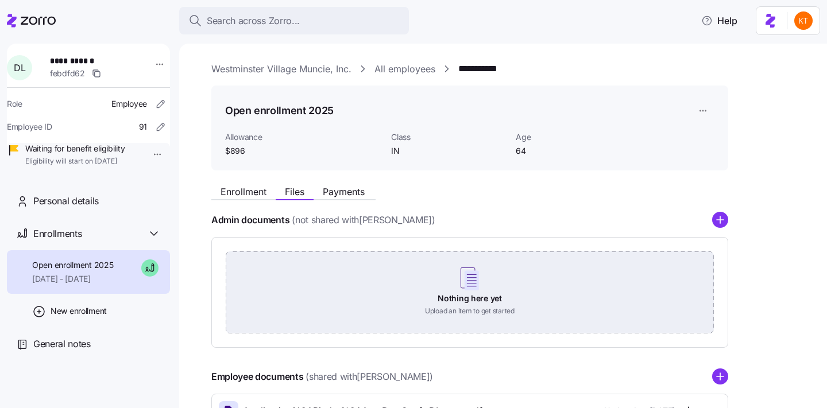
scroll to position [167, 0]
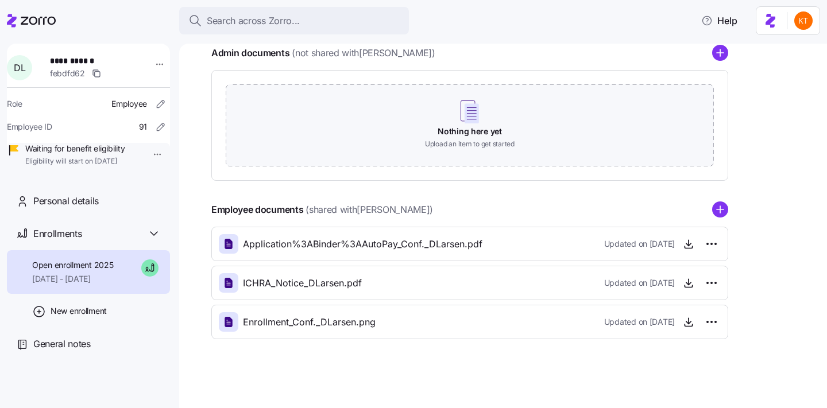
click at [724, 221] on div "Employee documents (shared with [PERSON_NAME] ) Application%3ABinder%3AAutoPay_…" at bounding box center [469, 271] width 517 height 138
click at [715, 200] on div "Admin documents (not shared with [PERSON_NAME] ) Nothing here yet Upload an ite…" at bounding box center [469, 192] width 517 height 295
click at [721, 207] on circle "add icon" at bounding box center [720, 210] width 15 height 15
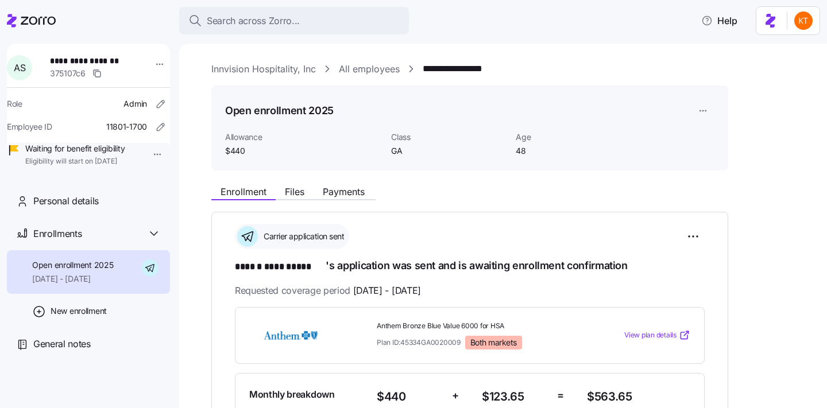
click at [116, 60] on span "**********" at bounding box center [90, 60] width 80 height 11
copy span "**********"
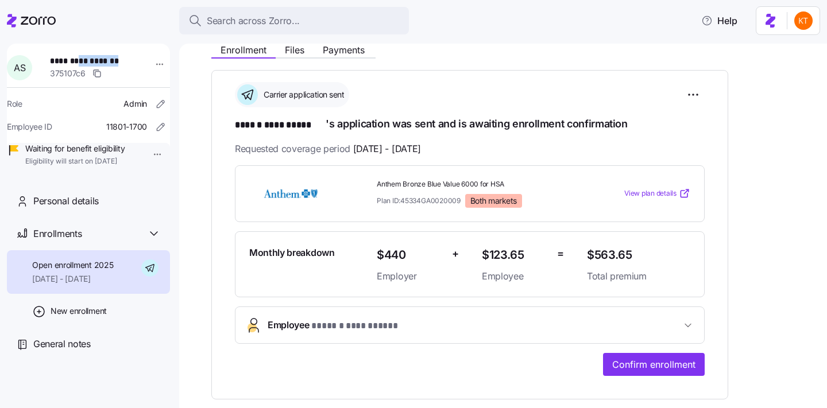
scroll to position [163, 0]
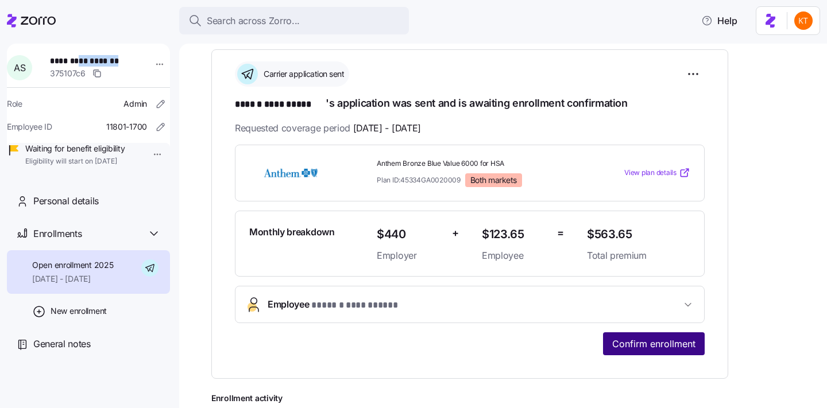
click at [654, 350] on button "Confirm enrollment" at bounding box center [654, 344] width 102 height 23
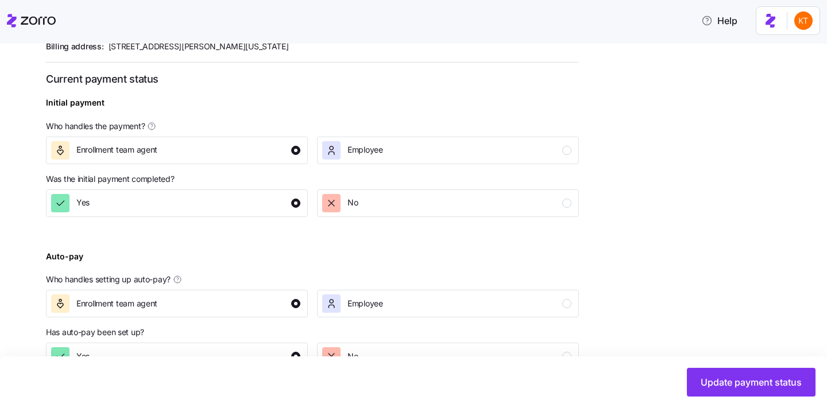
scroll to position [429, 0]
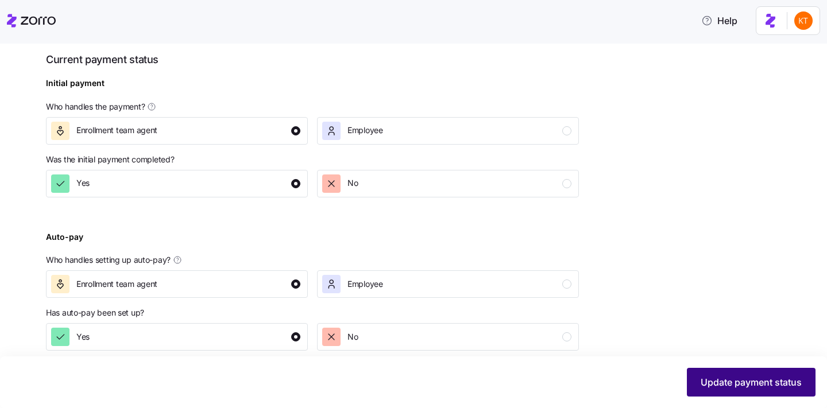
click at [734, 392] on button "Update payment status" at bounding box center [751, 382] width 129 height 29
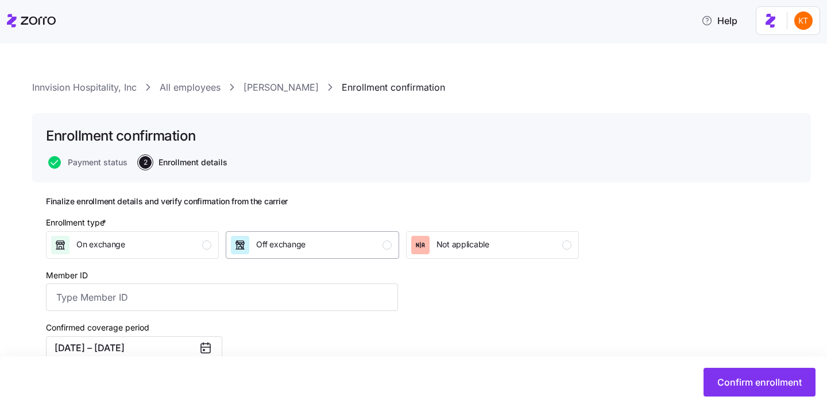
click at [371, 253] on div "Off exchange" at bounding box center [311, 245] width 160 height 18
click at [144, 289] on input "Member ID" at bounding box center [222, 298] width 352 height 28
type input "BHA277W09775"
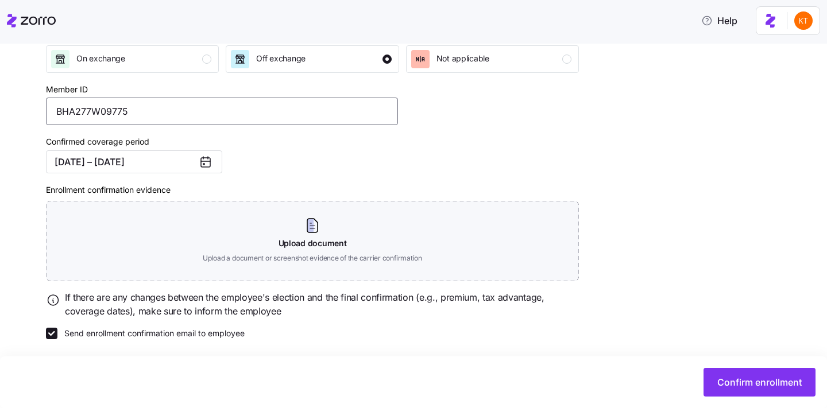
scroll to position [190, 0]
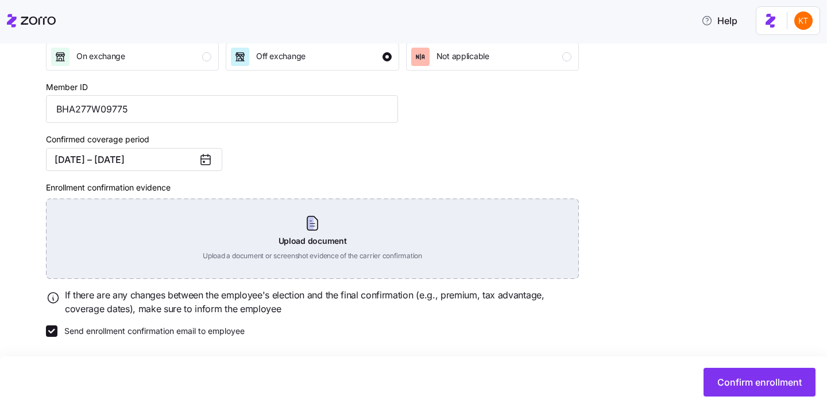
click at [318, 236] on div "Upload document Upload a document or screenshot evidence of the carrier confirm…" at bounding box center [312, 239] width 533 height 80
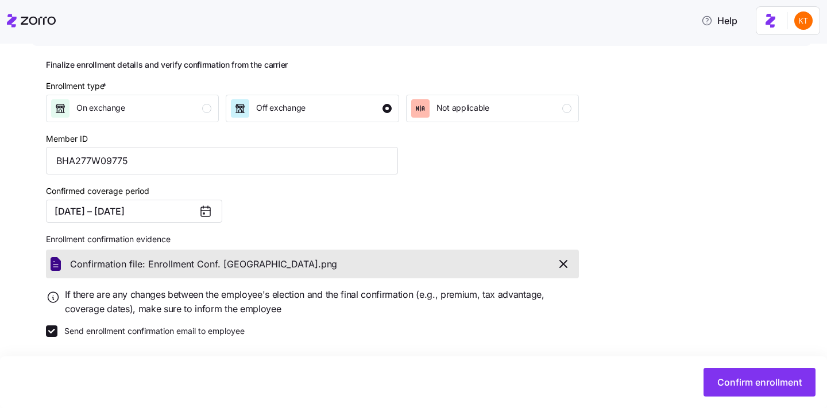
scroll to position [137, 0]
click at [725, 383] on span "Confirm enrollment" at bounding box center [759, 383] width 84 height 14
type input "BHA277W09775"
checkbox input "false"
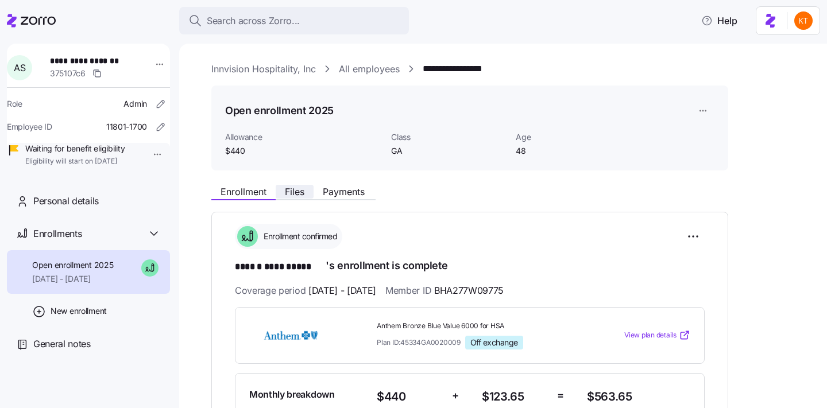
click at [304, 192] on span "Files" at bounding box center [295, 191] width 20 height 9
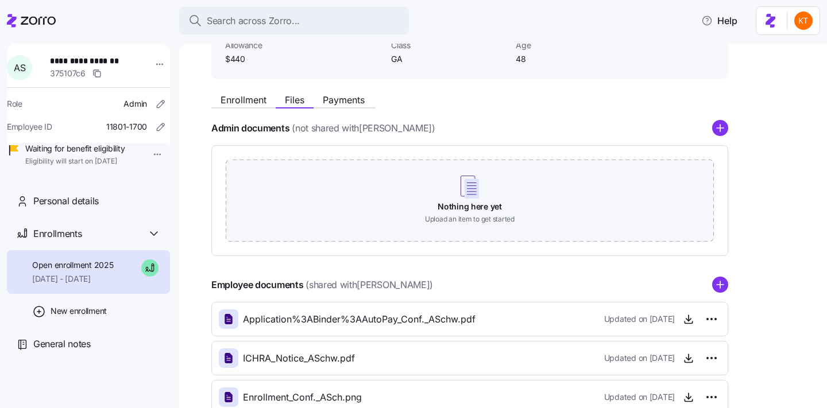
scroll to position [92, 0]
click at [721, 288] on circle "add icon" at bounding box center [720, 284] width 15 height 15
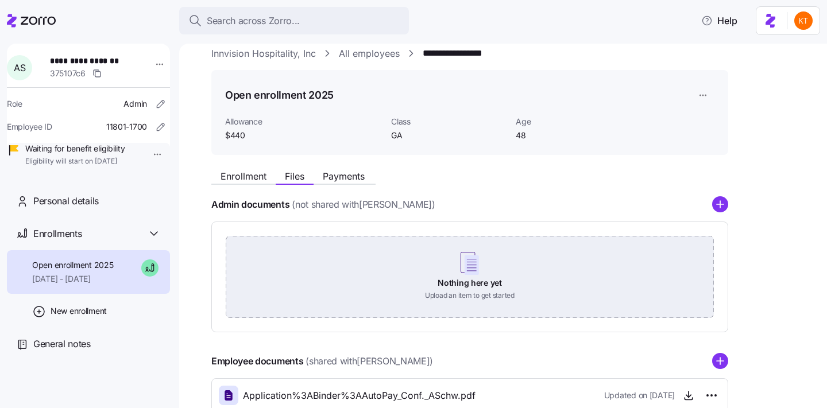
scroll to position [0, 0]
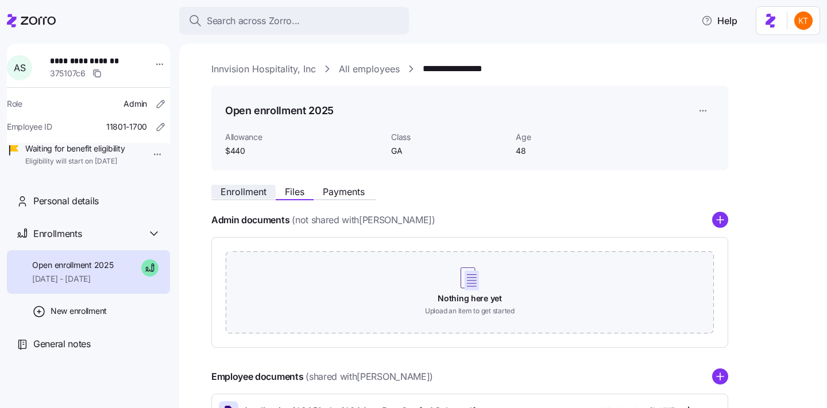
click at [264, 194] on span "Enrollment" at bounding box center [244, 191] width 46 height 9
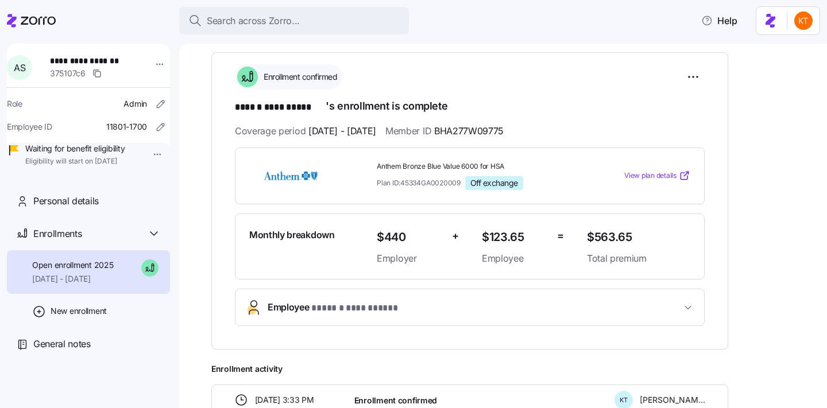
scroll to position [160, 0]
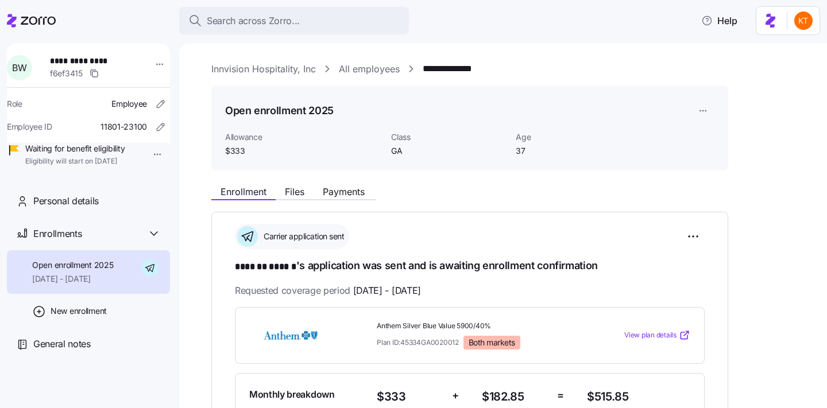
click at [102, 60] on span "**********" at bounding box center [90, 60] width 80 height 11
copy span "******"
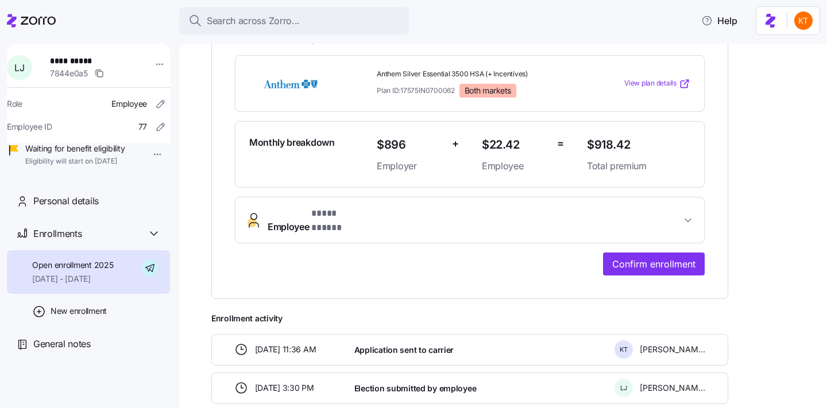
scroll to position [300, 0]
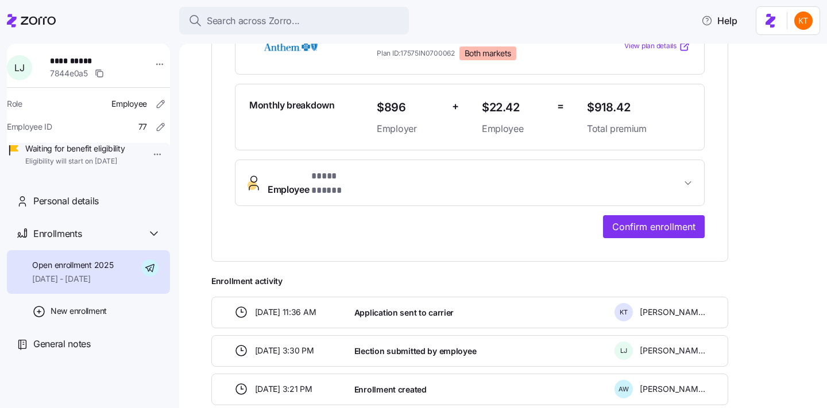
click at [656, 176] on button "Employee * **** ***** *" at bounding box center [469, 183] width 469 height 46
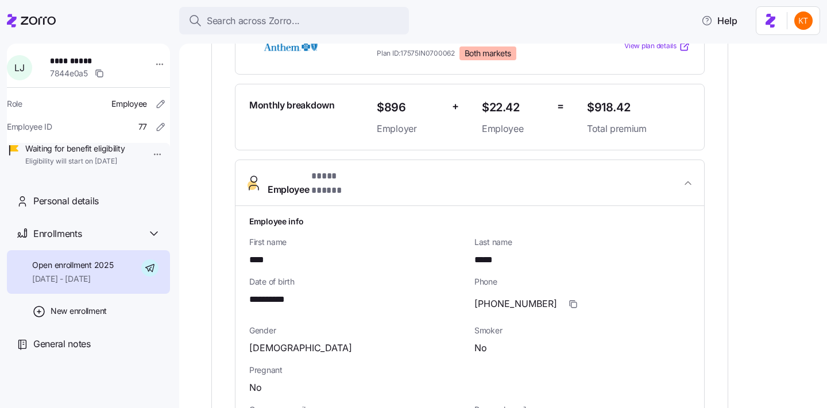
click at [633, 211] on div "Employee info" at bounding box center [470, 221] width 450 height 21
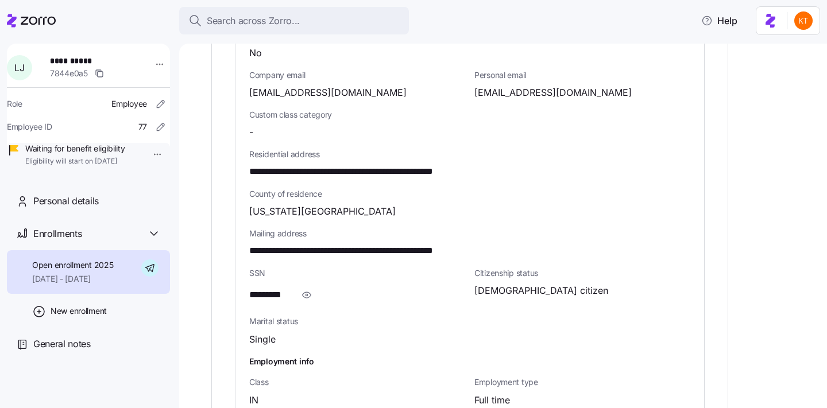
scroll to position [930, 0]
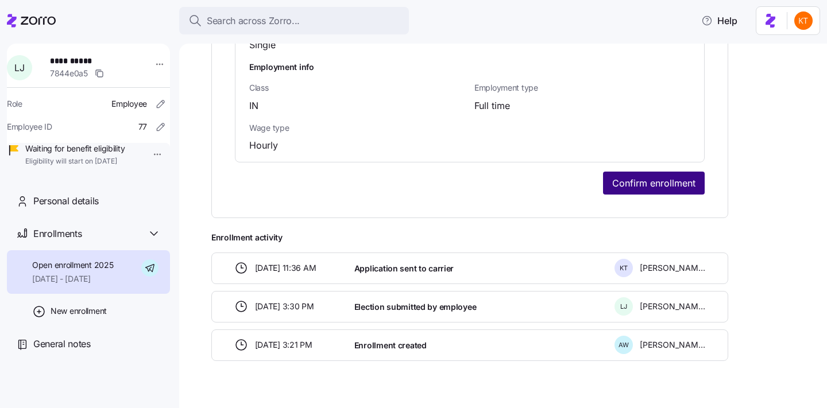
click at [628, 176] on span "Confirm enrollment" at bounding box center [653, 183] width 83 height 14
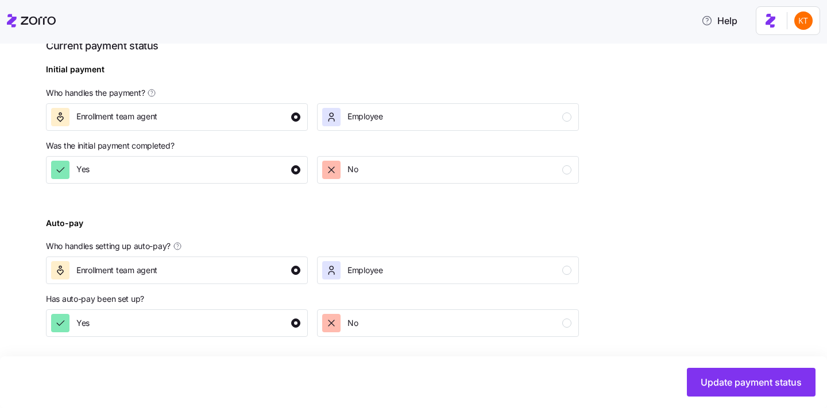
scroll to position [443, 0]
click at [721, 376] on button "Update payment status" at bounding box center [751, 382] width 129 height 29
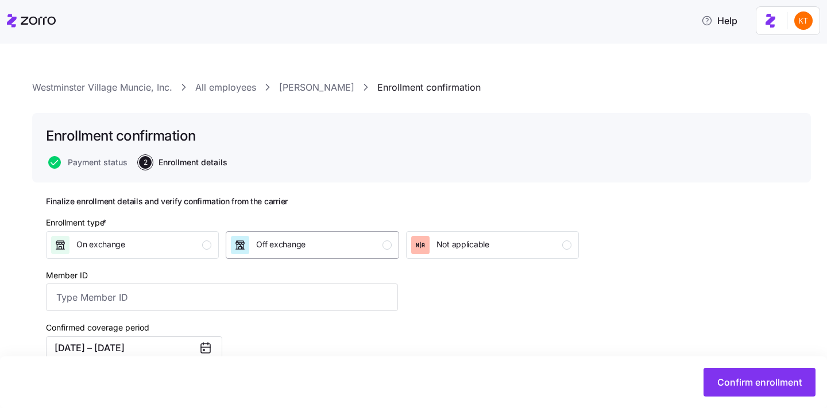
click at [363, 243] on div "Off exchange" at bounding box center [311, 245] width 160 height 18
click at [342, 289] on input "Member ID" at bounding box center [222, 298] width 352 height 28
type input "K5N493M60561"
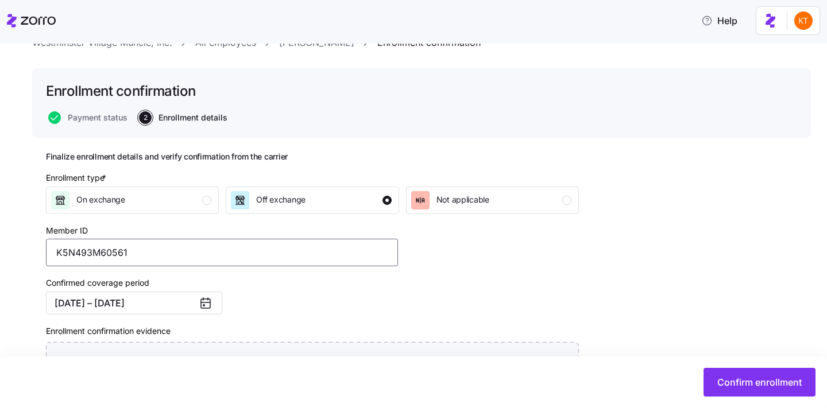
scroll to position [81, 0]
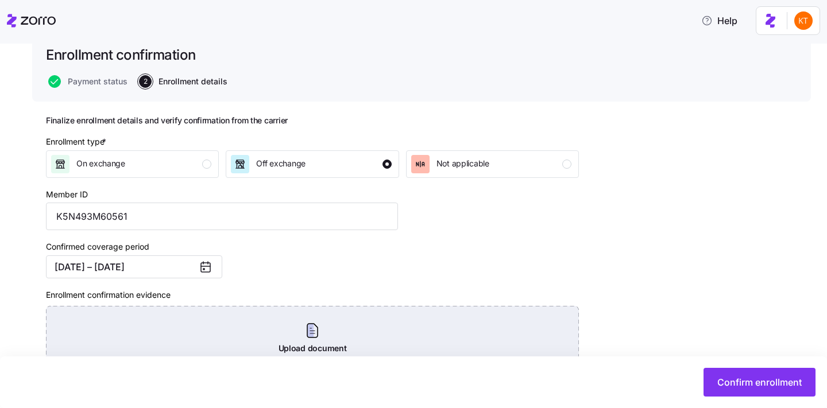
click at [315, 329] on div "Upload document Upload a document or screenshot evidence of the carrier confirm…" at bounding box center [312, 346] width 533 height 80
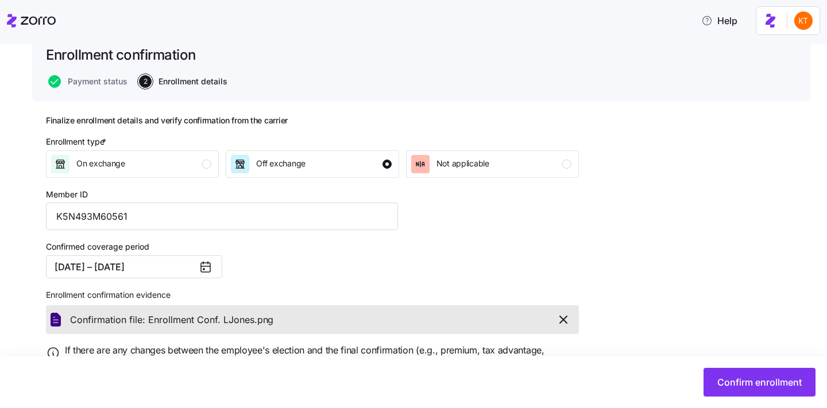
click at [714, 364] on div "Confirm enrollment" at bounding box center [413, 383] width 827 height 52
click at [730, 384] on span "Confirm enrollment" at bounding box center [759, 383] width 84 height 14
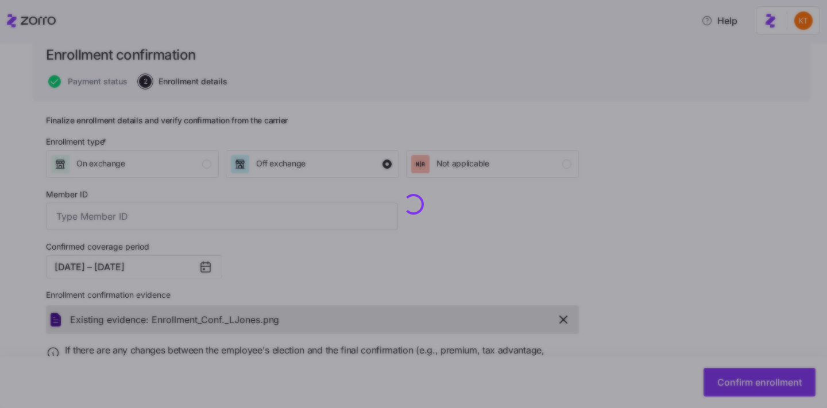
type input "K5N493M60561"
checkbox input "false"
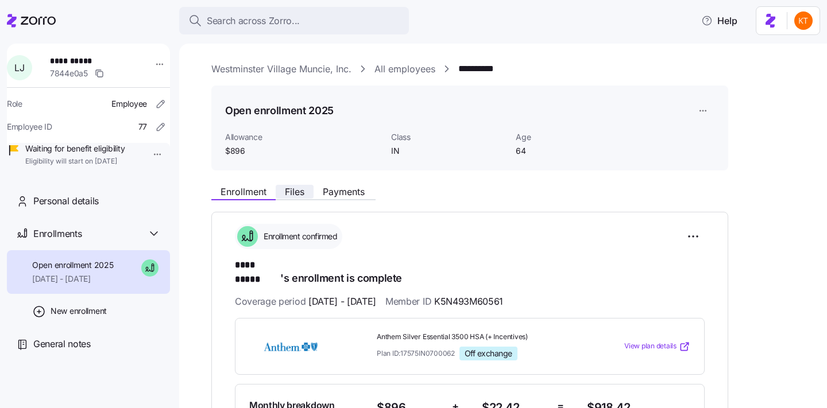
click at [304, 192] on span "Files" at bounding box center [295, 191] width 20 height 9
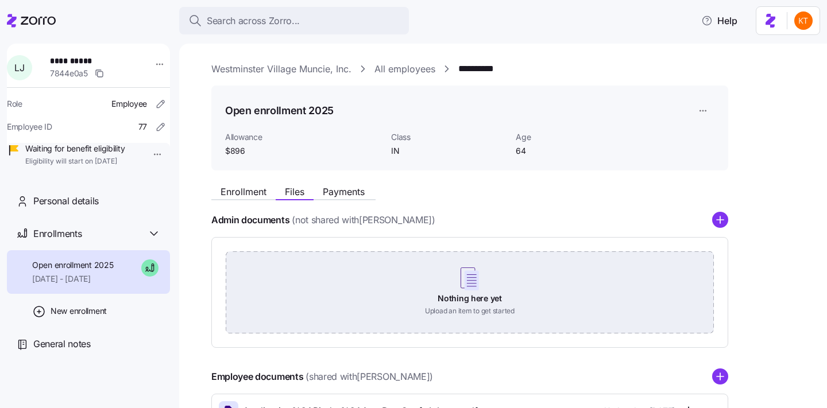
scroll to position [167, 0]
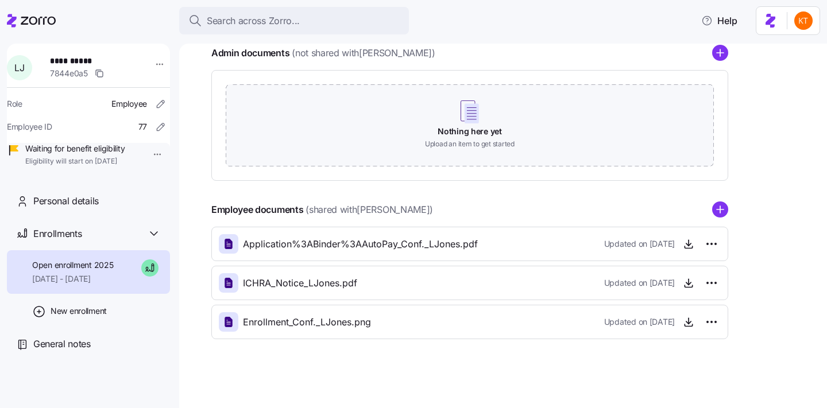
click at [725, 217] on icon "add icon" at bounding box center [720, 210] width 16 height 16
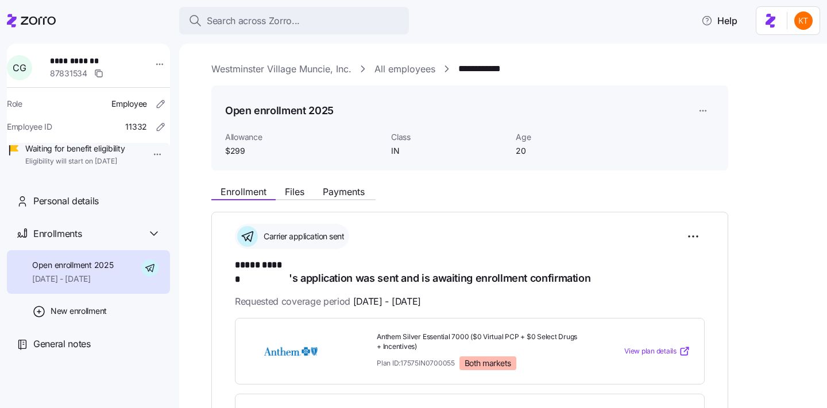
click at [100, 63] on span "**********" at bounding box center [90, 60] width 80 height 11
drag, startPoint x: 100, startPoint y: 63, endPoint x: 89, endPoint y: 60, distance: 11.2
click at [89, 60] on span "**********" at bounding box center [90, 60] width 80 height 11
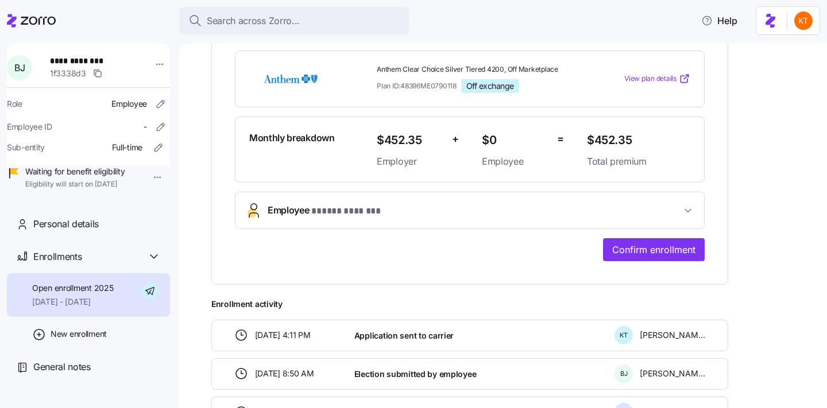
scroll to position [227, 0]
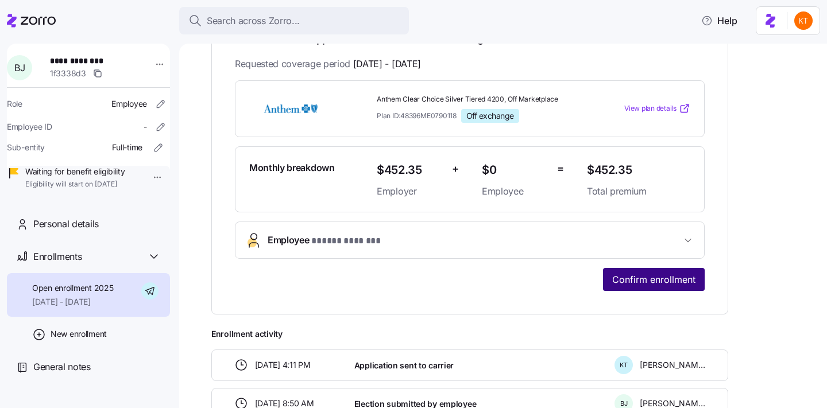
click at [652, 276] on span "Confirm enrollment" at bounding box center [653, 280] width 83 height 14
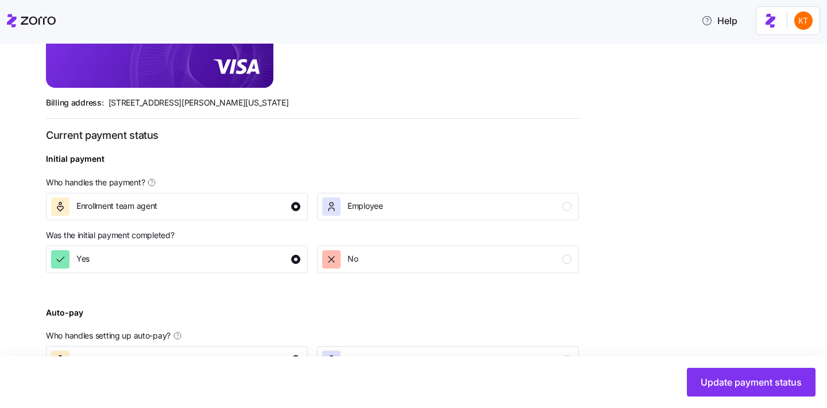
scroll to position [443, 0]
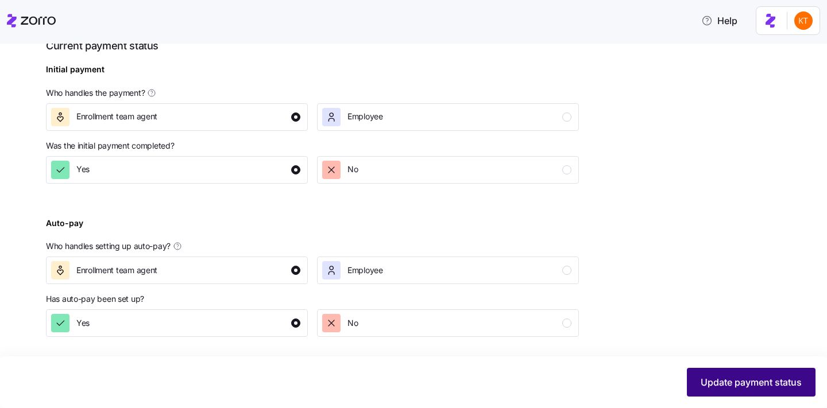
click at [727, 375] on button "Update payment status" at bounding box center [751, 382] width 129 height 29
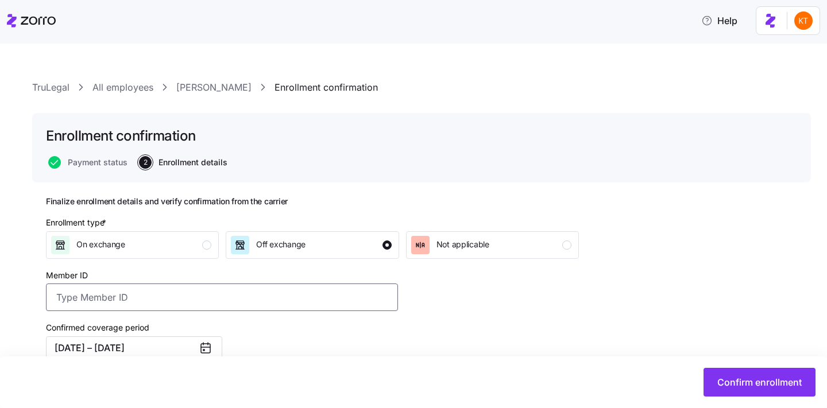
click at [184, 285] on input "Member ID" at bounding box center [222, 298] width 352 height 28
type input "MEB0976293309"
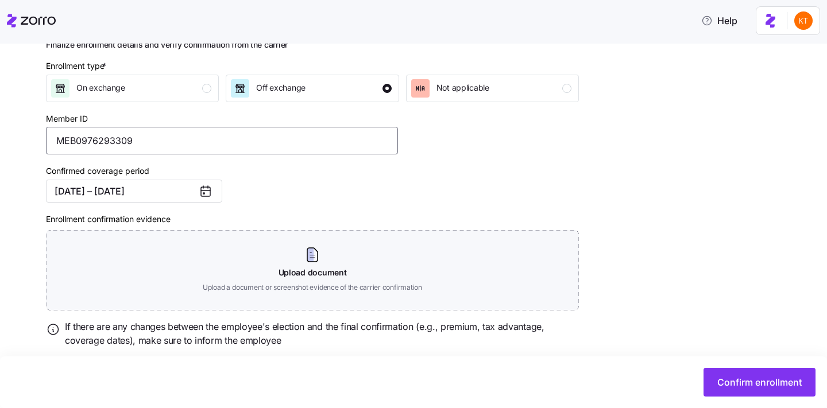
scroll to position [190, 0]
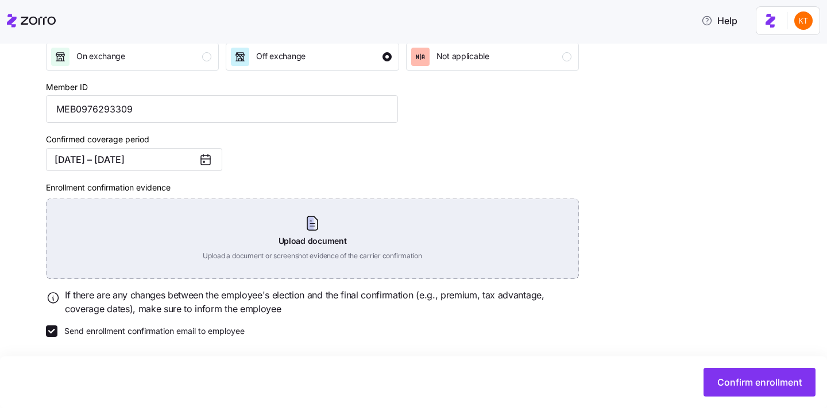
click at [310, 204] on div "Upload document Upload a document or screenshot evidence of the carrier confirm…" at bounding box center [312, 239] width 533 height 80
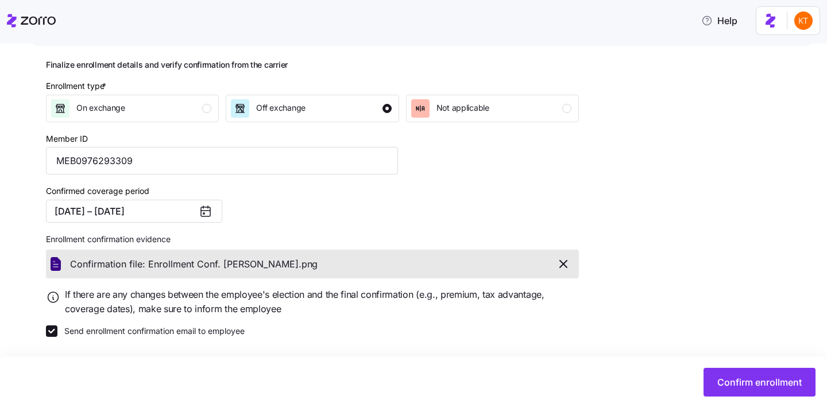
scroll to position [137, 0]
click at [799, 381] on span "Confirm enrollment" at bounding box center [759, 383] width 84 height 14
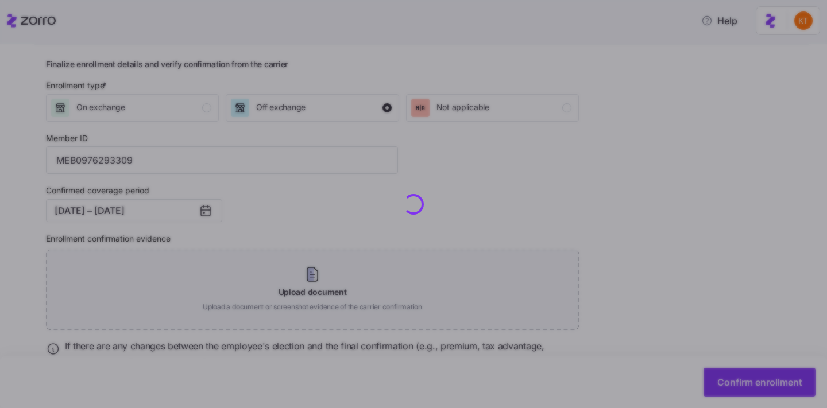
checkbox input "false"
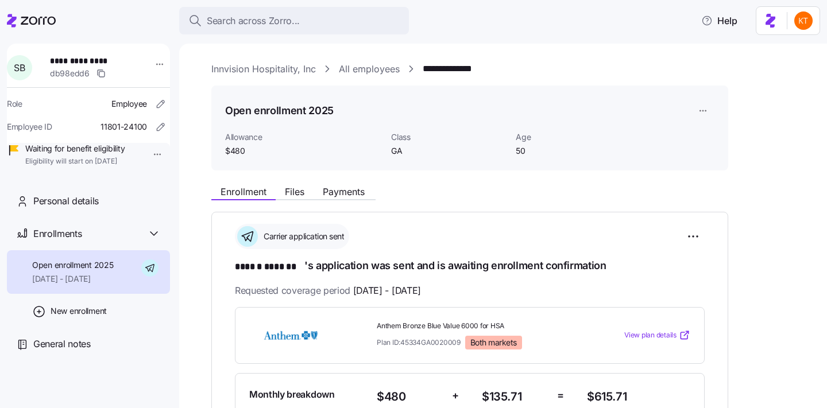
click at [99, 60] on span "**********" at bounding box center [90, 60] width 80 height 11
copy span "*******"
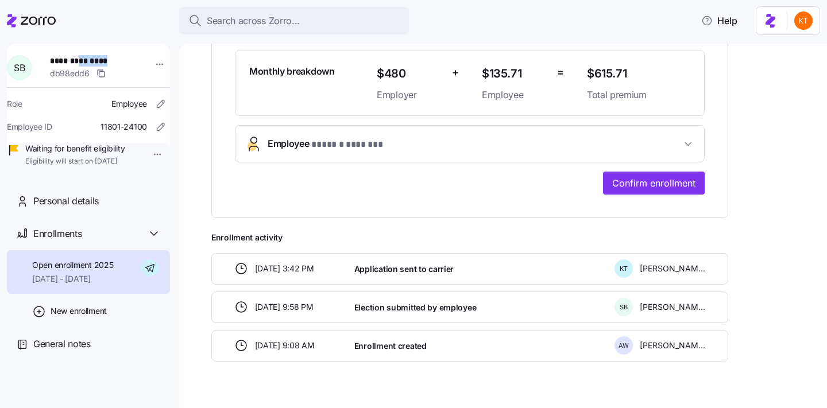
scroll to position [329, 0]
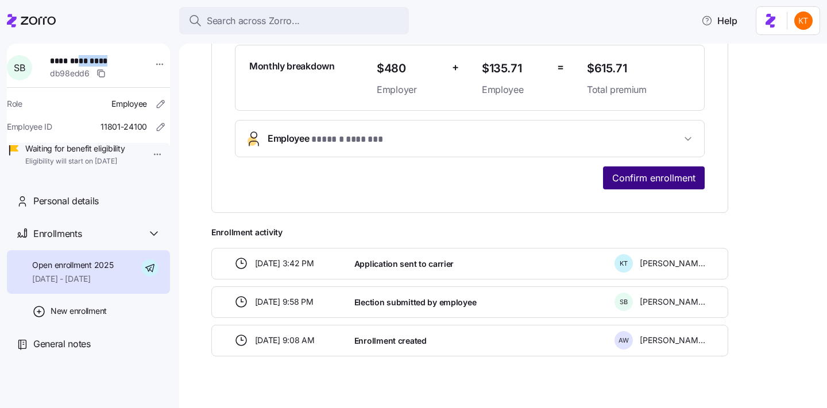
click at [607, 179] on button "Confirm enrollment" at bounding box center [654, 178] width 102 height 23
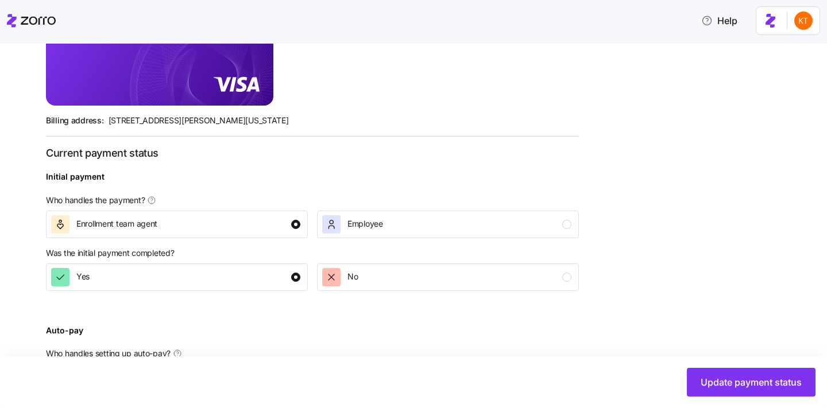
scroll to position [443, 0]
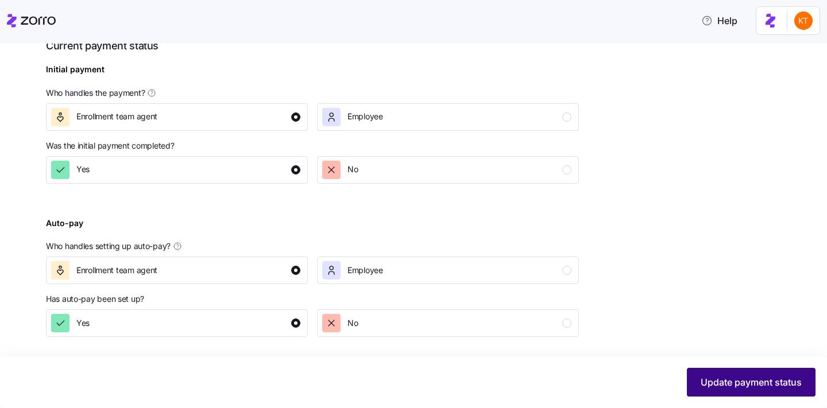
click at [710, 381] on span "Update payment status" at bounding box center [751, 383] width 101 height 14
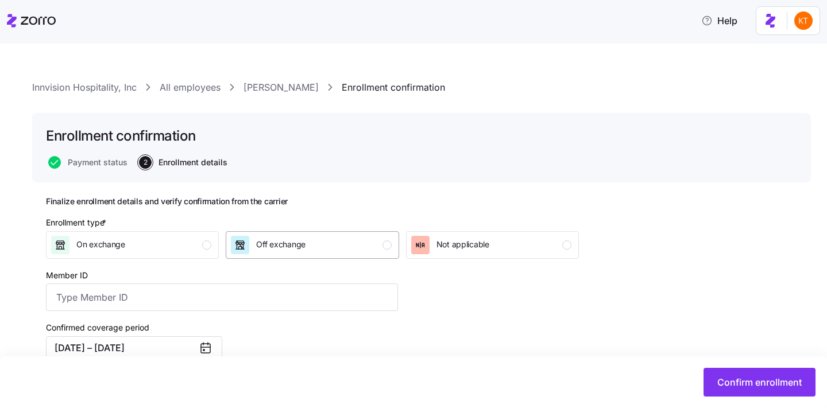
click at [379, 239] on div "Off exchange" at bounding box center [311, 245] width 160 height 18
click at [277, 296] on input "Member ID" at bounding box center [222, 298] width 352 height 28
type input "BHA684W24670"
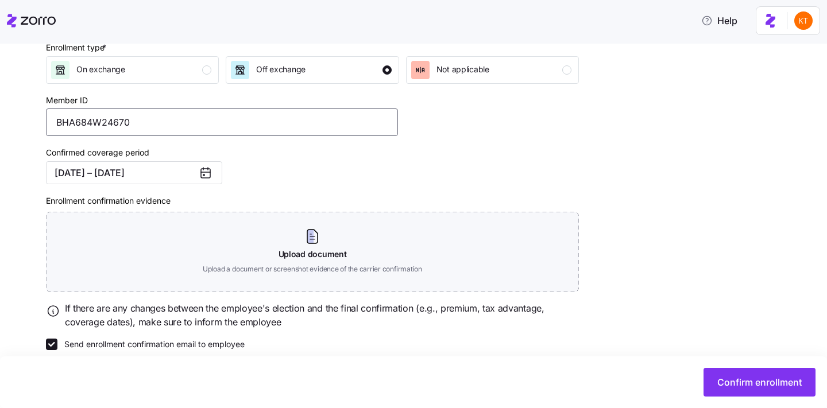
scroll to position [190, 0]
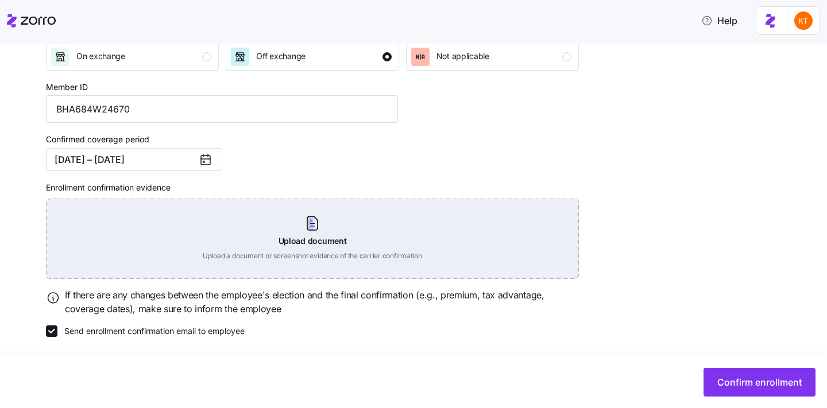
click at [323, 229] on div "Upload document Upload a document or screenshot evidence of the carrier confirm…" at bounding box center [312, 239] width 533 height 80
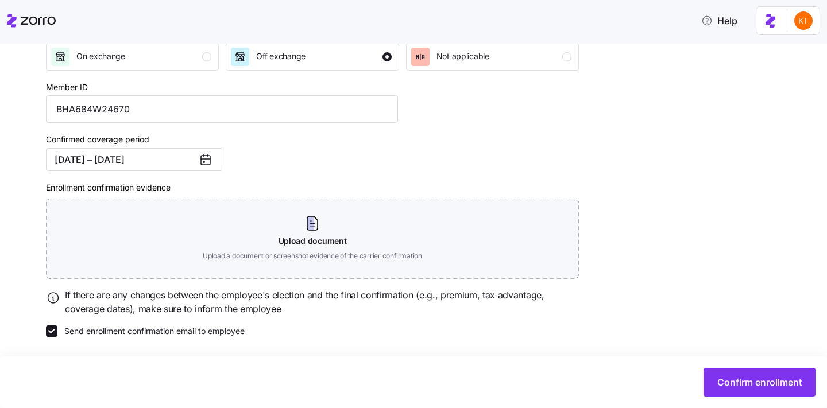
scroll to position [137, 0]
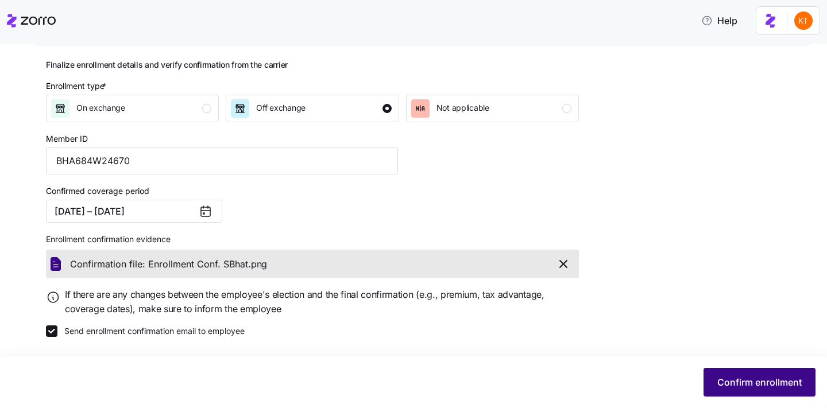
click at [768, 383] on span "Confirm enrollment" at bounding box center [759, 383] width 84 height 14
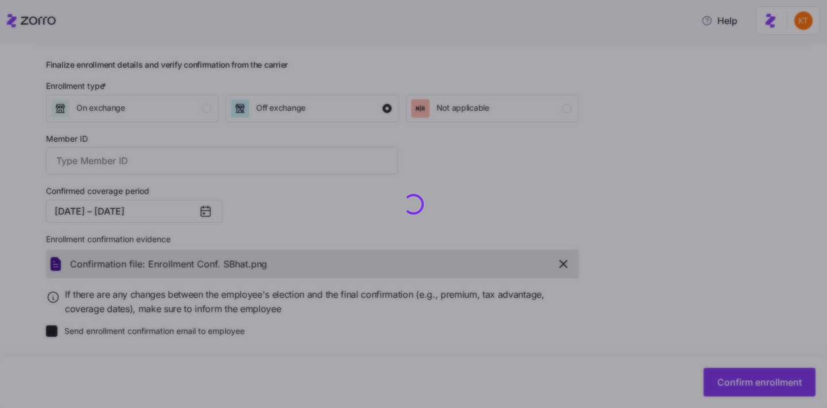
type input "BHA684W24670"
checkbox input "false"
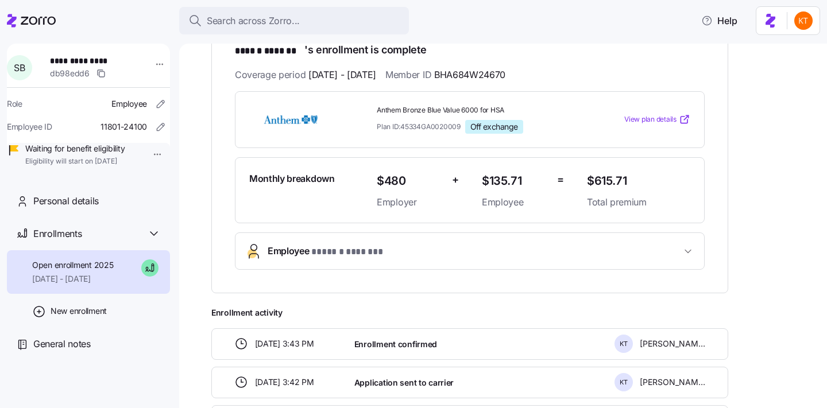
scroll to position [75, 0]
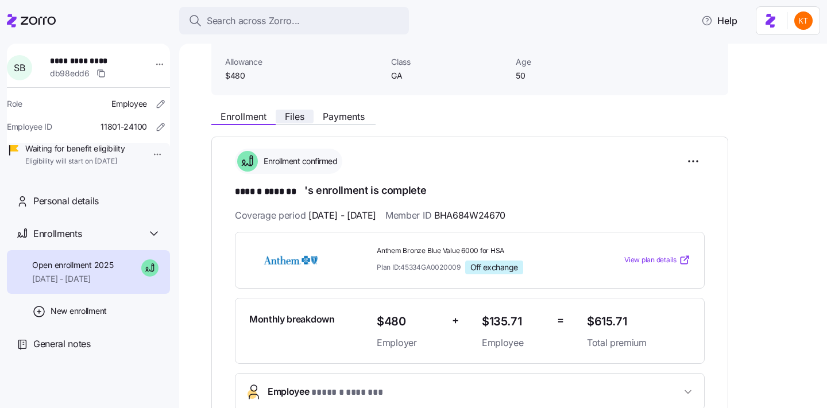
click at [300, 123] on button "Files" at bounding box center [295, 117] width 38 height 14
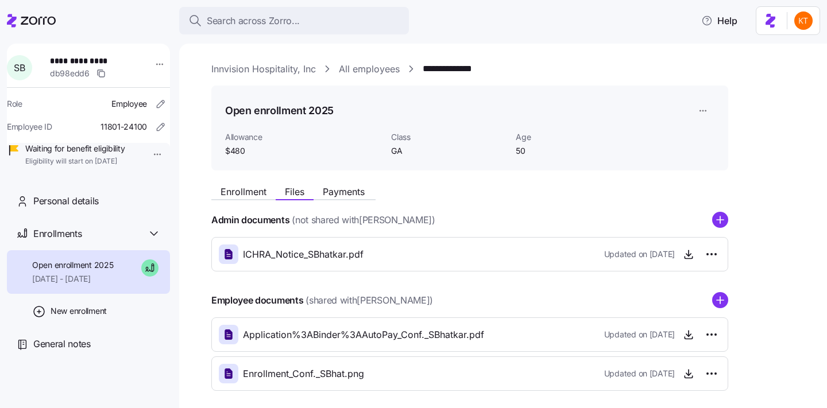
scroll to position [52, 0]
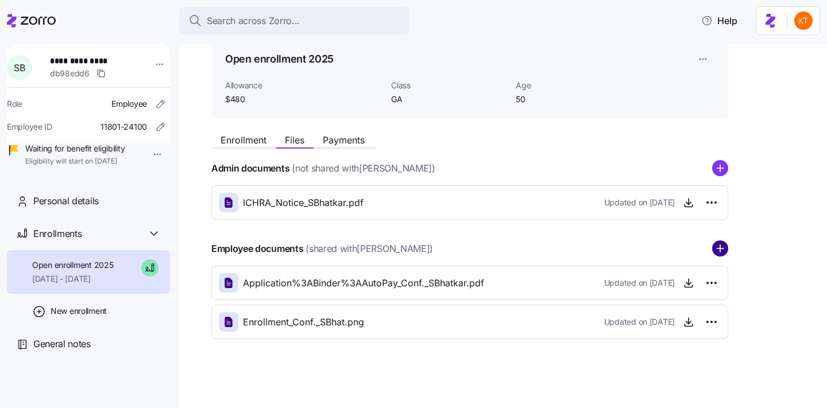
click at [719, 250] on circle "add icon" at bounding box center [720, 249] width 15 height 15
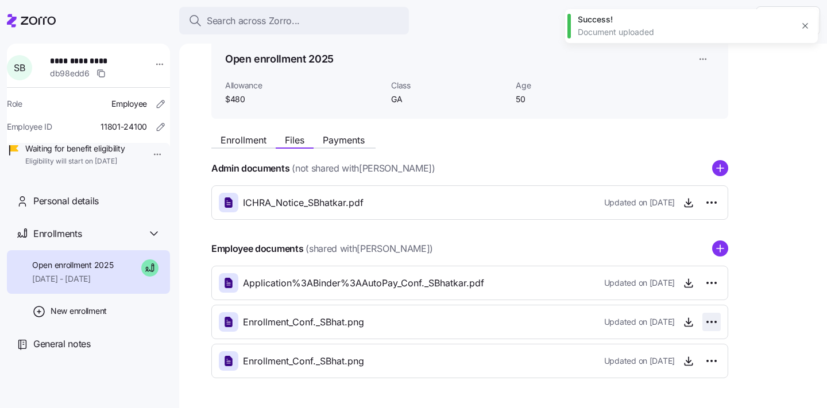
click at [711, 322] on html "**********" at bounding box center [413, 200] width 827 height 401
click at [682, 365] on div "Delete" at bounding box center [661, 366] width 110 height 18
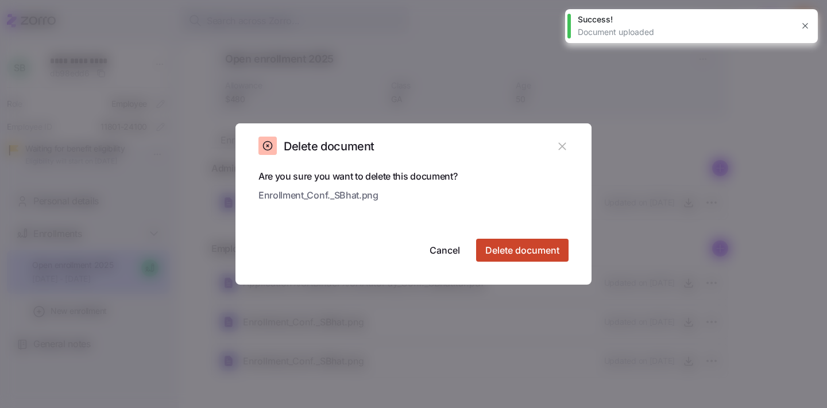
click at [544, 260] on button "Delete document" at bounding box center [522, 250] width 92 height 23
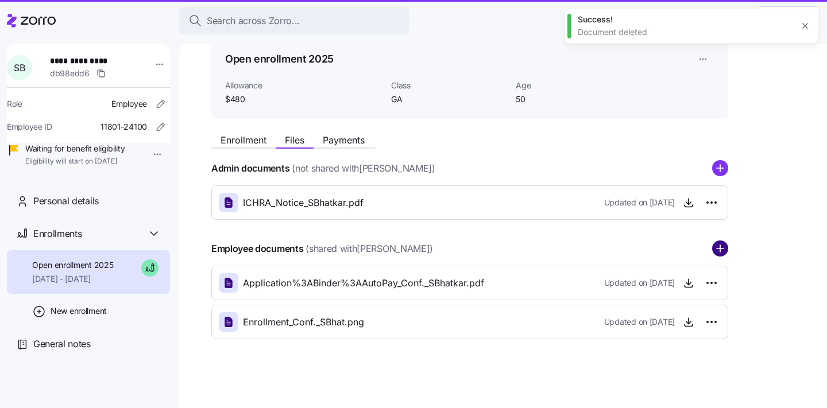
click at [723, 253] on circle "add icon" at bounding box center [720, 249] width 15 height 15
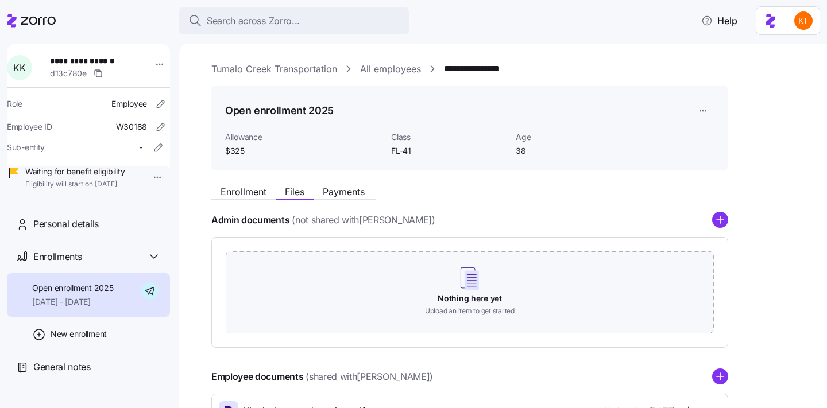
click at [78, 64] on span "**********" at bounding box center [90, 60] width 80 height 11
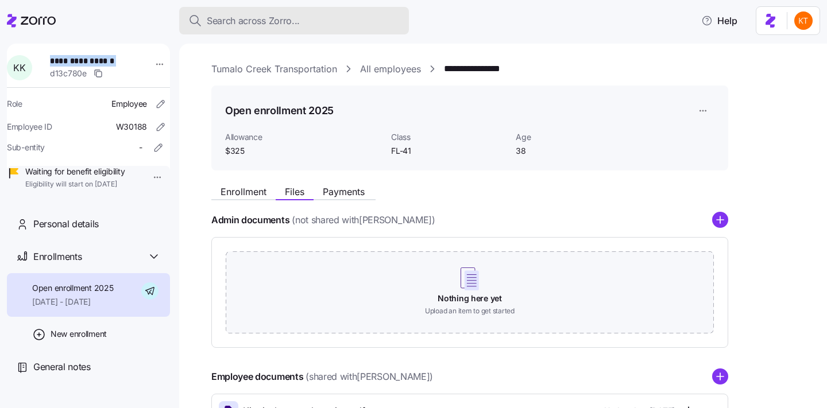
click at [280, 21] on span "Search across Zorro..." at bounding box center [253, 21] width 93 height 14
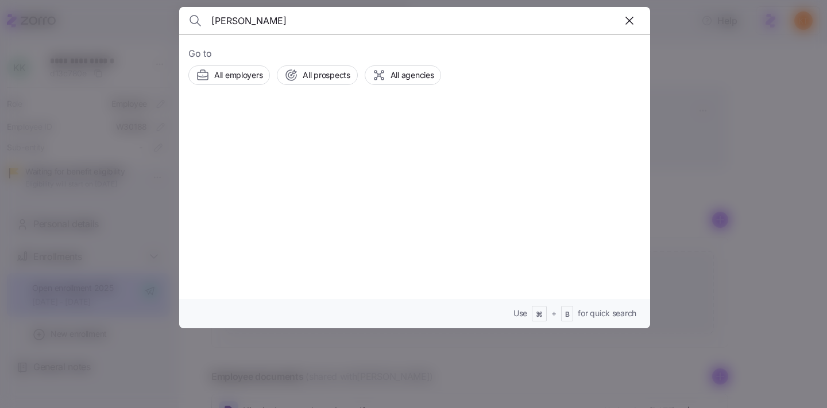
type input "daniel kvedaras"
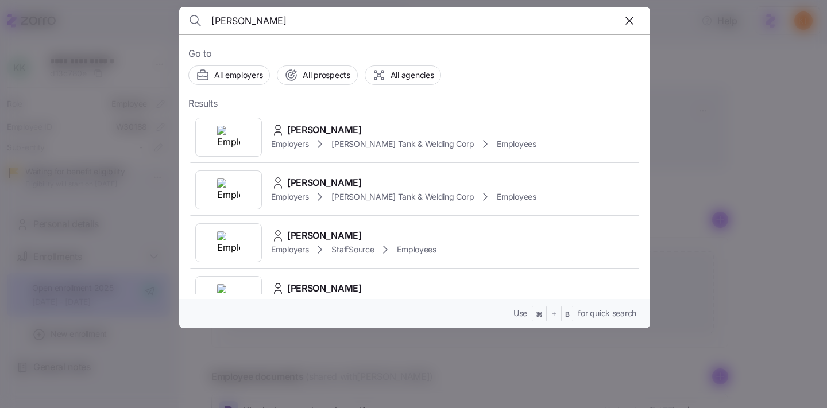
click at [326, 136] on span "Daniel kvedaras" at bounding box center [324, 130] width 75 height 14
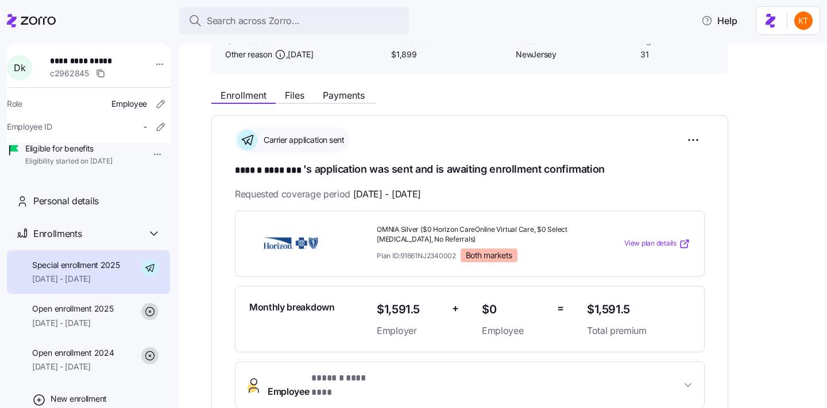
scroll to position [239, 0]
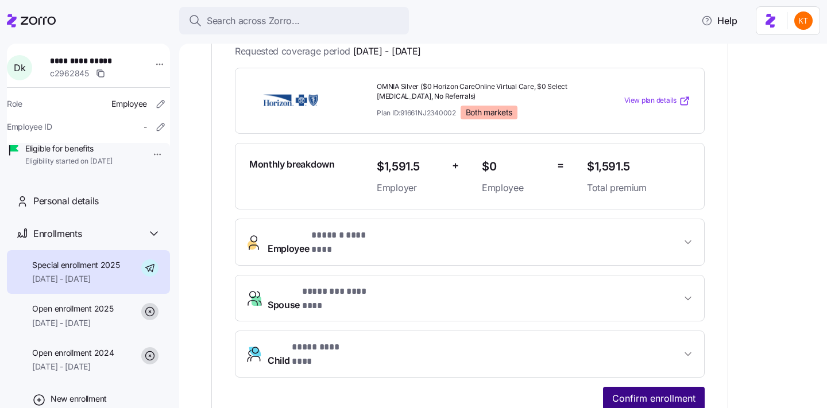
click at [658, 392] on span "Confirm enrollment" at bounding box center [653, 399] width 83 height 14
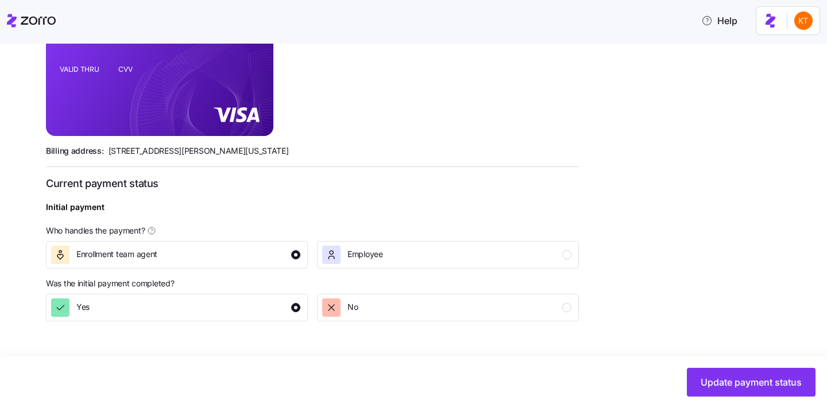
scroll to position [443, 0]
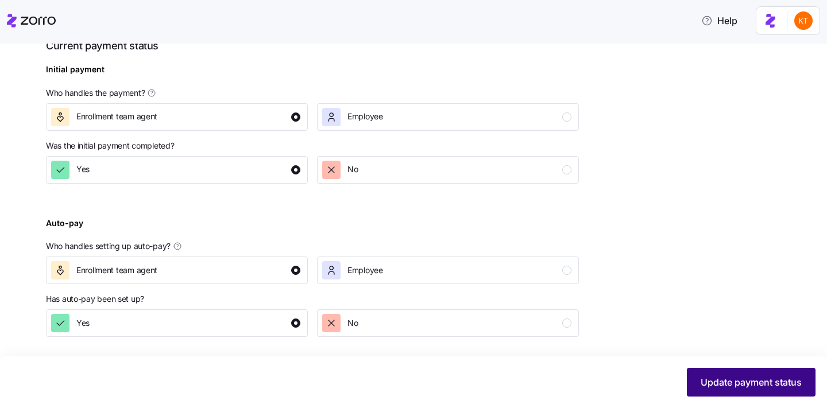
click at [730, 384] on span "Update payment status" at bounding box center [751, 383] width 101 height 14
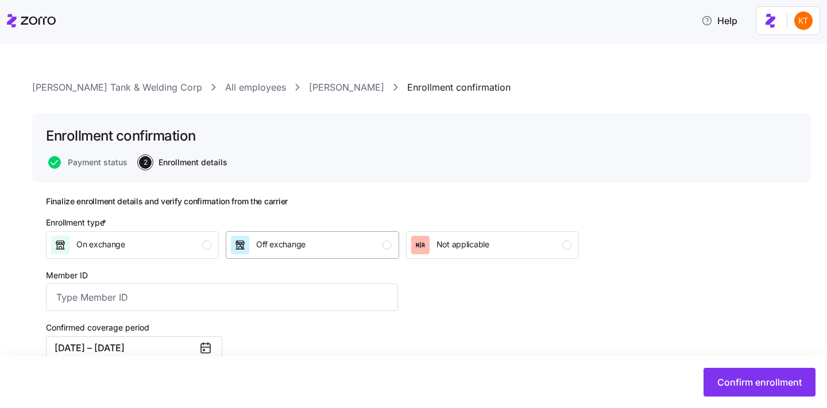
click at [280, 257] on button "Off exchange" at bounding box center [312, 245] width 173 height 28
click at [255, 300] on input "Member ID" at bounding box center [222, 298] width 352 height 28
paste input "3HZN34477600"
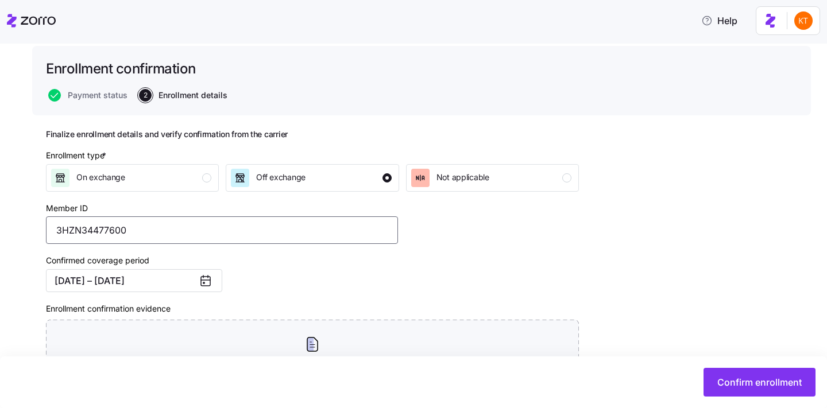
scroll to position [87, 0]
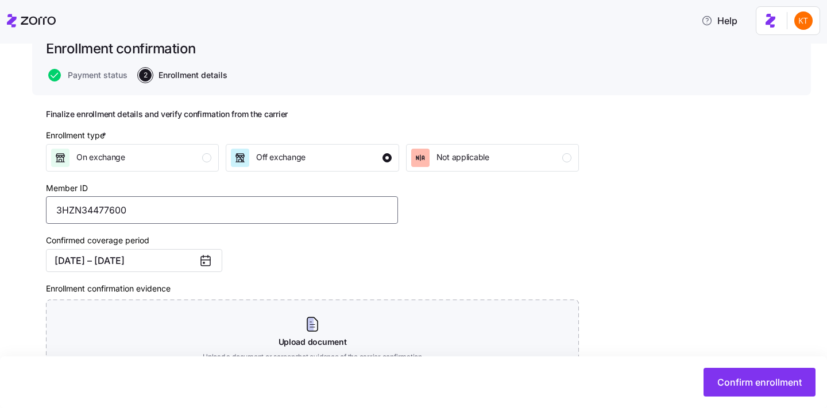
type input "3HZN34477600"
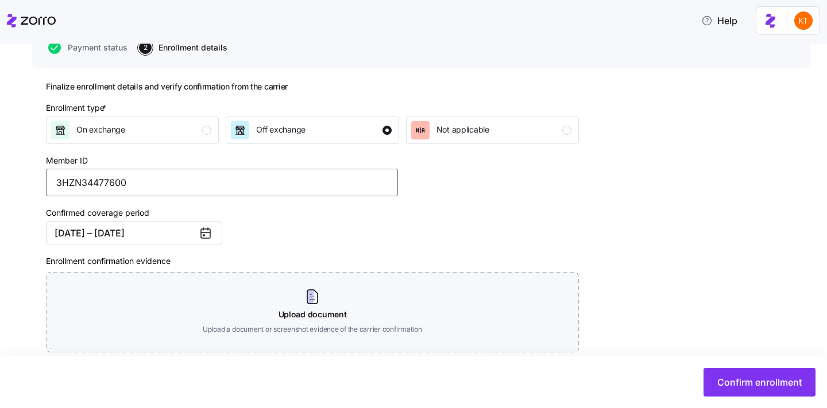
scroll to position [129, 0]
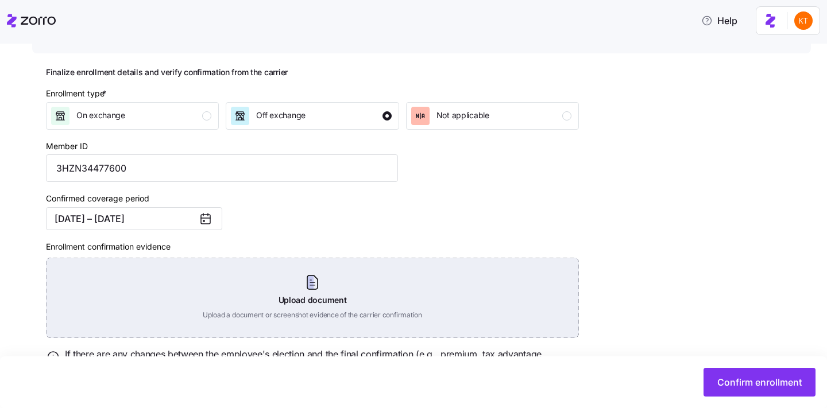
click at [311, 308] on div "Upload document Upload a document or screenshot evidence of the carrier confirm…" at bounding box center [312, 298] width 533 height 80
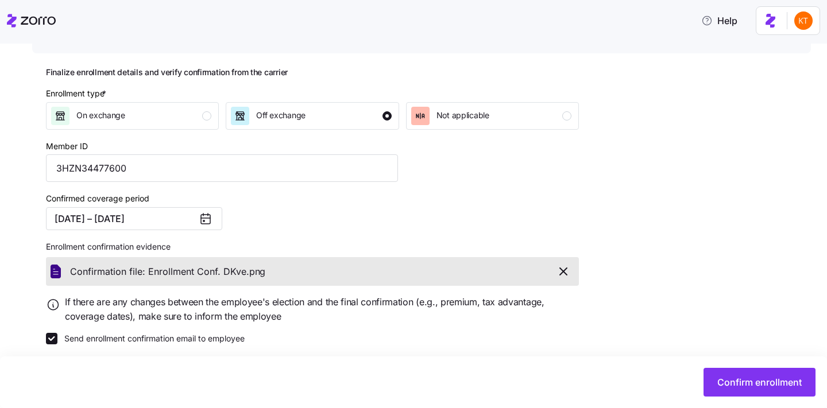
scroll to position [137, 0]
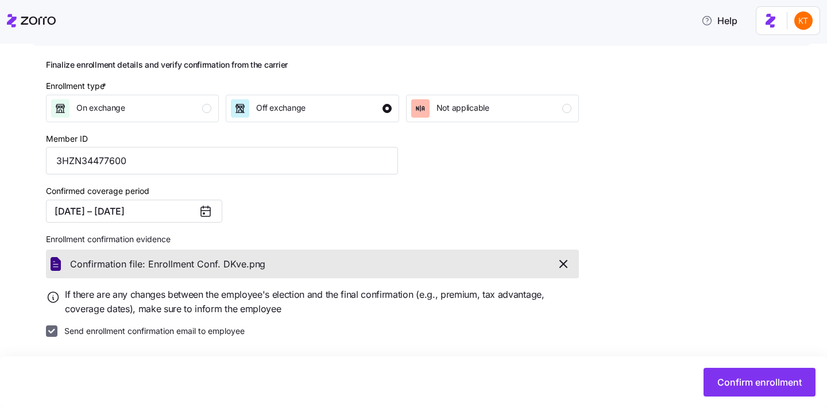
click at [54, 329] on input "Send enrollment confirmation email to employee" at bounding box center [51, 331] width 11 height 11
checkbox input "false"
click at [745, 370] on button "Confirm enrollment" at bounding box center [760, 382] width 112 height 29
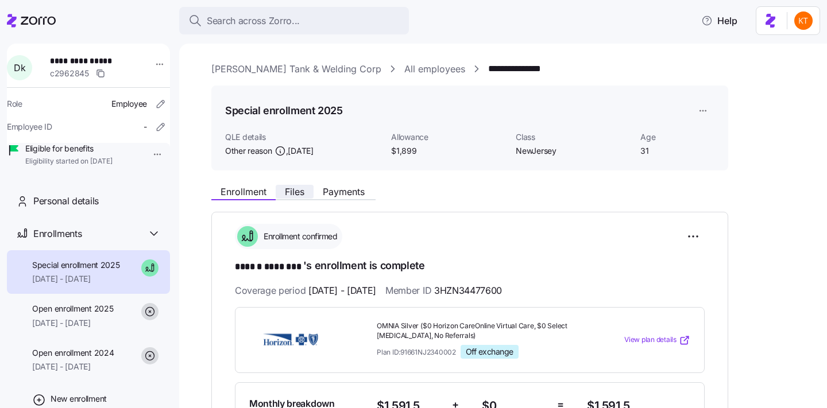
click at [297, 197] on button "Files" at bounding box center [295, 192] width 38 height 14
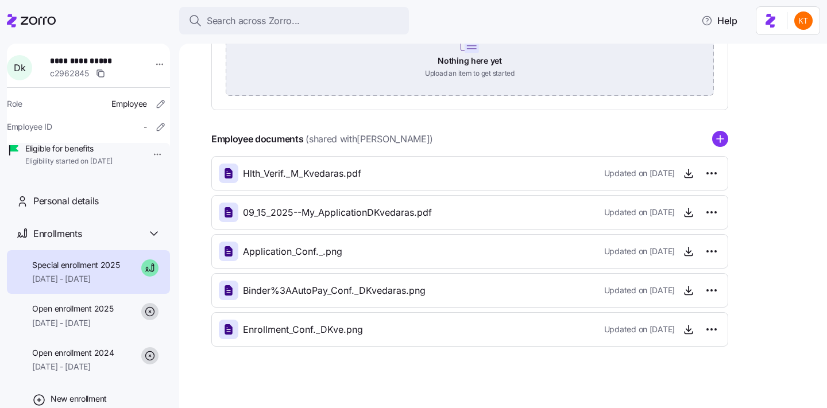
scroll to position [237, 0]
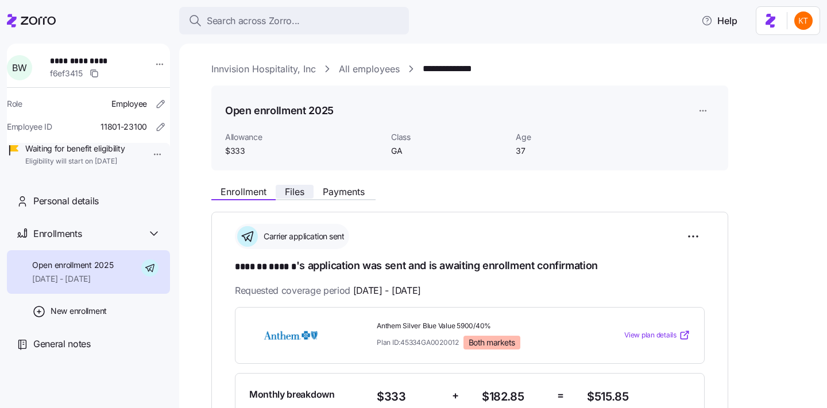
click at [299, 191] on span "Files" at bounding box center [295, 191] width 20 height 9
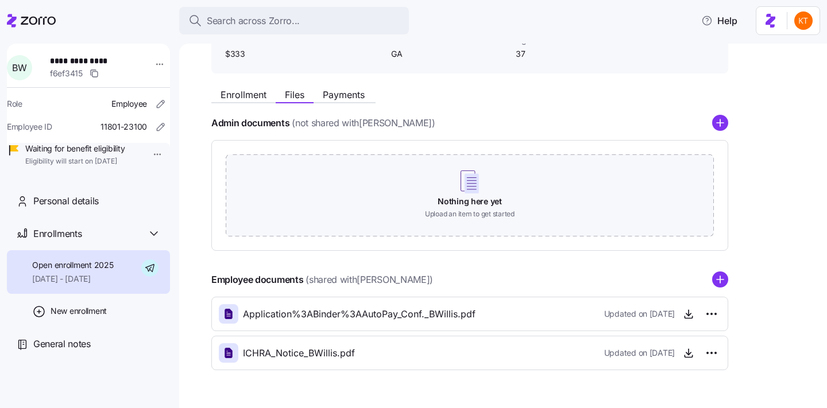
scroll to position [128, 0]
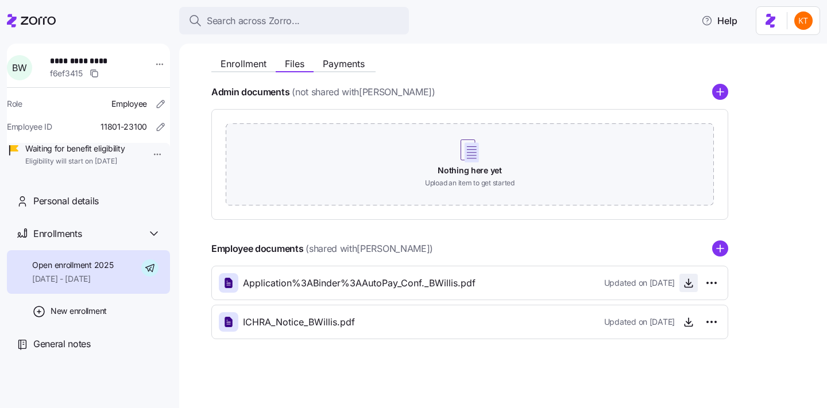
click at [690, 288] on icon "button" at bounding box center [688, 282] width 11 height 11
click at [246, 55] on div "Enrollment Files Payments" at bounding box center [469, 62] width 517 height 21
click at [254, 65] on span "Enrollment" at bounding box center [244, 63] width 46 height 9
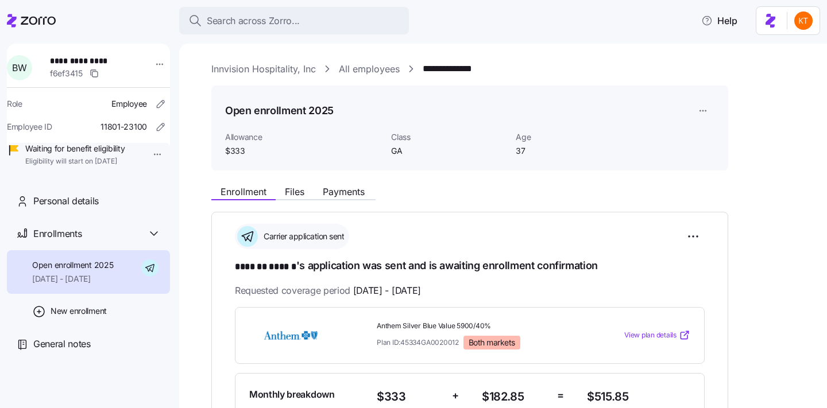
scroll to position [261, 0]
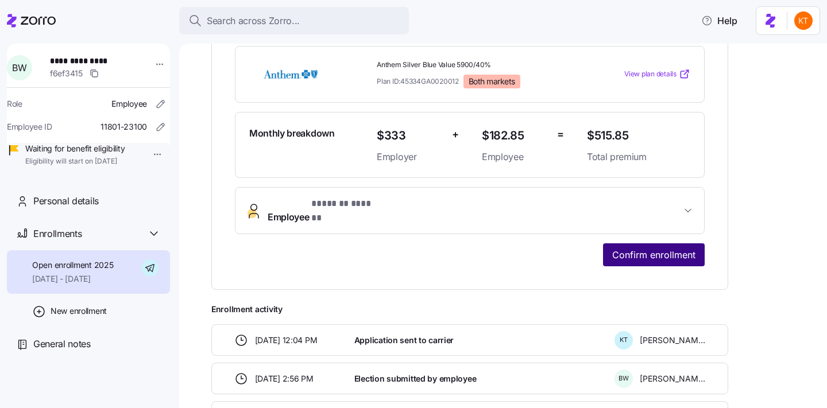
click at [679, 251] on span "Confirm enrollment" at bounding box center [653, 255] width 83 height 14
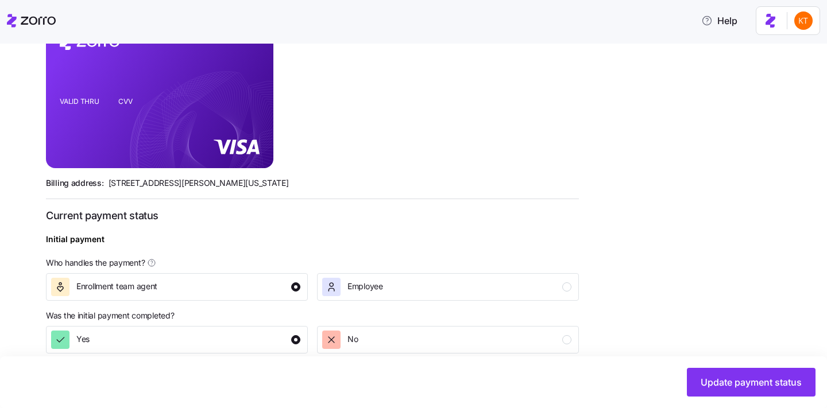
scroll to position [443, 0]
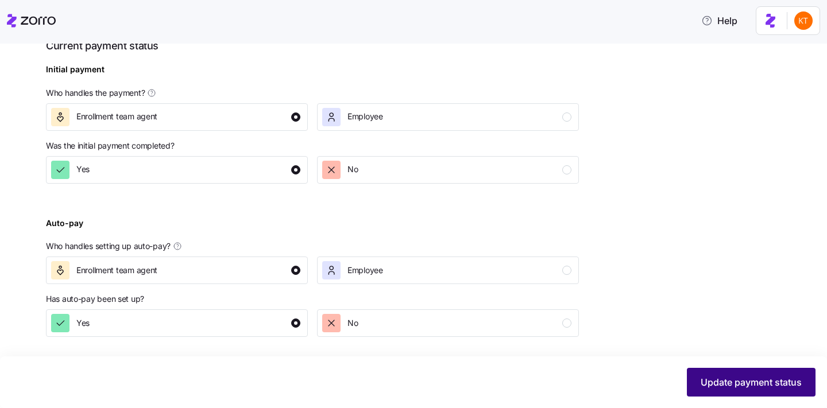
click at [731, 369] on button "Update payment status" at bounding box center [751, 382] width 129 height 29
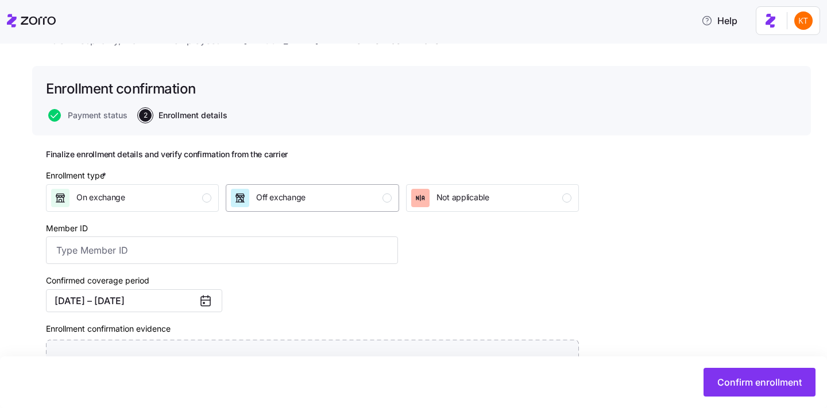
click at [377, 202] on div "Off exchange" at bounding box center [311, 198] width 160 height 18
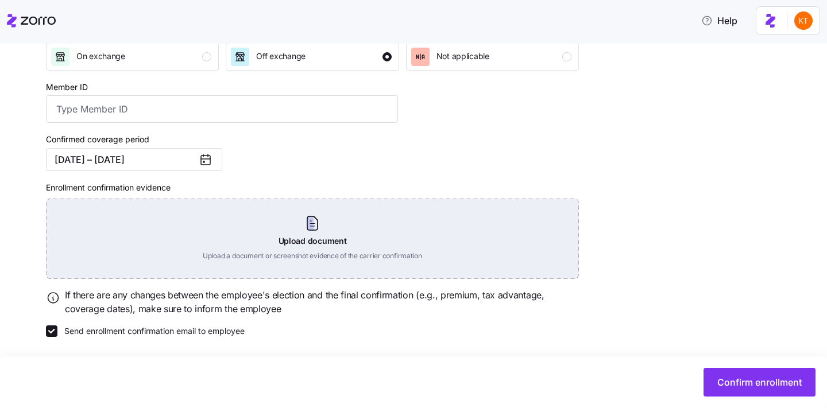
click at [327, 241] on div "Upload document Upload a document or screenshot evidence of the carrier confirm…" at bounding box center [312, 239] width 533 height 80
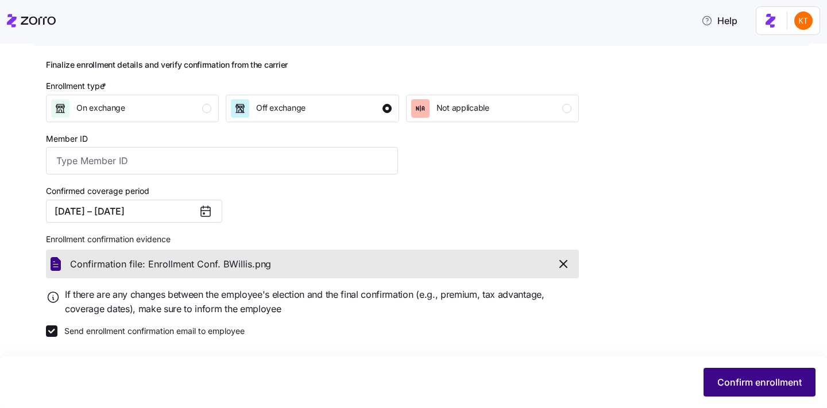
click at [751, 384] on span "Confirm enrollment" at bounding box center [759, 383] width 84 height 14
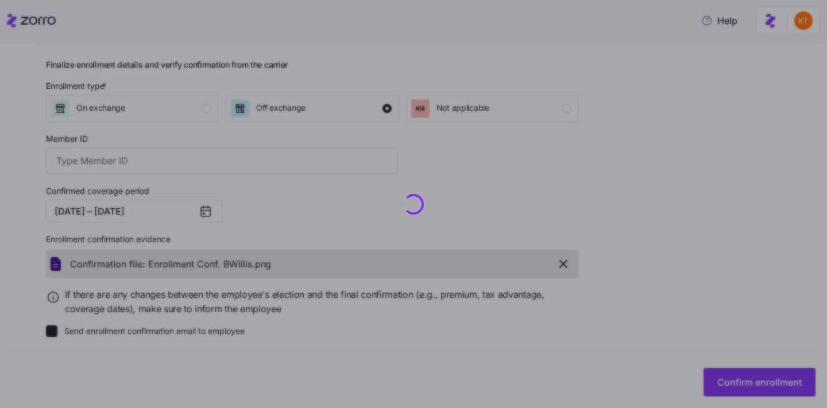
checkbox input "false"
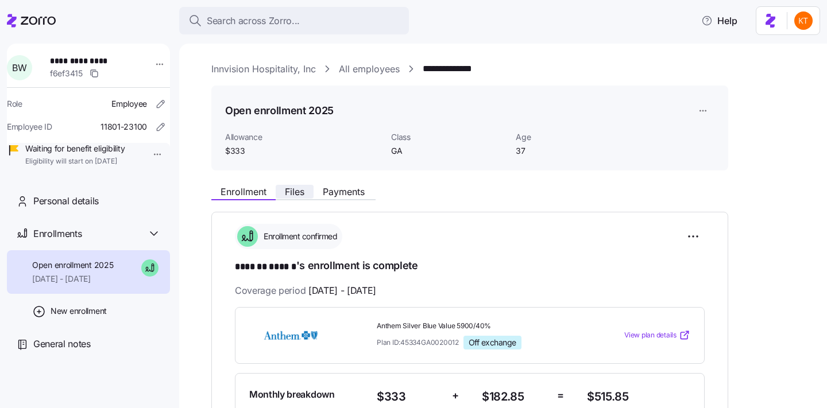
click at [285, 191] on span "Files" at bounding box center [295, 191] width 20 height 9
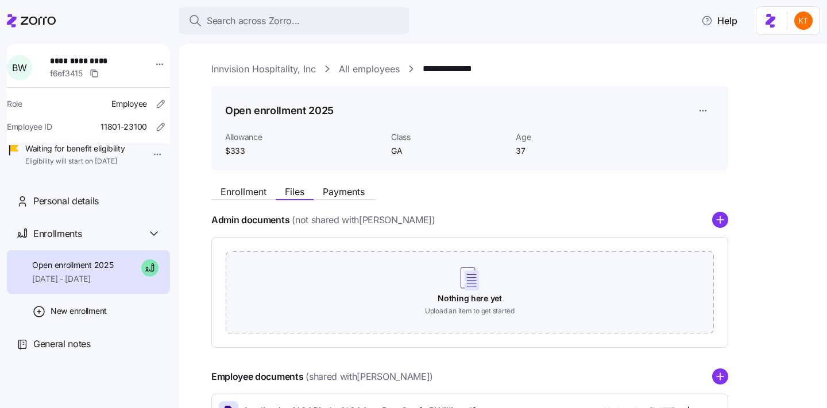
scroll to position [167, 0]
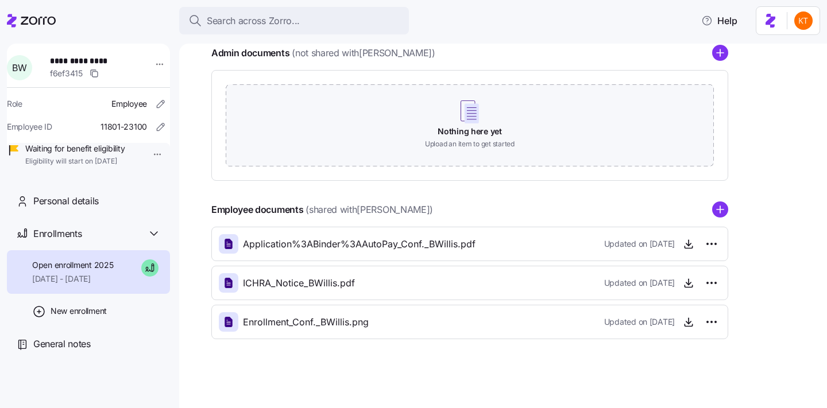
click at [716, 218] on div "Employee documents (shared with Brandon Willis ) Application%3ABinder%3AAutoPay…" at bounding box center [469, 271] width 517 height 138
click at [718, 213] on circle "add icon" at bounding box center [720, 210] width 15 height 15
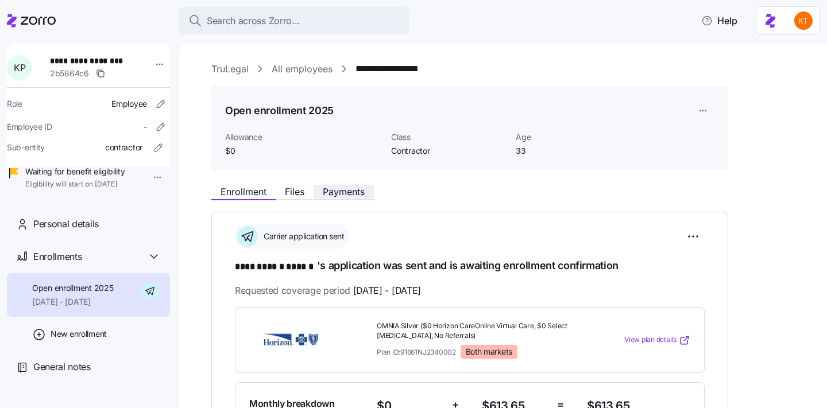
click at [343, 192] on span "Payments" at bounding box center [344, 191] width 42 height 9
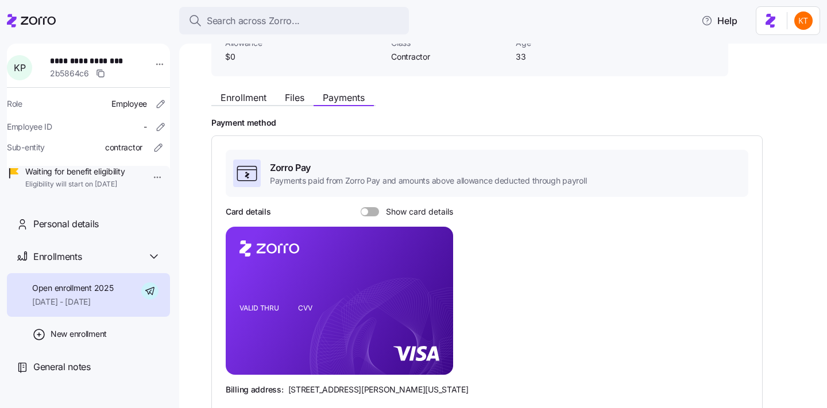
scroll to position [92, 0]
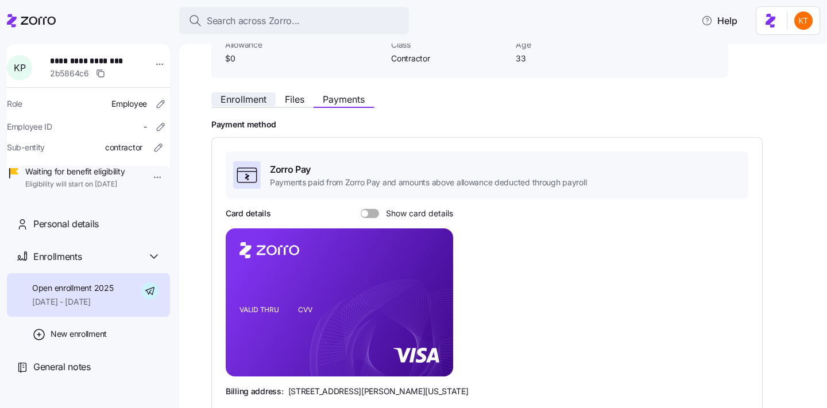
click at [247, 99] on span "Enrollment" at bounding box center [244, 99] width 46 height 9
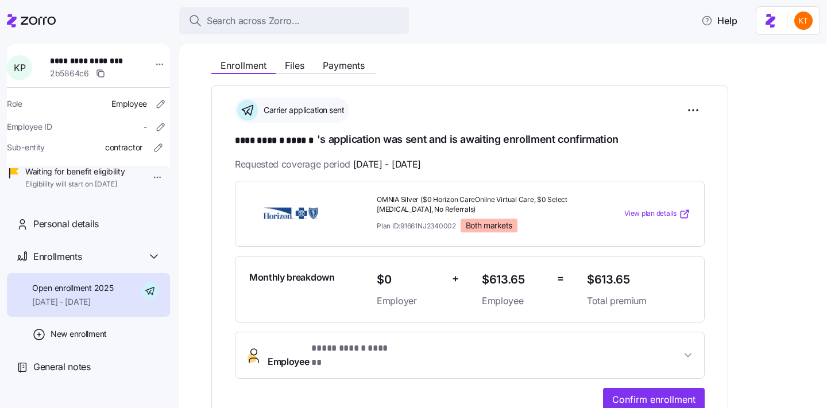
scroll to position [135, 0]
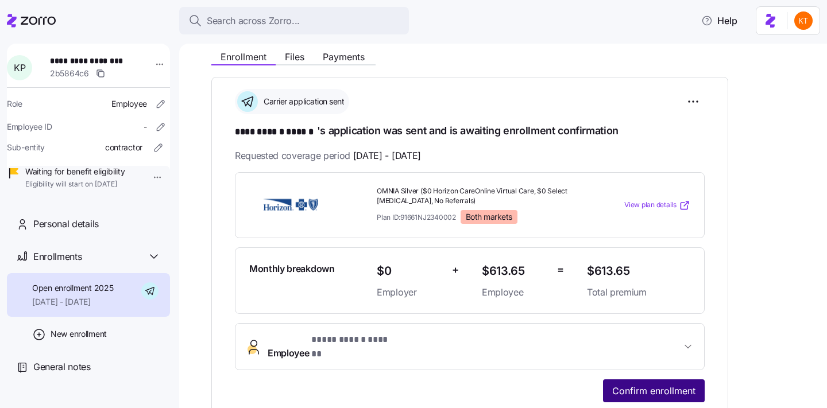
click at [630, 391] on button "Confirm enrollment" at bounding box center [654, 391] width 102 height 23
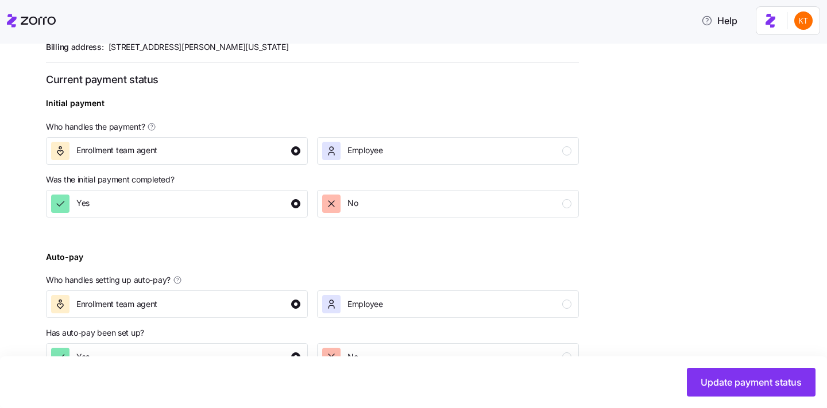
scroll to position [443, 0]
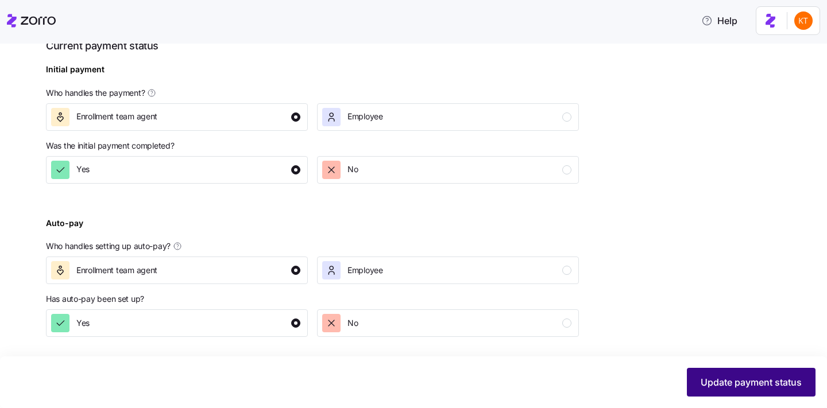
click at [728, 387] on span "Update payment status" at bounding box center [751, 383] width 101 height 14
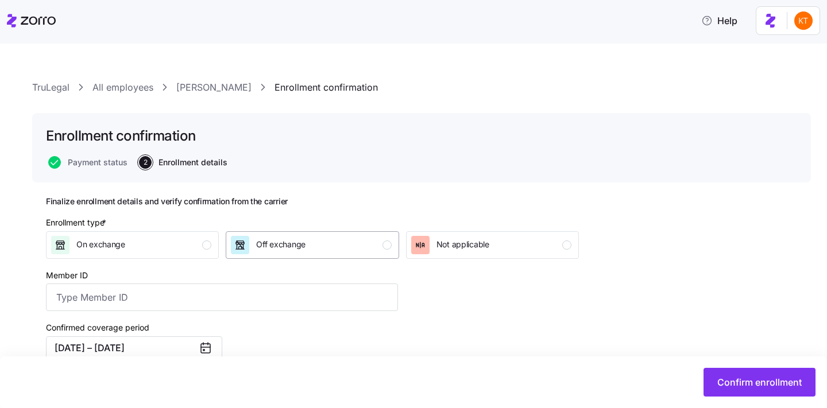
click at [315, 239] on div "Off exchange" at bounding box center [311, 245] width 160 height 18
click at [310, 284] on input "Member ID" at bounding box center [222, 298] width 352 height 28
click at [348, 300] on input "Member ID" at bounding box center [222, 298] width 352 height 28
click at [214, 305] on input "Member ID" at bounding box center [222, 298] width 352 height 28
paste input "3HZN80921890"
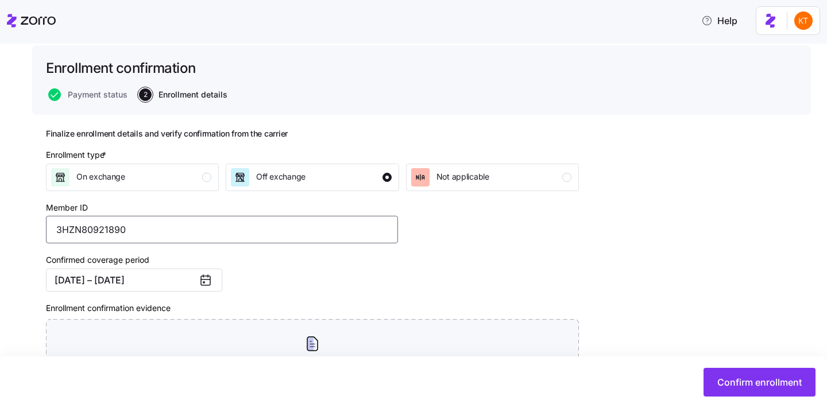
scroll to position [190, 0]
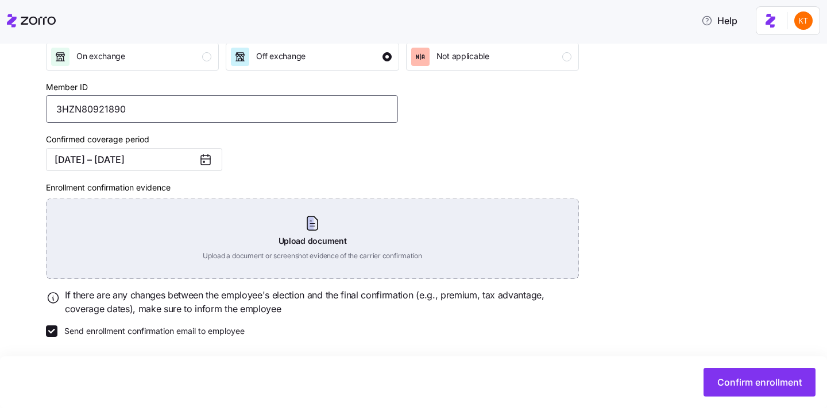
type input "3HZN80921890"
click at [305, 230] on div "Upload document Upload a document or screenshot evidence of the carrier confirm…" at bounding box center [312, 239] width 533 height 80
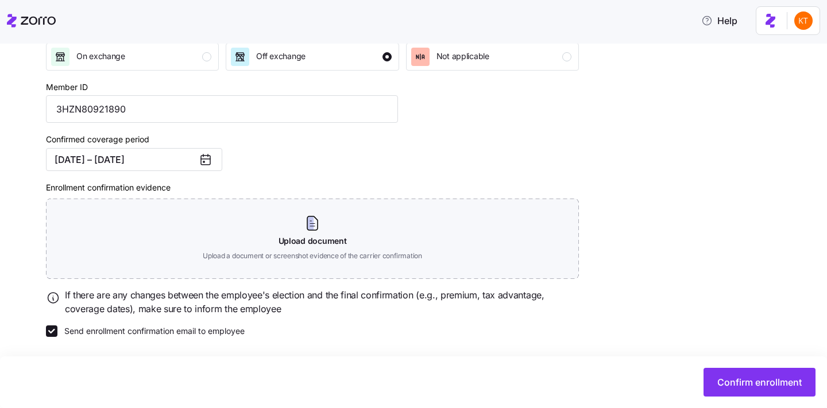
scroll to position [137, 0]
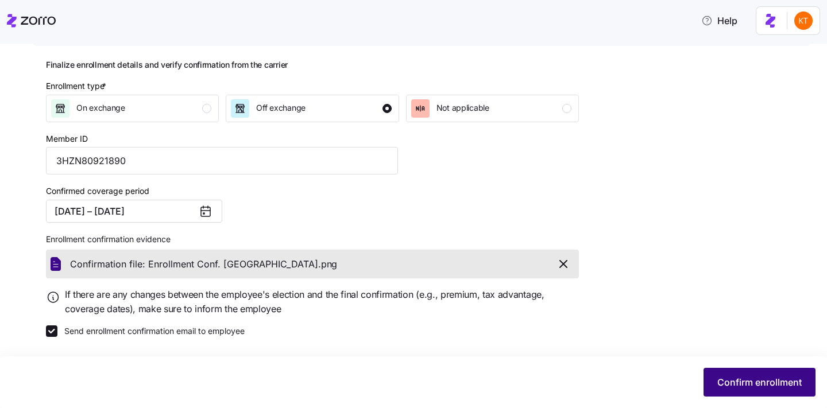
click at [744, 378] on span "Confirm enrollment" at bounding box center [759, 383] width 84 height 14
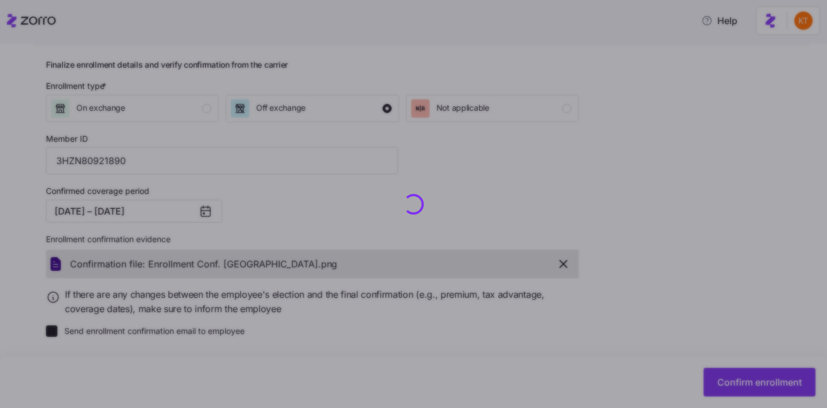
checkbox input "false"
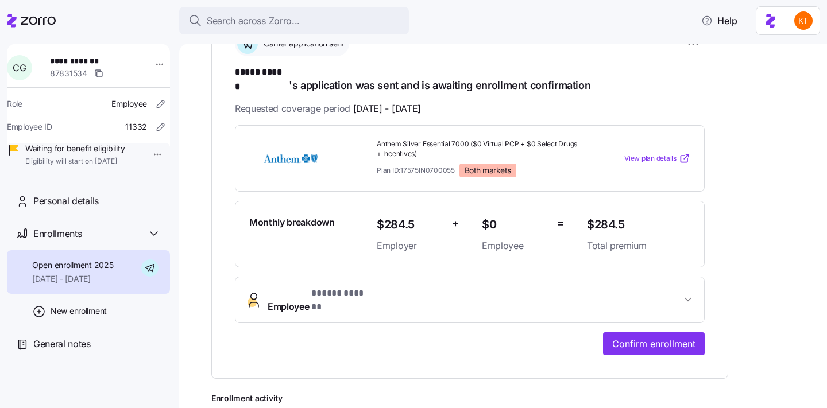
scroll to position [156, 0]
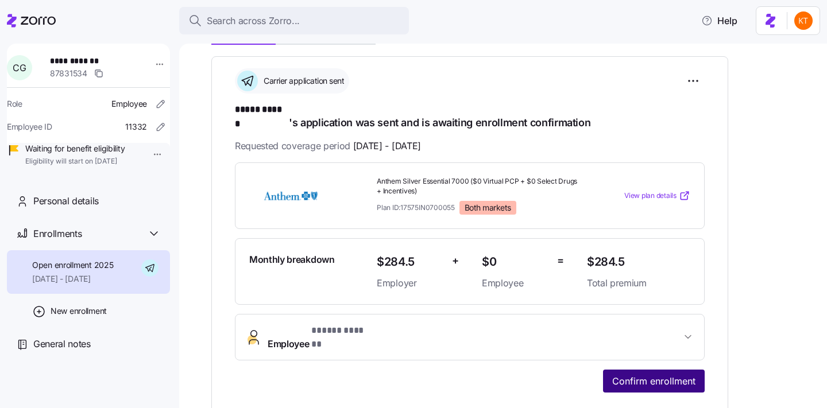
click at [630, 374] on span "Confirm enrollment" at bounding box center [653, 381] width 83 height 14
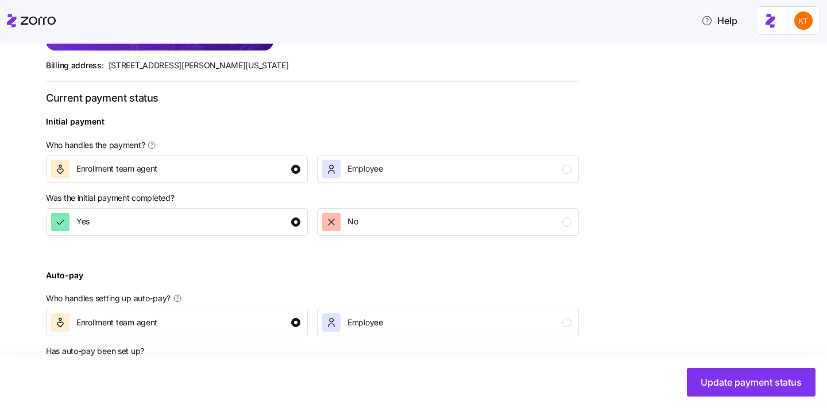
scroll to position [443, 0]
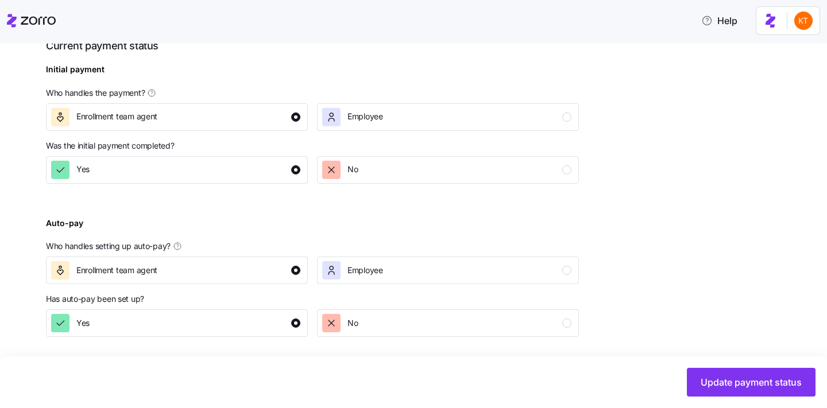
click at [756, 231] on div "Update payment status upon enrollment confirmation Zorro Pay Payments paid from…" at bounding box center [421, 74] width 751 height 641
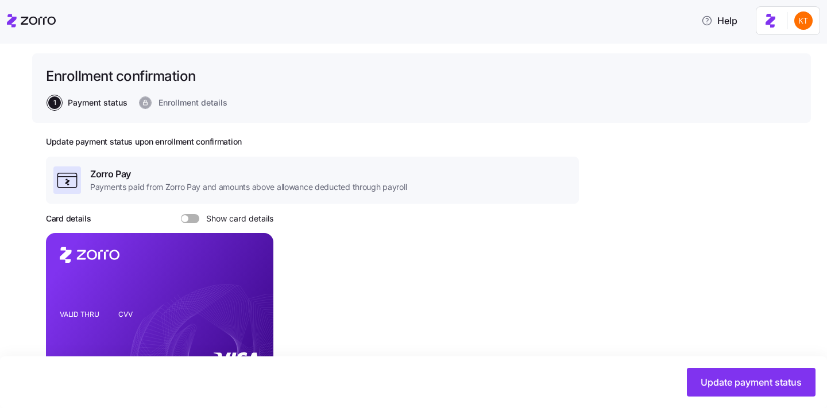
scroll to position [0, 0]
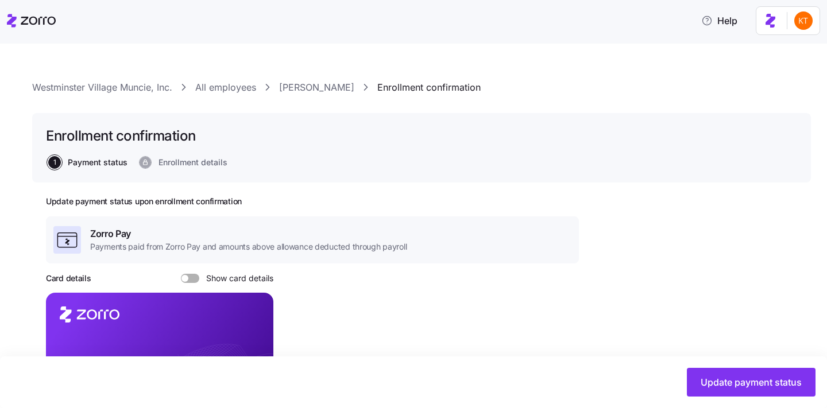
click at [280, 88] on link "[PERSON_NAME]" at bounding box center [316, 87] width 75 height 14
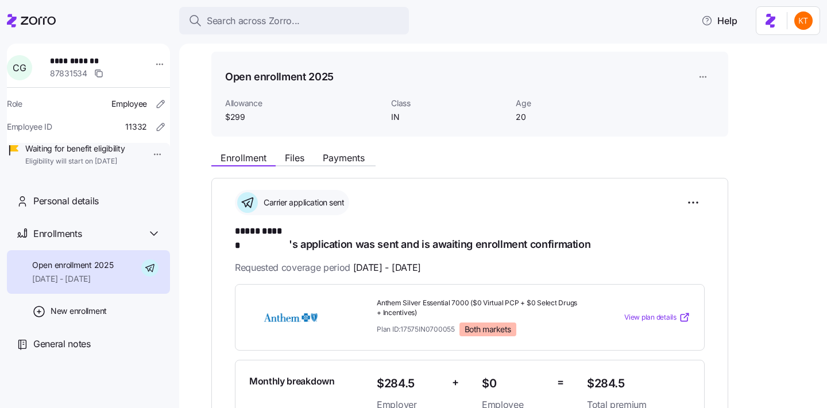
scroll to position [32, 0]
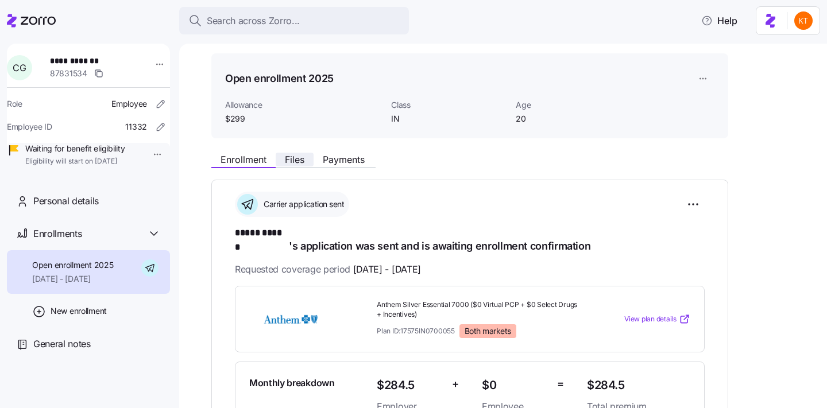
click at [293, 159] on span "Files" at bounding box center [295, 159] width 20 height 9
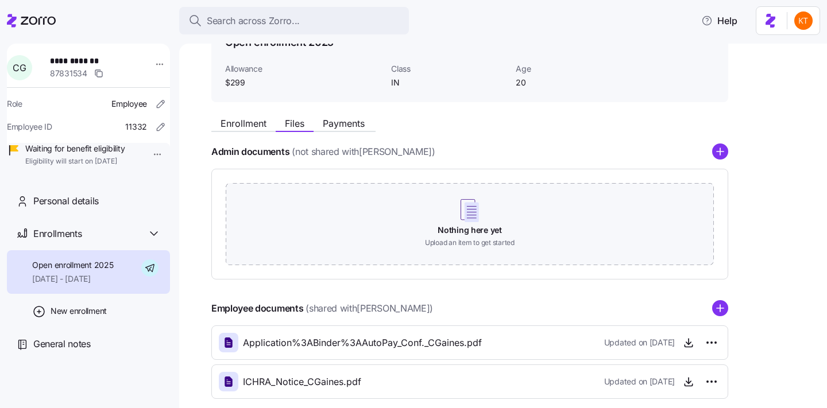
scroll to position [128, 0]
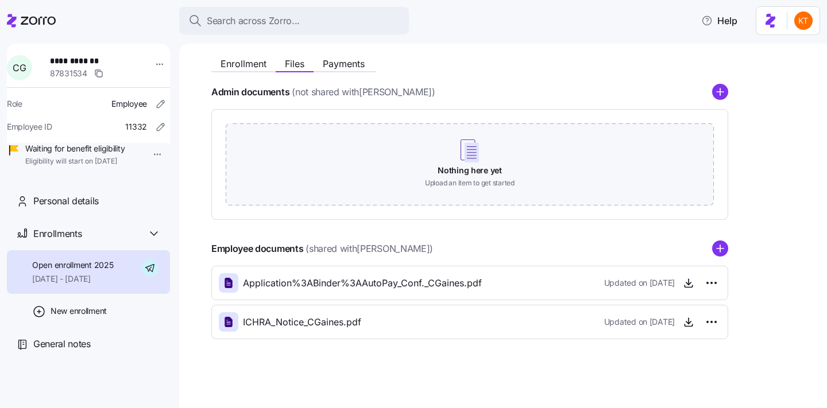
click at [698, 290] on div "Updated on [DATE]" at bounding box center [662, 283] width 117 height 18
click at [690, 285] on icon "button" at bounding box center [688, 282] width 11 height 11
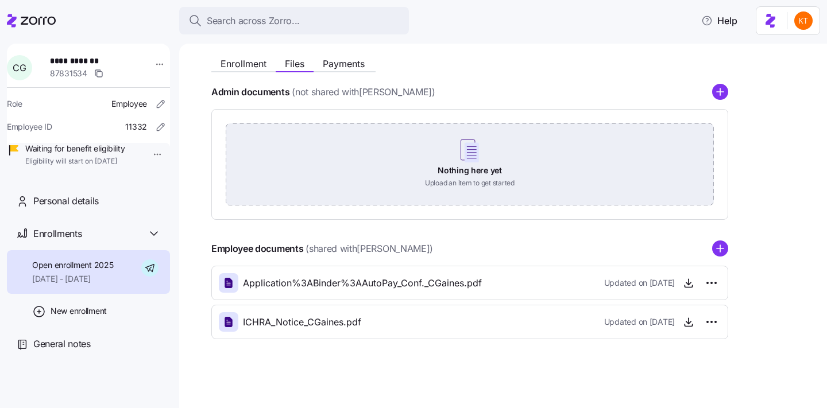
scroll to position [81, 0]
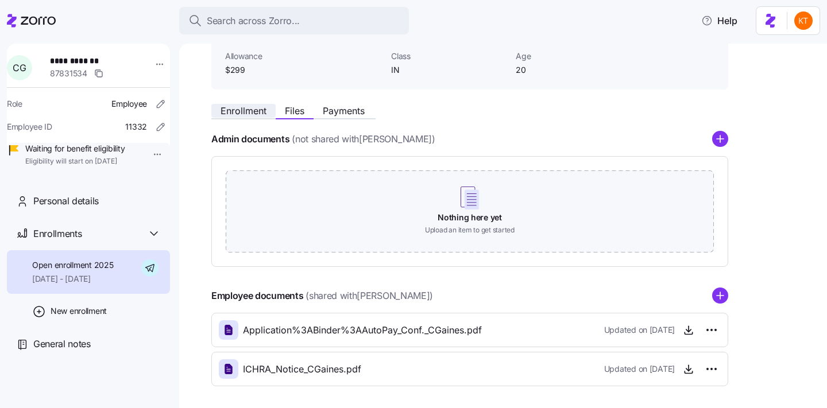
click at [264, 107] on span "Enrollment" at bounding box center [244, 110] width 46 height 9
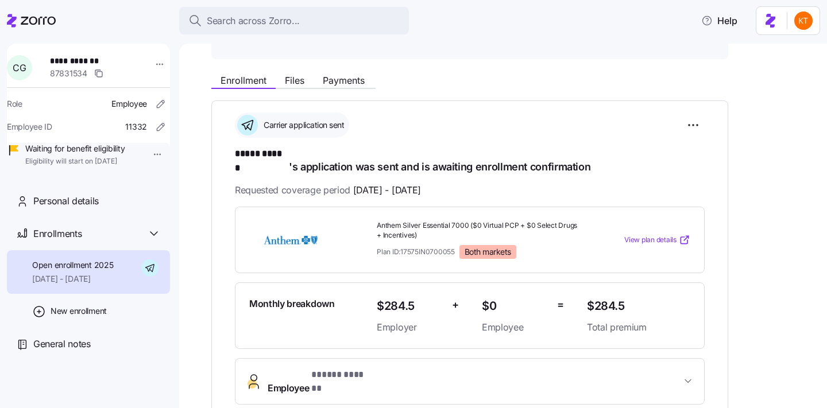
scroll to position [147, 0]
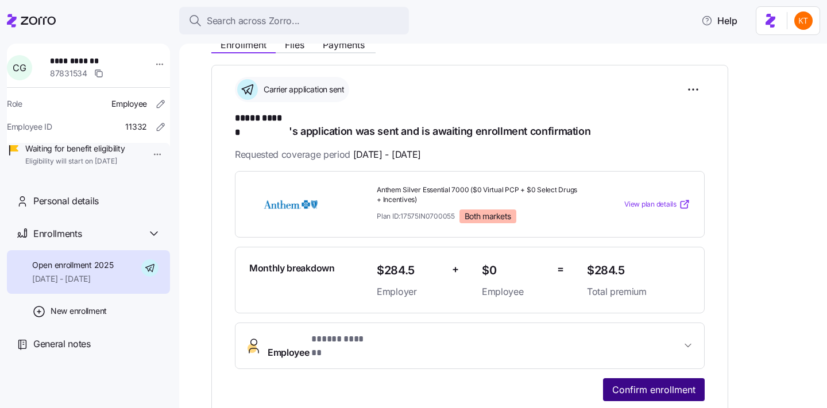
click at [651, 378] on button "Confirm enrollment" at bounding box center [654, 389] width 102 height 23
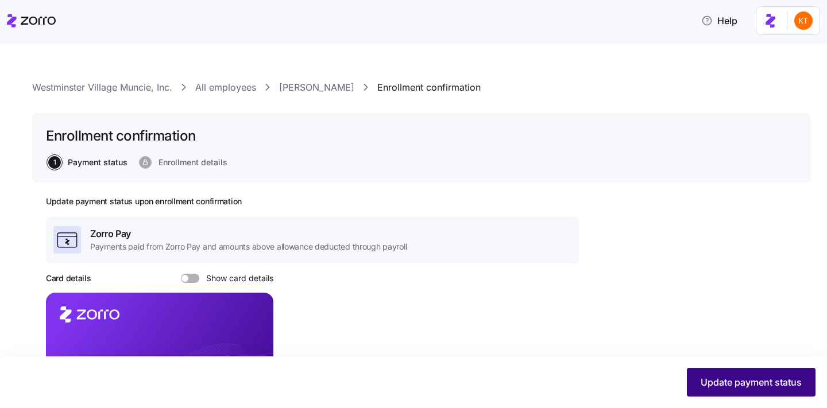
click at [698, 392] on button "Update payment status" at bounding box center [751, 382] width 129 height 29
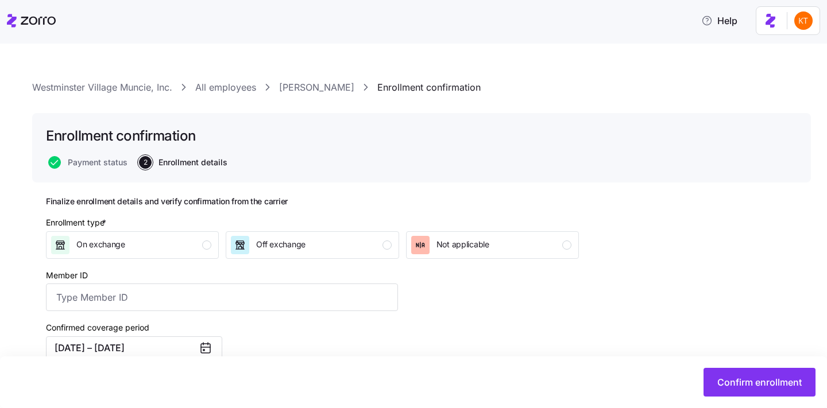
click at [347, 261] on div "Enrollment type * On exchange Off exchange Not applicable" at bounding box center [312, 238] width 542 height 52
click at [340, 252] on div "Off exchange" at bounding box center [311, 245] width 160 height 18
click at [347, 305] on input "Member ID" at bounding box center [222, 298] width 352 height 28
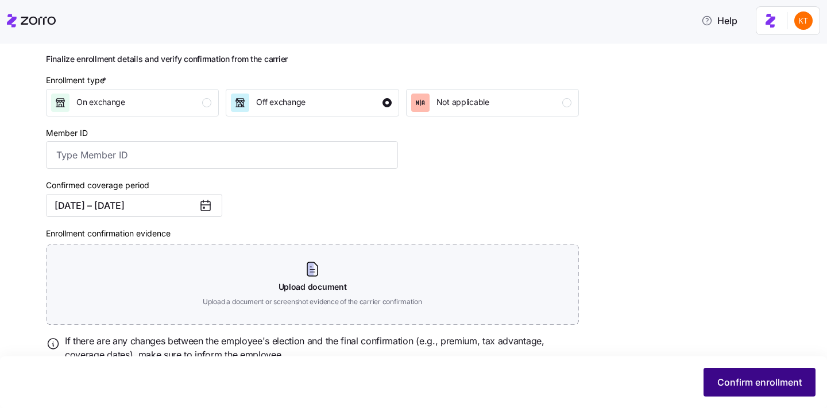
click at [761, 393] on button "Confirm enrollment" at bounding box center [760, 382] width 112 height 29
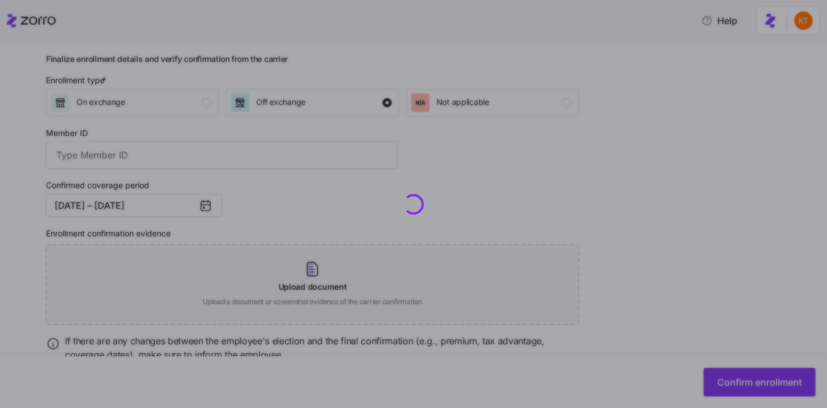
checkbox input "false"
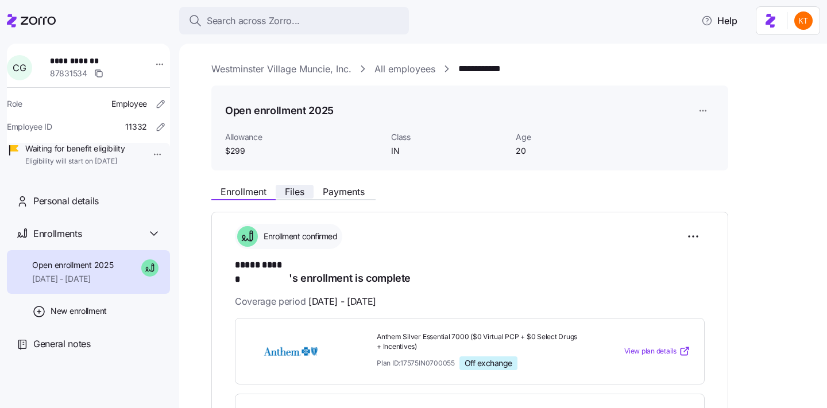
click at [309, 195] on button "Files" at bounding box center [295, 192] width 38 height 14
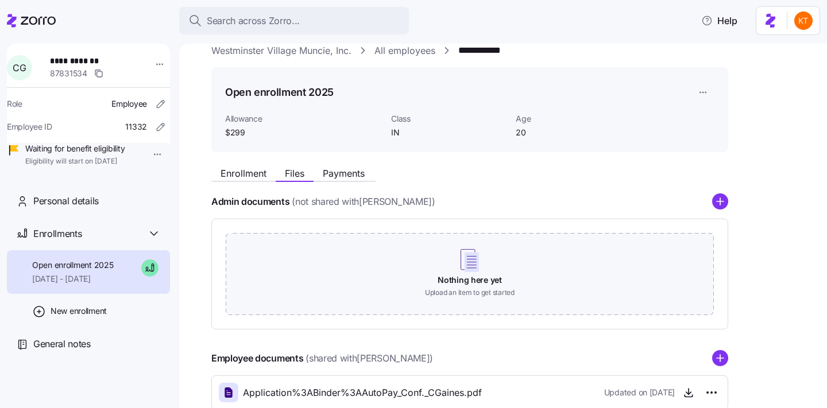
scroll to position [30, 0]
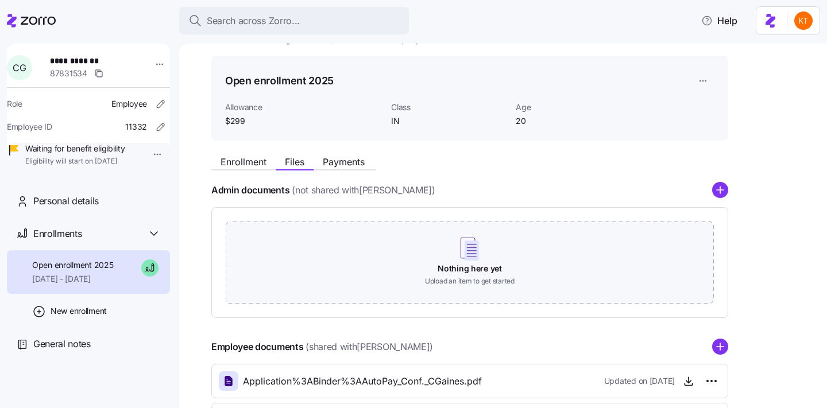
click at [712, 353] on icon "add icon" at bounding box center [720, 347] width 16 height 16
click at [721, 349] on circle "add icon" at bounding box center [720, 347] width 15 height 15
